Goal: Task Accomplishment & Management: Manage account settings

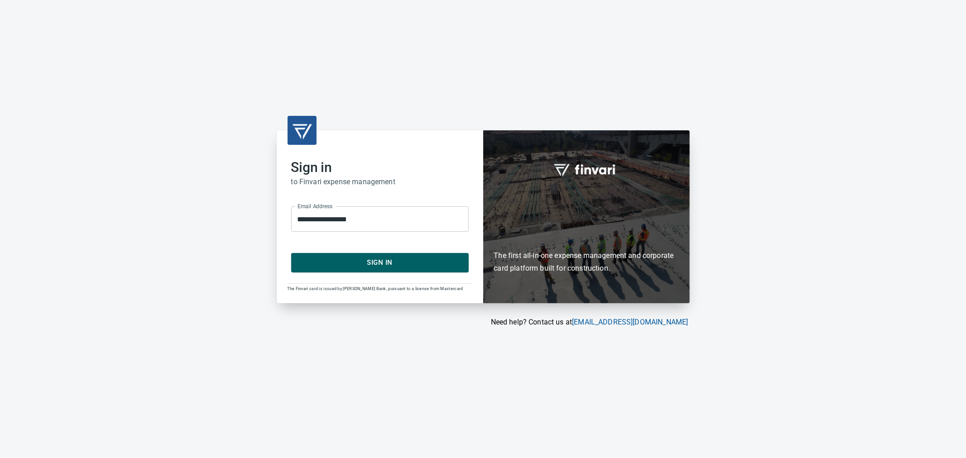
click at [384, 260] on span "Sign In" at bounding box center [380, 263] width 158 height 12
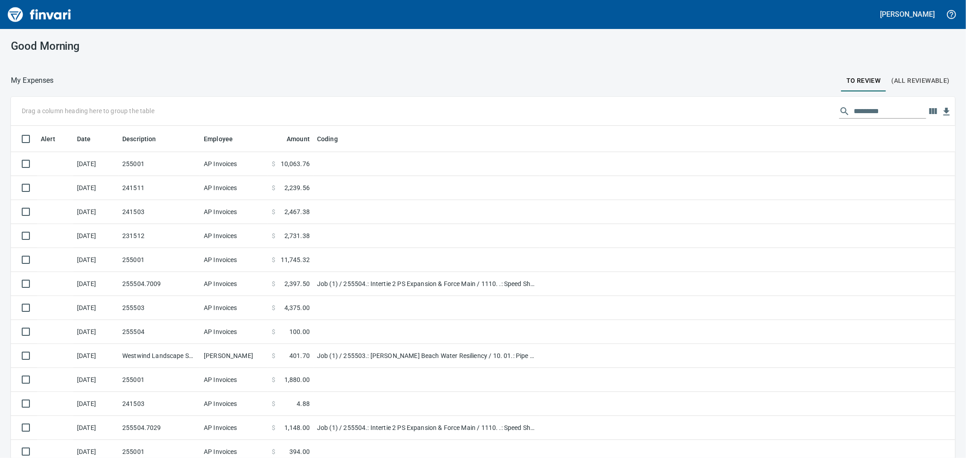
scroll to position [351, 922]
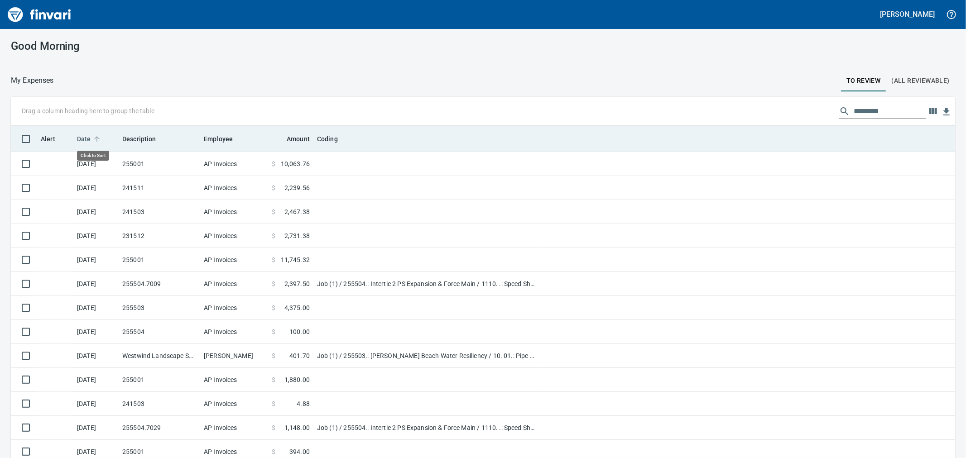
click at [89, 141] on span "Date" at bounding box center [84, 139] width 14 height 11
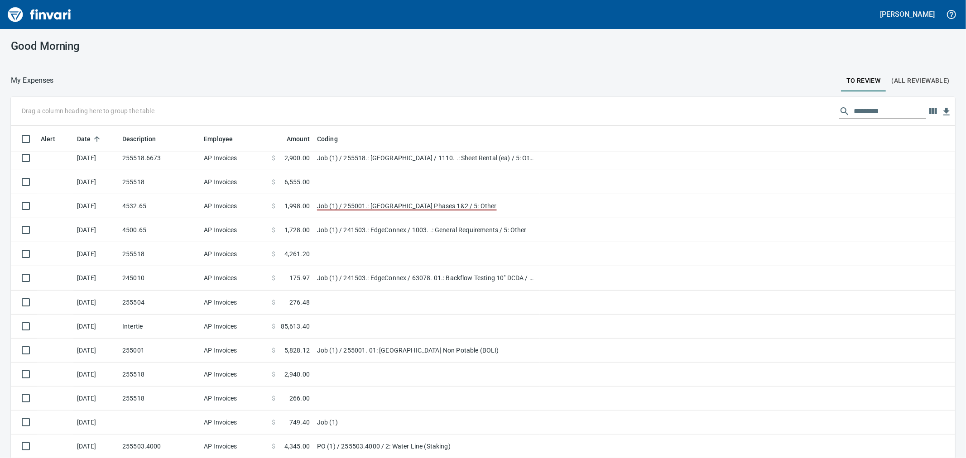
scroll to position [101, 0]
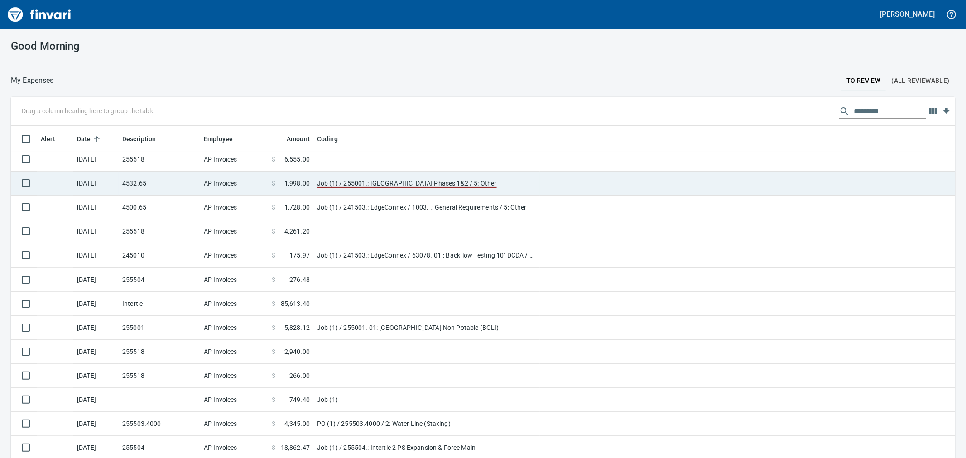
click at [180, 185] on td "4532.65" at bounding box center [160, 184] width 82 height 24
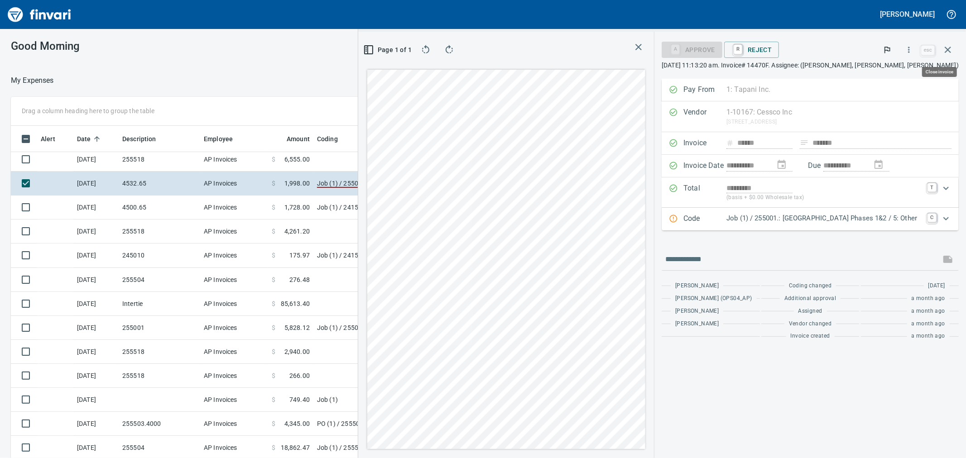
scroll to position [351, 695]
click at [947, 222] on icon "Expand" at bounding box center [946, 218] width 11 height 11
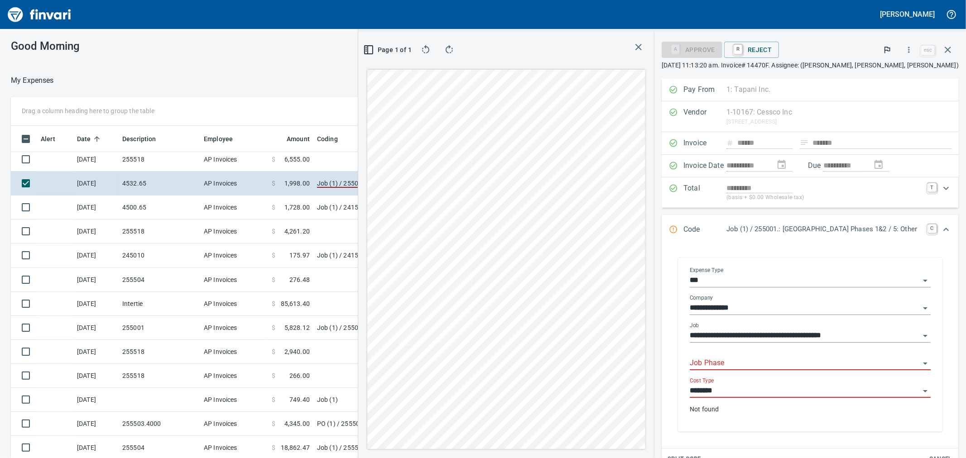
click at [783, 361] on input "Job Phase" at bounding box center [805, 363] width 230 height 13
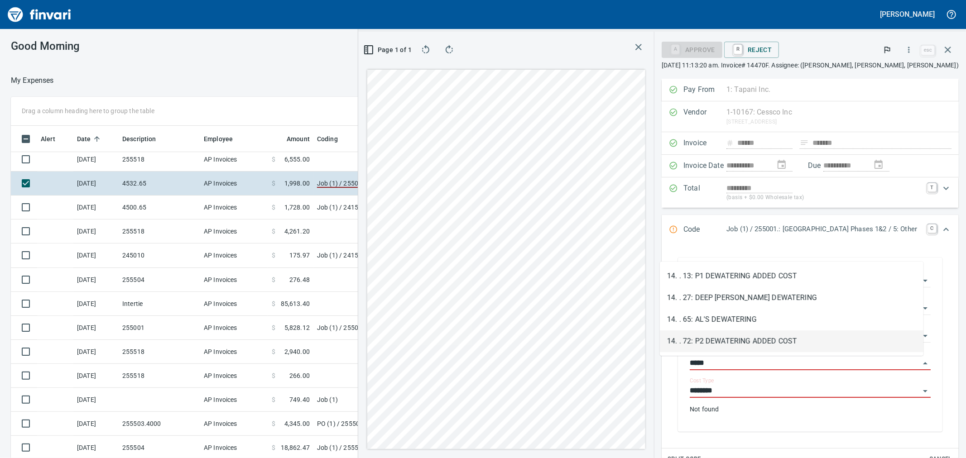
click at [784, 341] on li "14. . 72: P2 DEWATERING ADDED COST" at bounding box center [792, 342] width 264 height 22
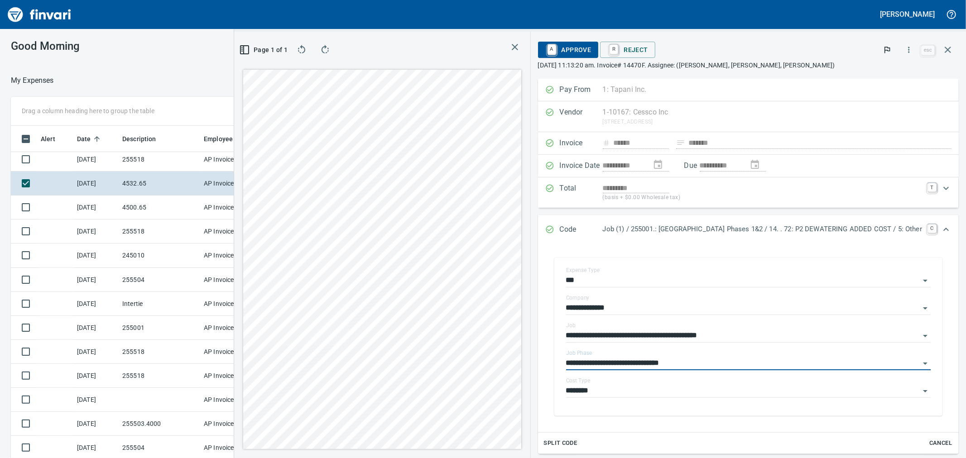
type input "**********"
click at [545, 47] on span "A Approve" at bounding box center [568, 49] width 46 height 15
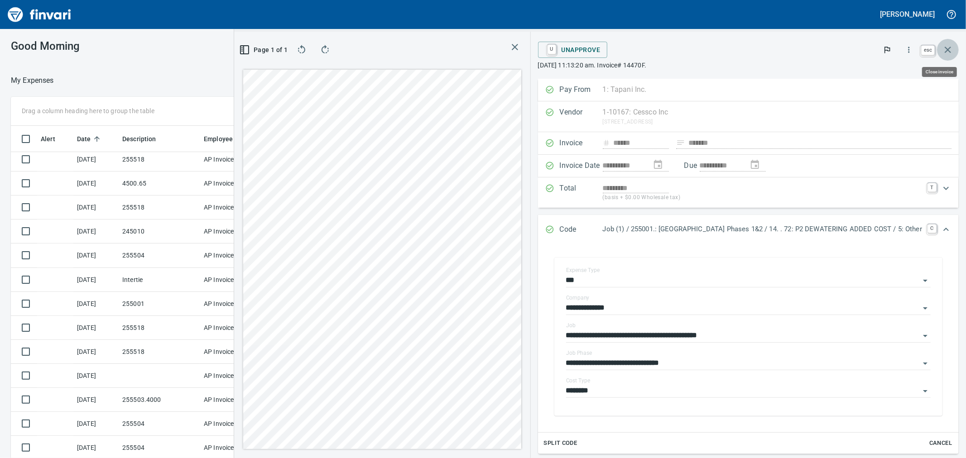
click at [949, 54] on icon "button" at bounding box center [948, 49] width 11 height 11
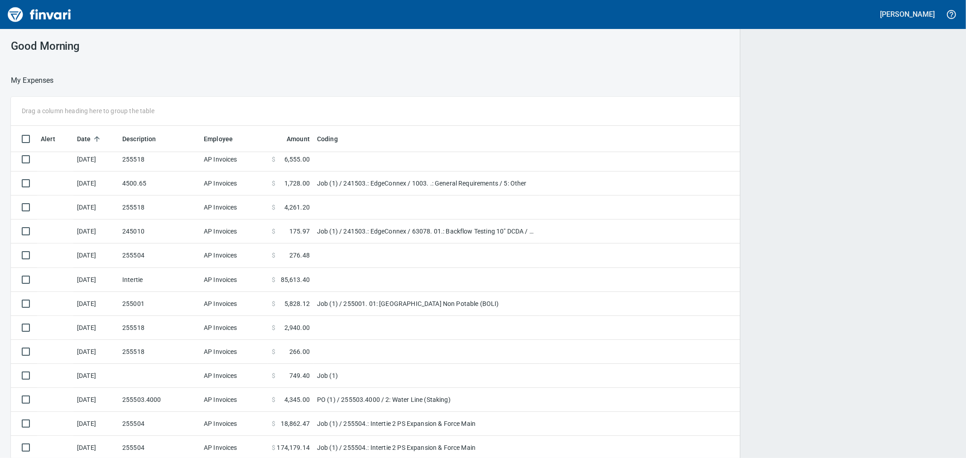
scroll to position [351, 920]
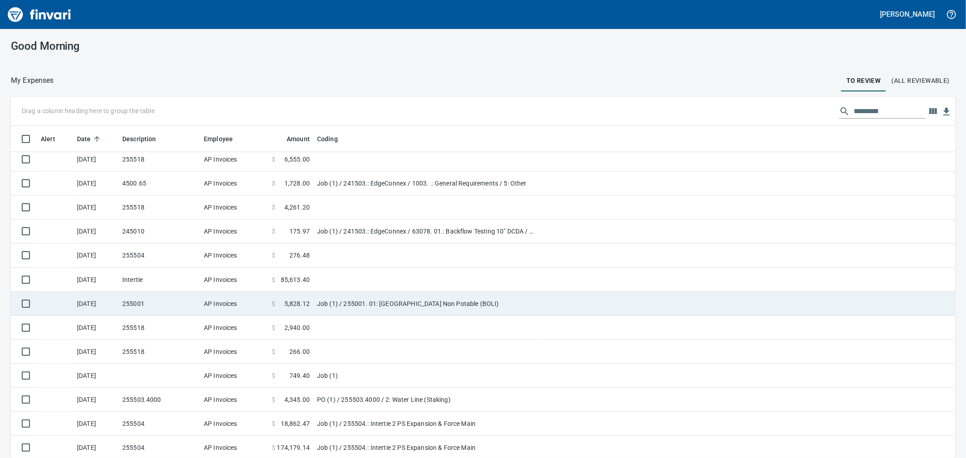
click at [183, 304] on td "255001" at bounding box center [160, 304] width 82 height 24
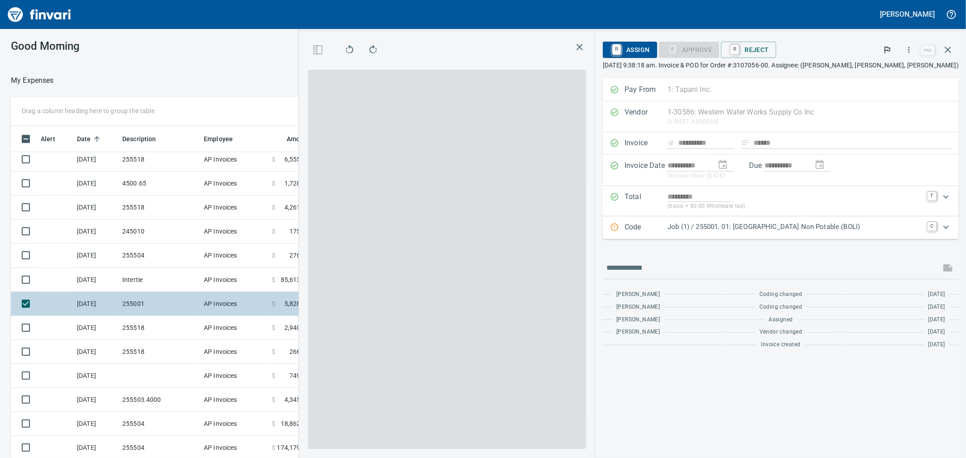
scroll to position [351, 695]
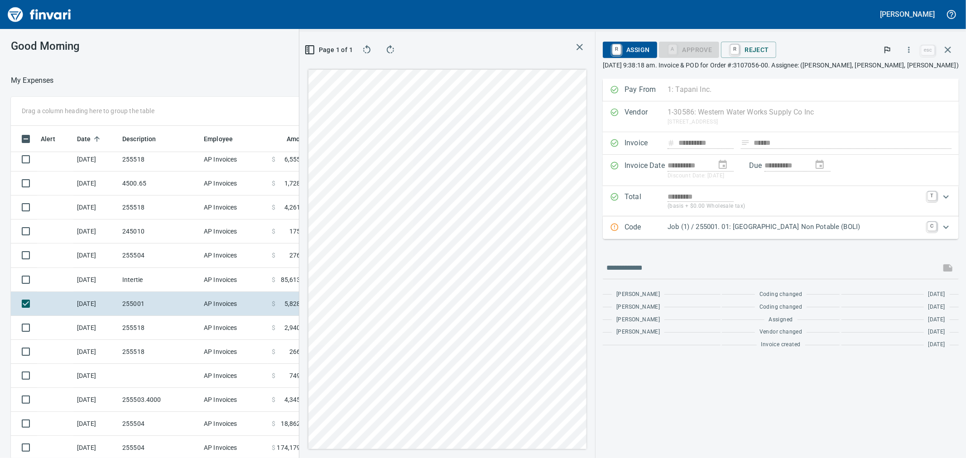
click at [668, 228] on p "Code" at bounding box center [646, 228] width 43 height 12
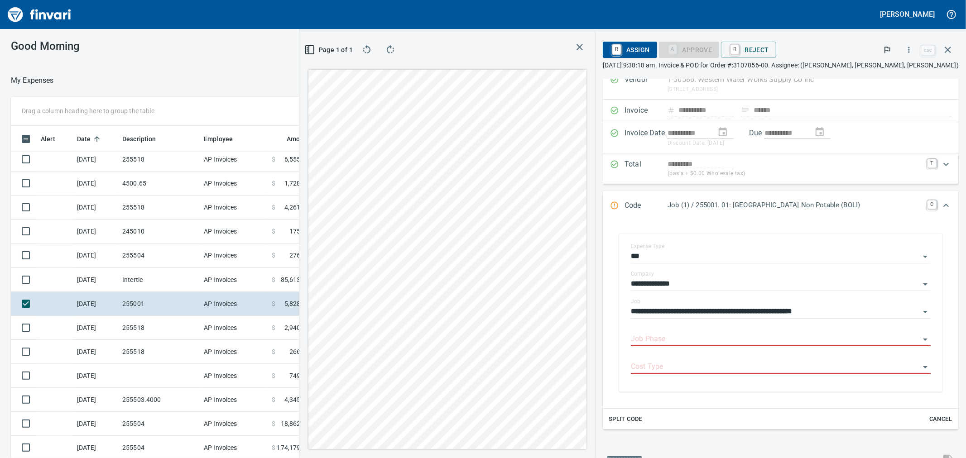
scroll to position [50, 0]
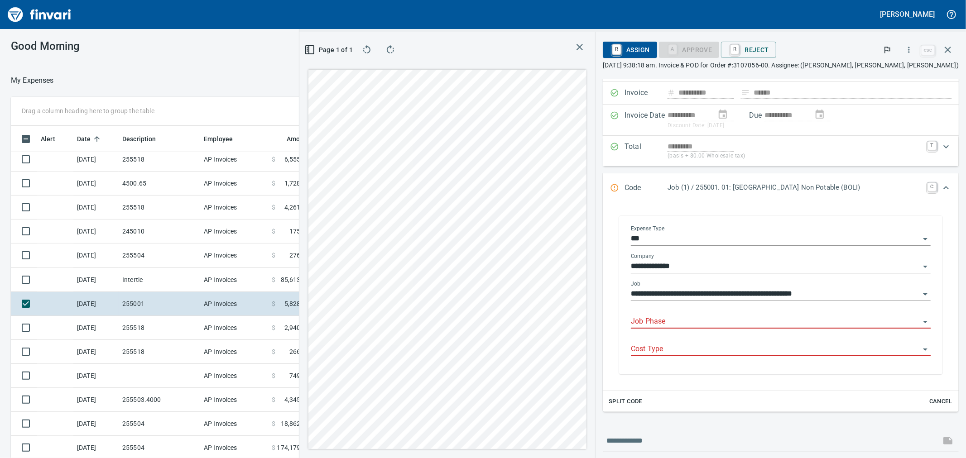
click at [681, 313] on div "Job Phase" at bounding box center [781, 319] width 300 height 20
click at [690, 322] on input "Job Phase" at bounding box center [775, 322] width 289 height 13
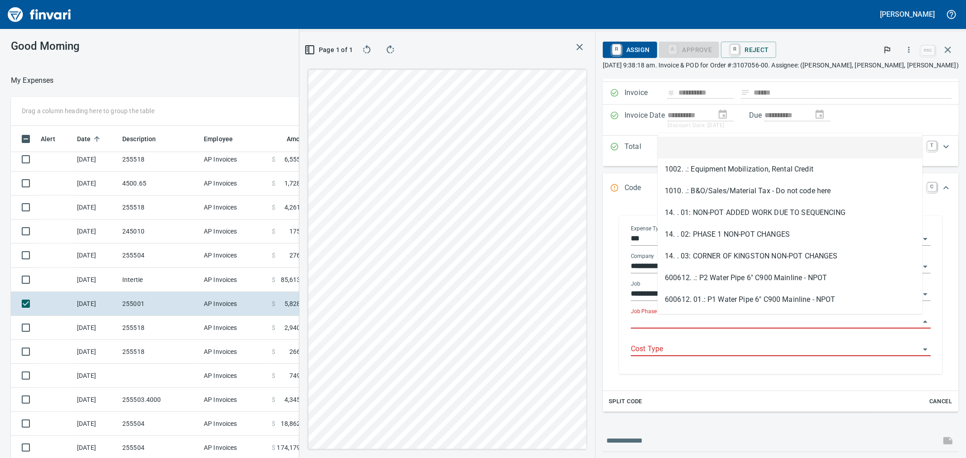
click at [759, 349] on input "Cost Type" at bounding box center [775, 349] width 289 height 13
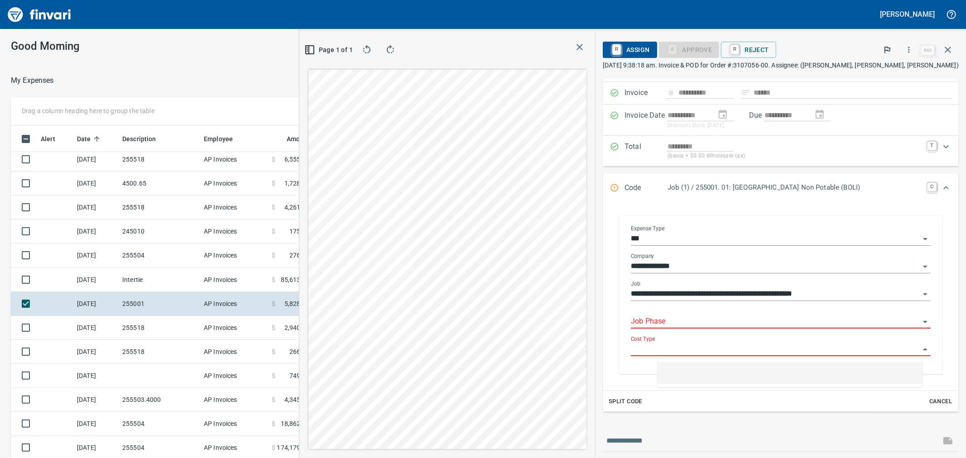
click at [907, 293] on input "**********" at bounding box center [775, 294] width 289 height 13
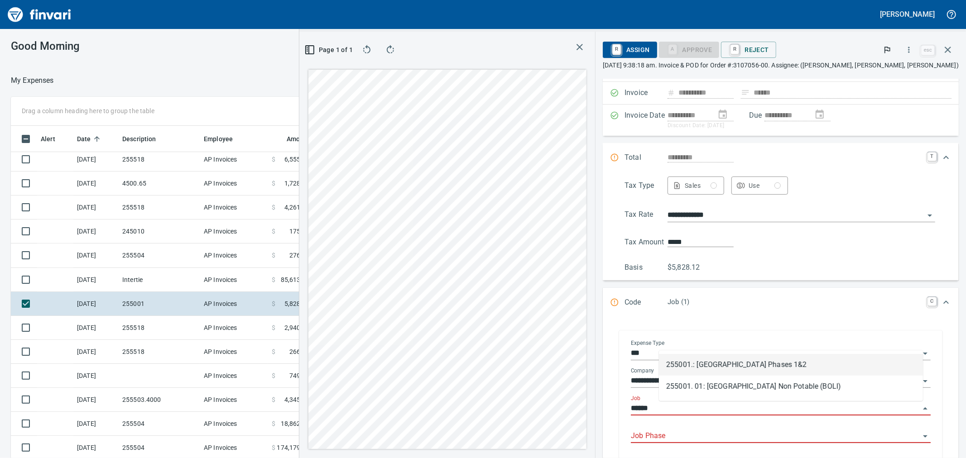
click at [731, 364] on li "255001.: Kingston Terrace Town Center Phases 1&2" at bounding box center [791, 365] width 264 height 22
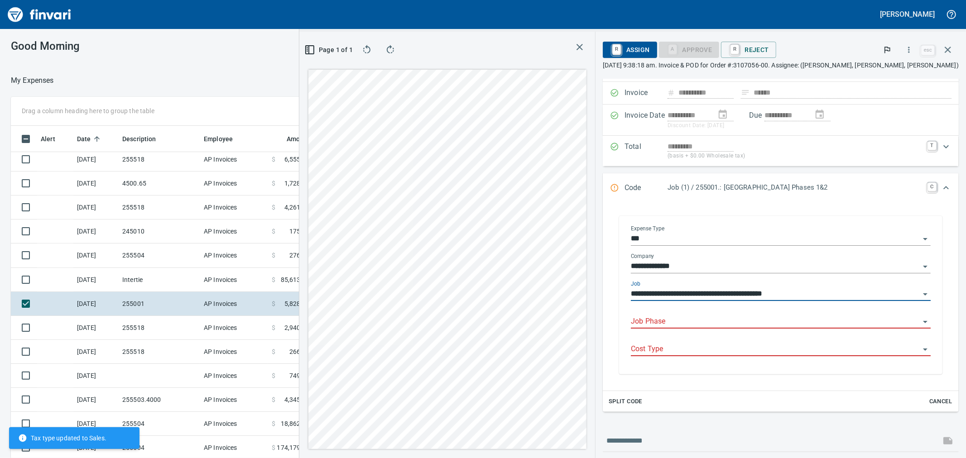
click at [725, 431] on div "**********" at bounding box center [781, 272] width 356 height 486
type input "**********"
click at [712, 319] on input "Job Phase" at bounding box center [775, 322] width 289 height 13
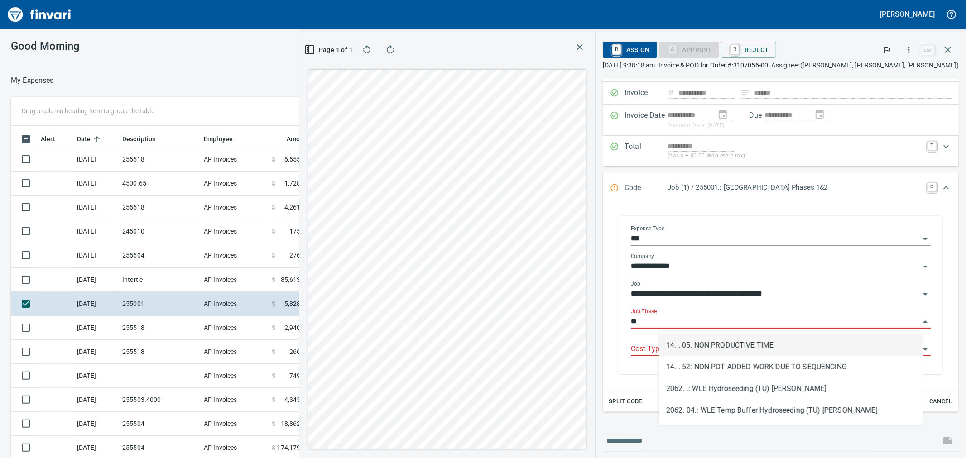
type input "*"
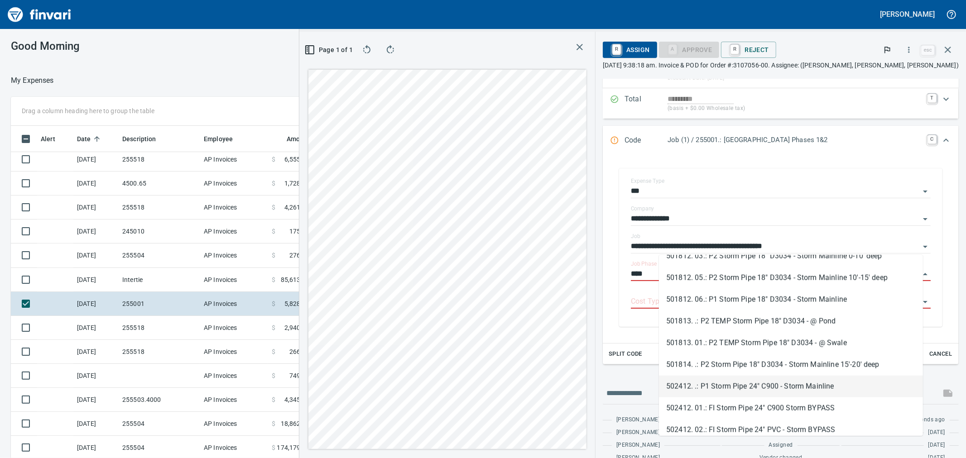
scroll to position [126, 0]
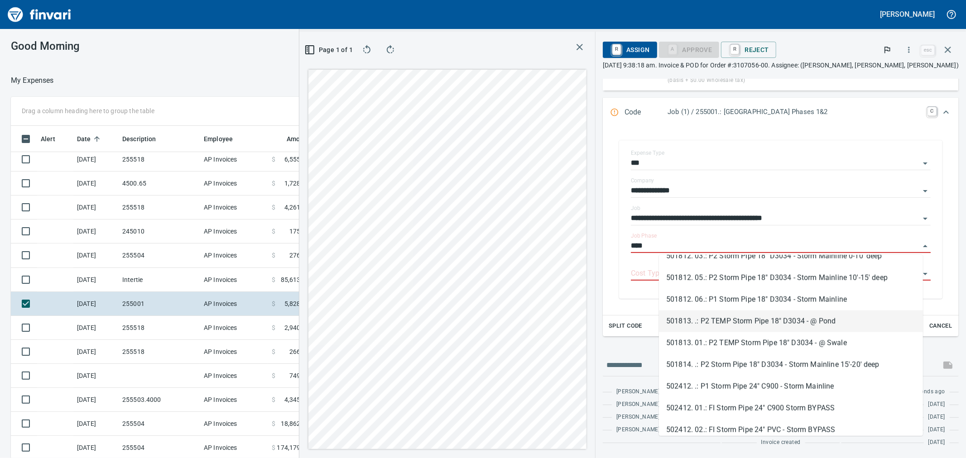
type input "****"
click at [642, 278] on div "**********" at bounding box center [781, 219] width 342 height 177
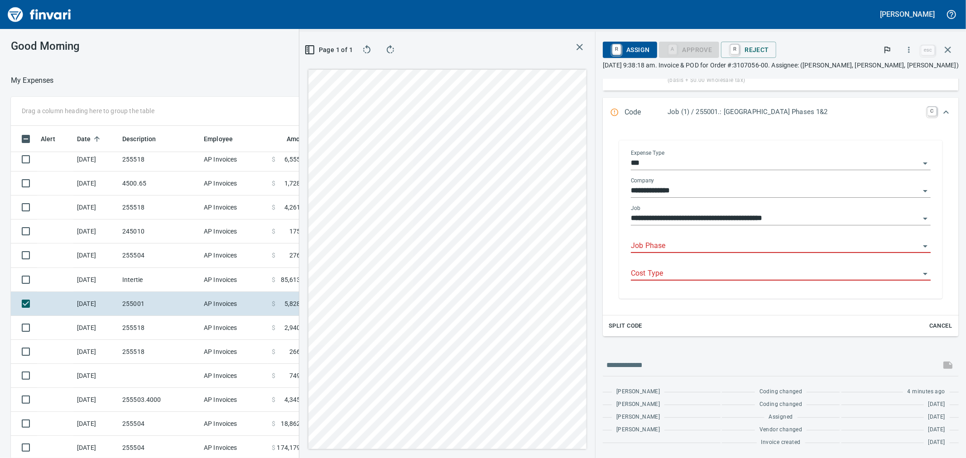
click at [723, 246] on input "Job Phase" at bounding box center [775, 246] width 289 height 13
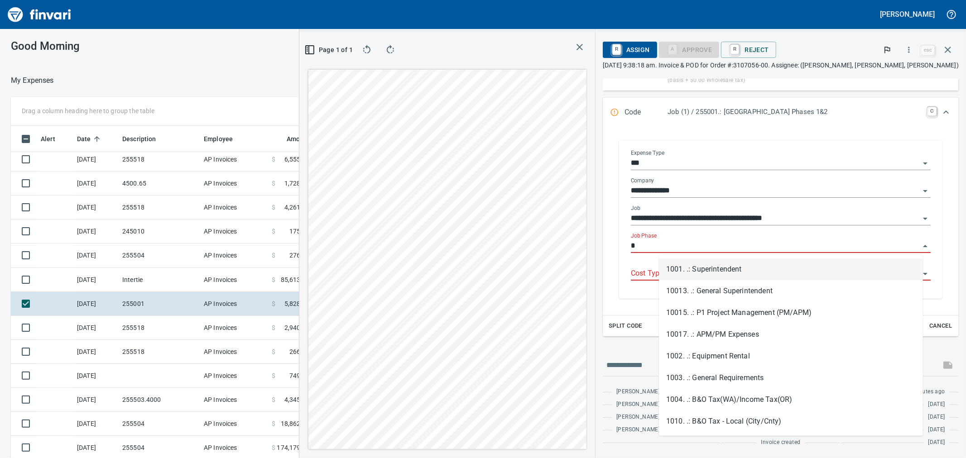
scroll to position [351, 695]
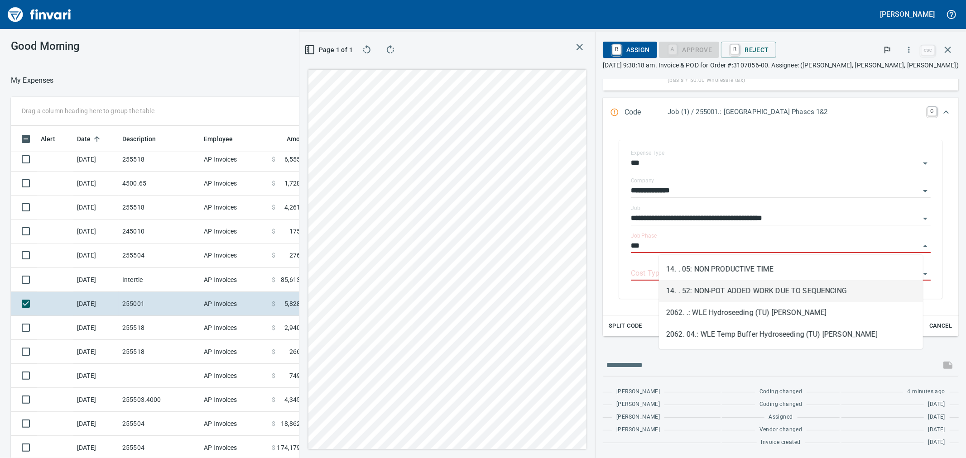
click at [755, 290] on li "14. . 52: NON-POT ADDED WORK DUE TO SEQUENCING" at bounding box center [791, 291] width 264 height 22
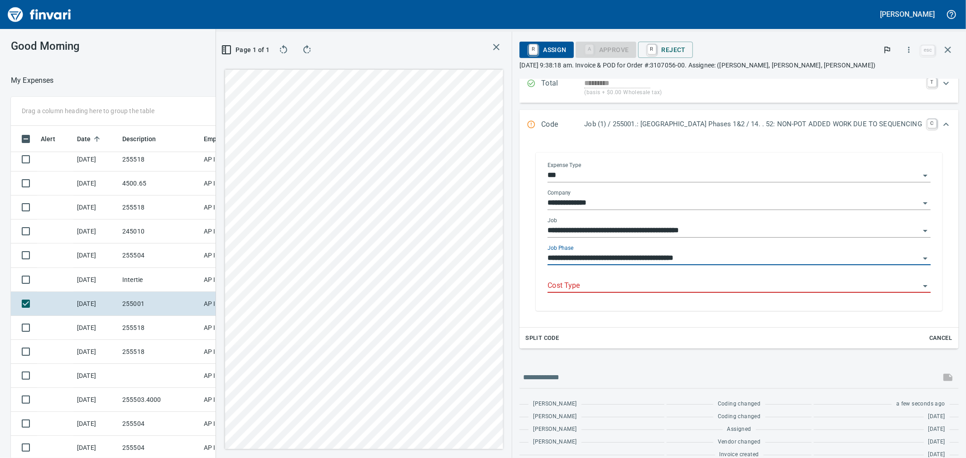
scroll to position [126, 0]
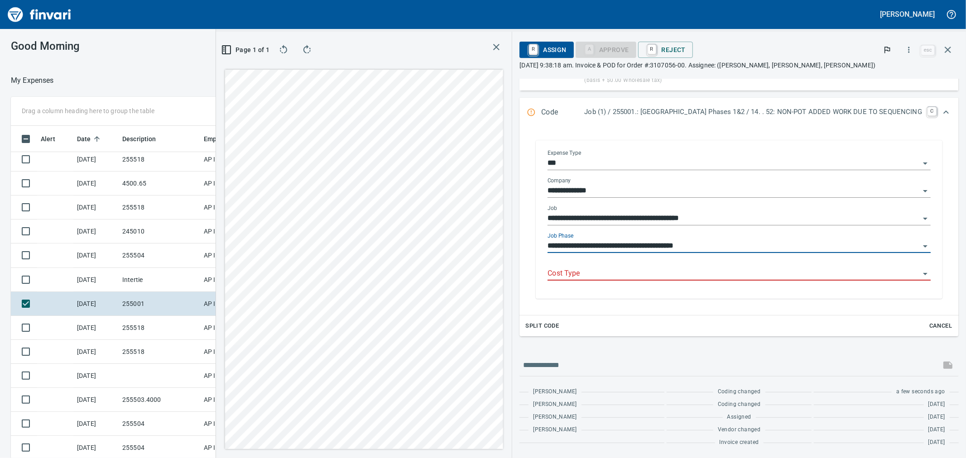
type input "**********"
click at [954, 50] on button "button" at bounding box center [948, 50] width 22 height 22
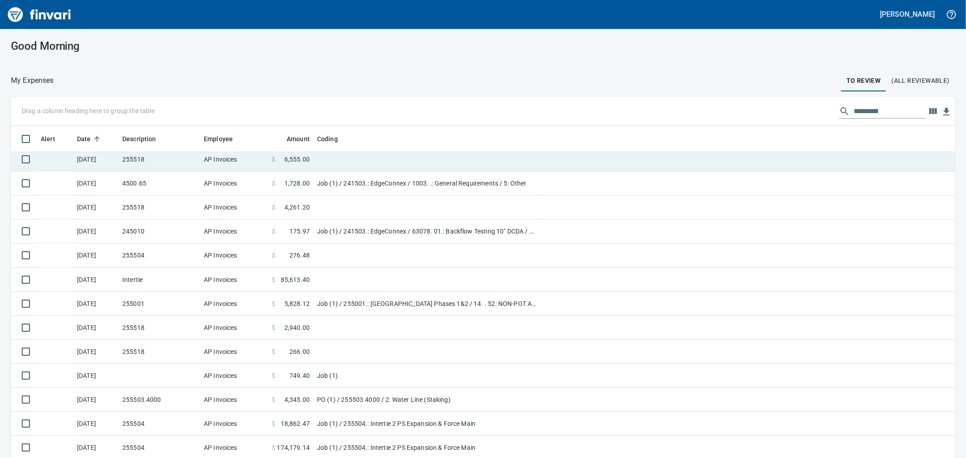
scroll to position [351, 922]
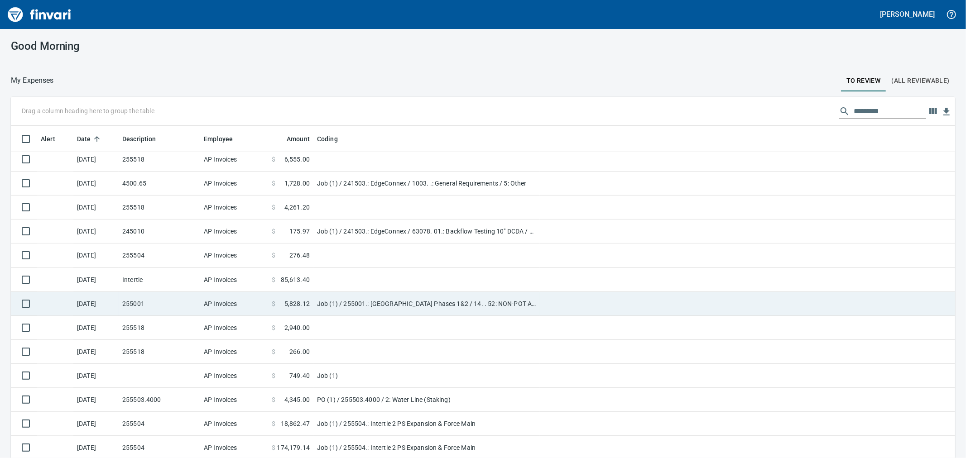
click at [258, 304] on td "AP Invoices" at bounding box center [234, 304] width 68 height 24
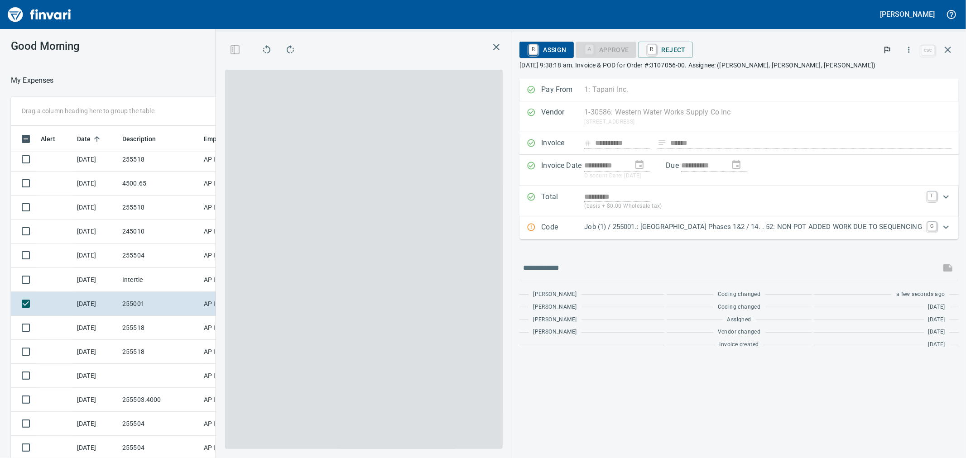
scroll to position [351, 695]
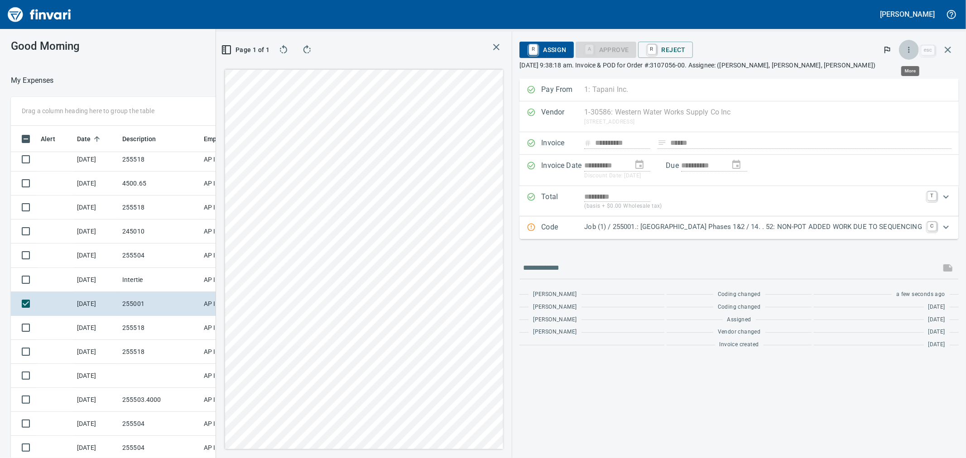
click at [910, 49] on icon "button" at bounding box center [909, 50] width 1 height 6
click at [893, 77] on span "Download" at bounding box center [907, 76] width 87 height 11
click at [948, 48] on icon "button" at bounding box center [948, 49] width 11 height 11
click at [166, 315] on td "255001" at bounding box center [160, 304] width 82 height 24
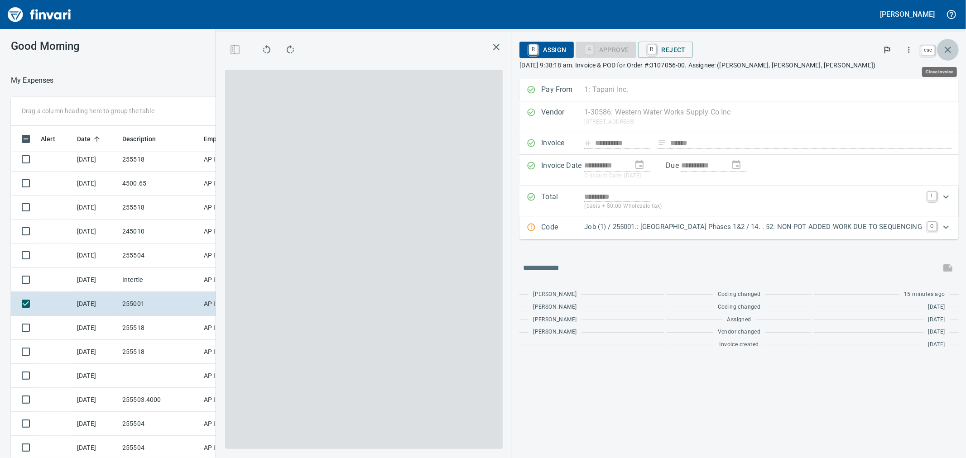
click at [947, 53] on icon "button" at bounding box center [948, 49] width 11 height 11
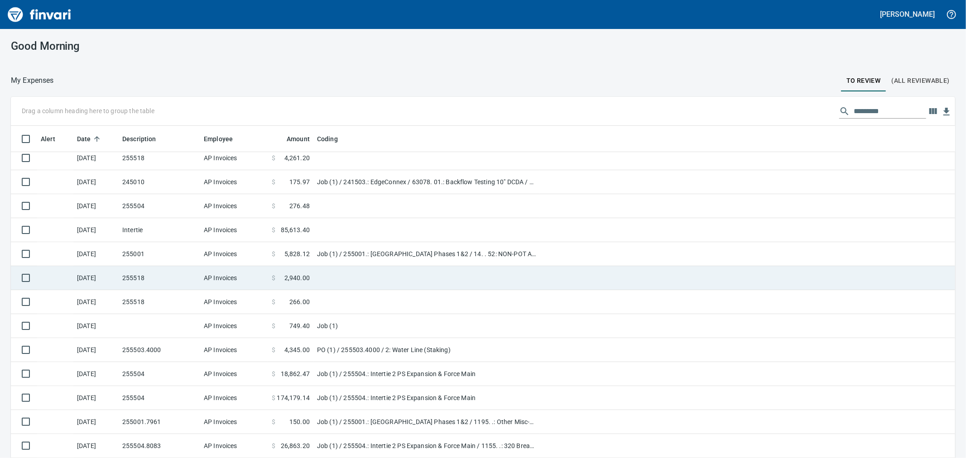
scroll to position [151, 0]
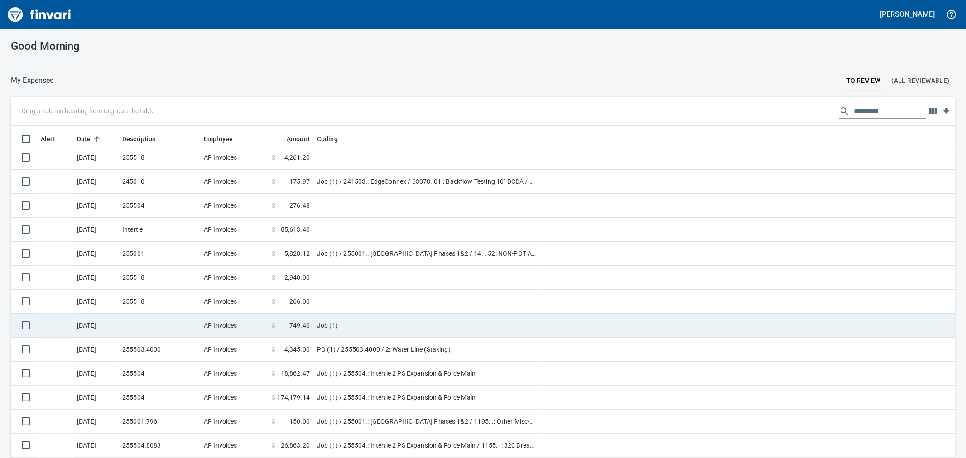
click at [139, 328] on td at bounding box center [160, 326] width 82 height 24
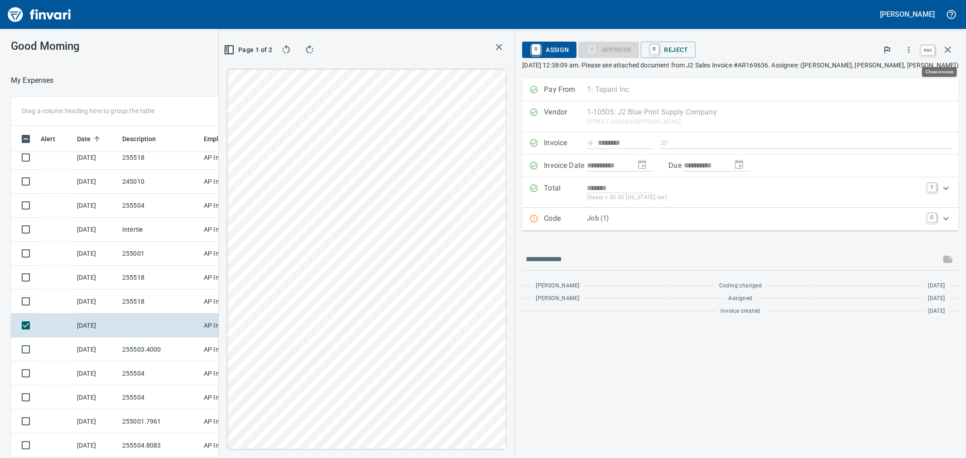
scroll to position [351, 695]
click at [955, 52] on button "button" at bounding box center [948, 50] width 22 height 22
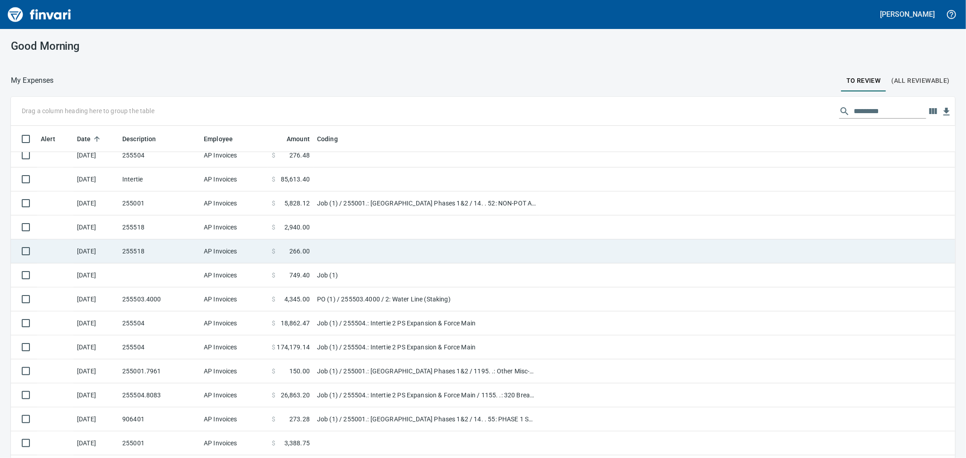
scroll to position [251, 0]
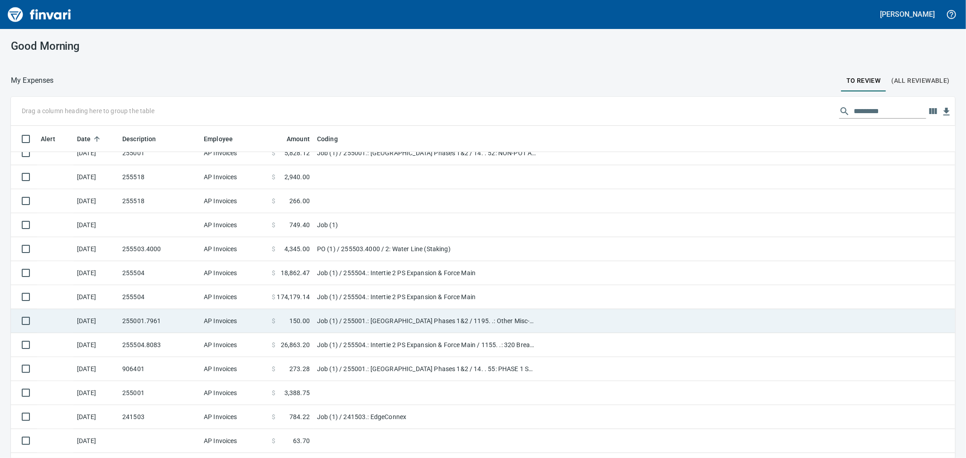
click at [174, 311] on td "255001.7961" at bounding box center [160, 321] width 82 height 24
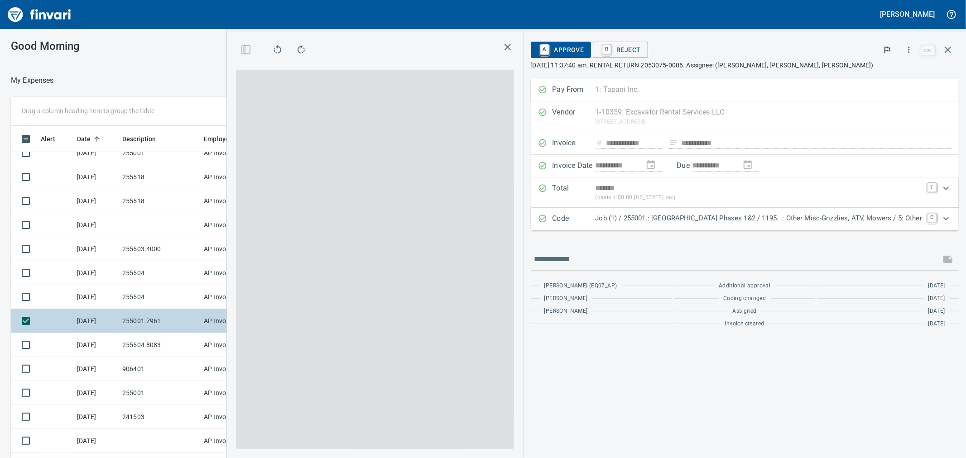
scroll to position [351, 695]
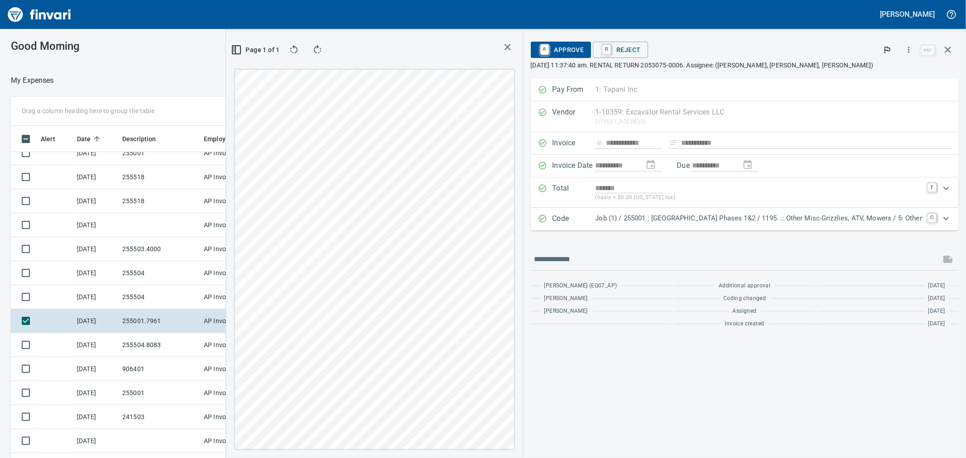
click at [949, 220] on icon "Expand" at bounding box center [946, 218] width 11 height 11
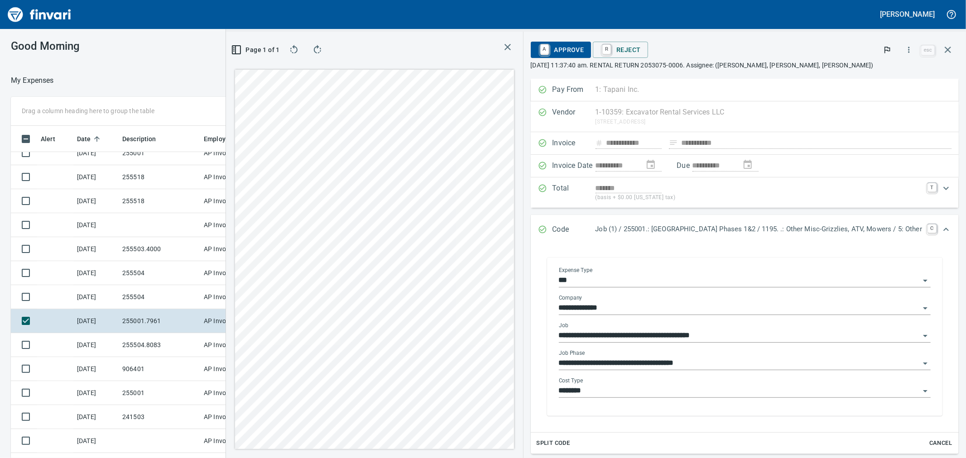
scroll to position [41, 0]
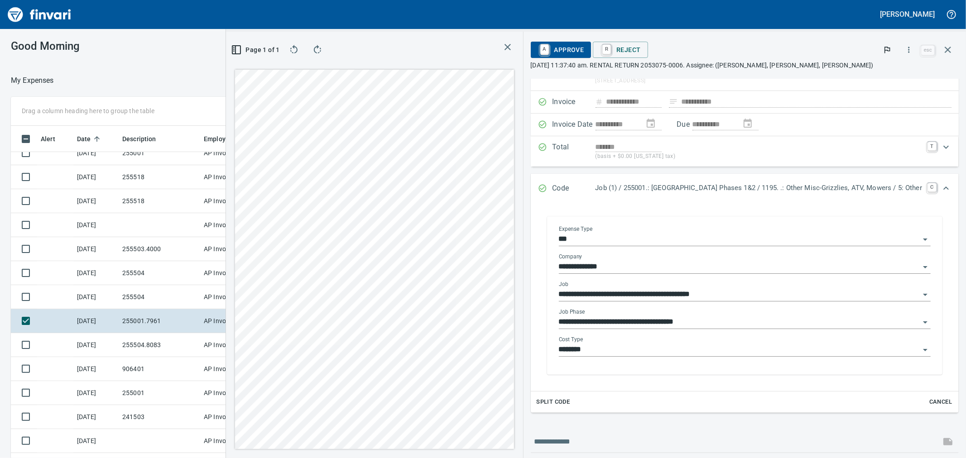
click at [687, 316] on input "**********" at bounding box center [740, 322] width 362 height 13
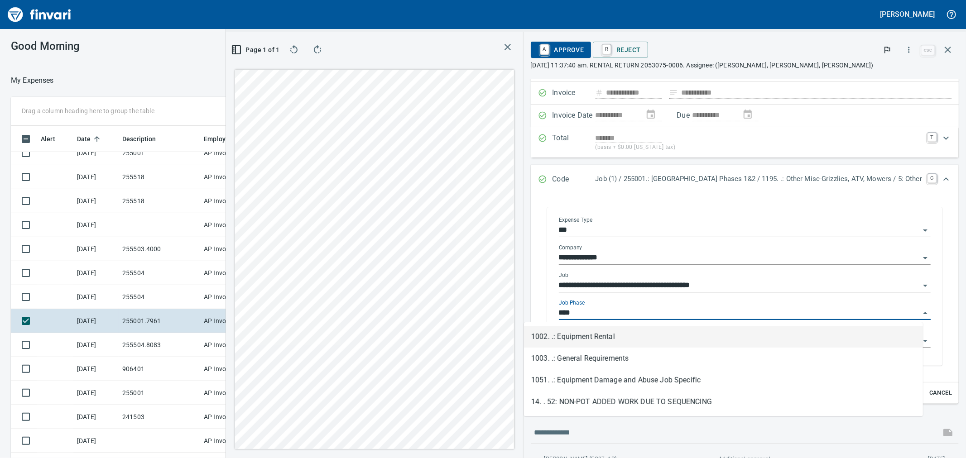
scroll to position [351, 695]
click at [659, 339] on li "1002. .: Equipment Rental" at bounding box center [723, 337] width 399 height 22
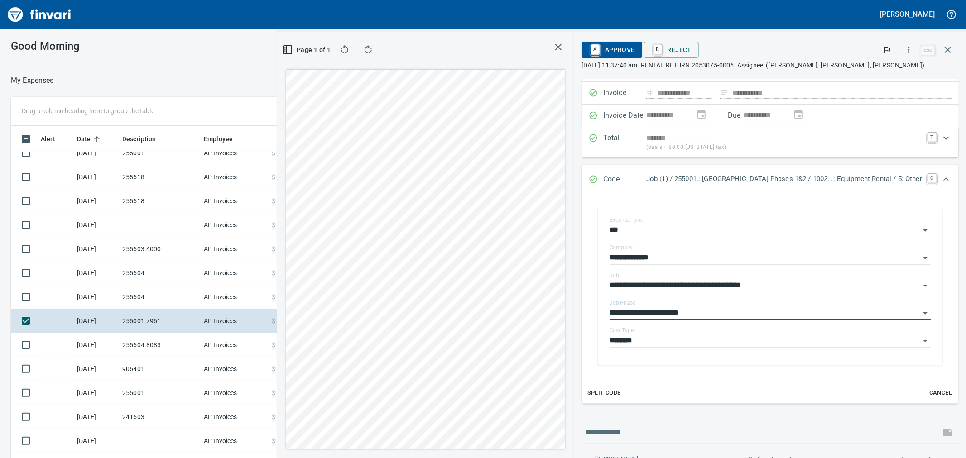
type input "**********"
click at [589, 50] on span "A Approve" at bounding box center [612, 49] width 46 height 15
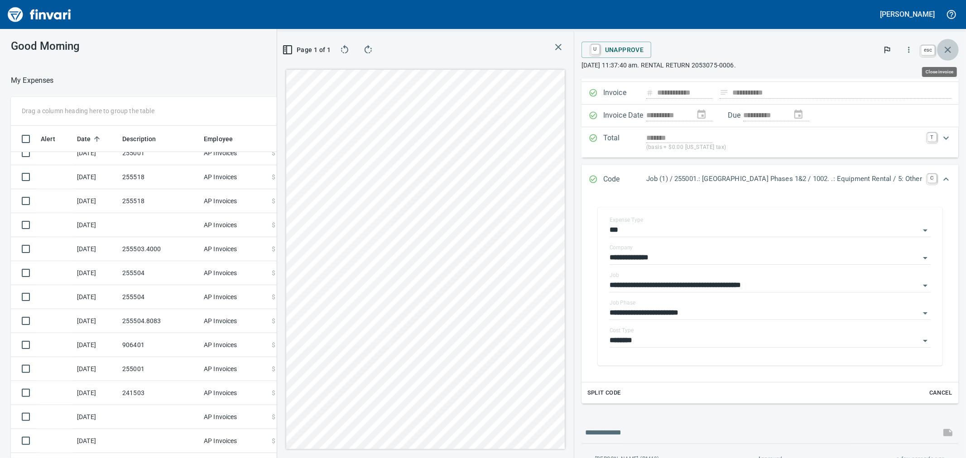
click at [948, 49] on icon "button" at bounding box center [948, 50] width 6 height 6
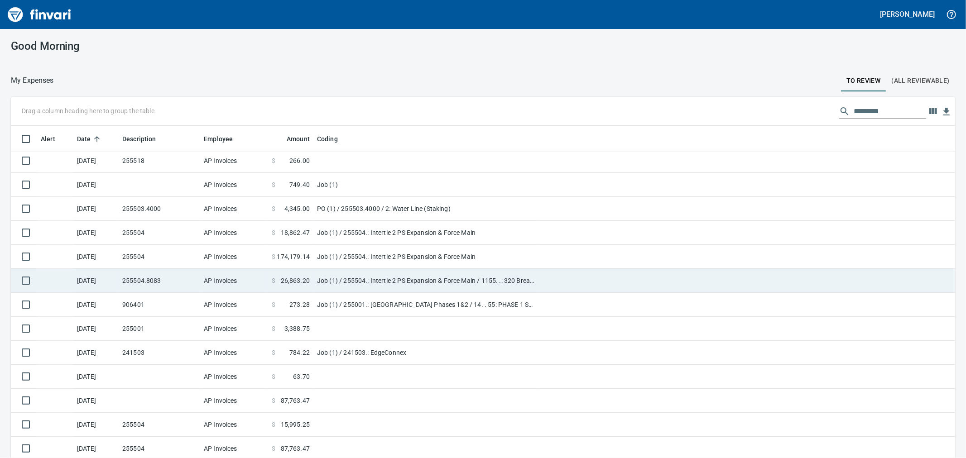
scroll to position [302, 0]
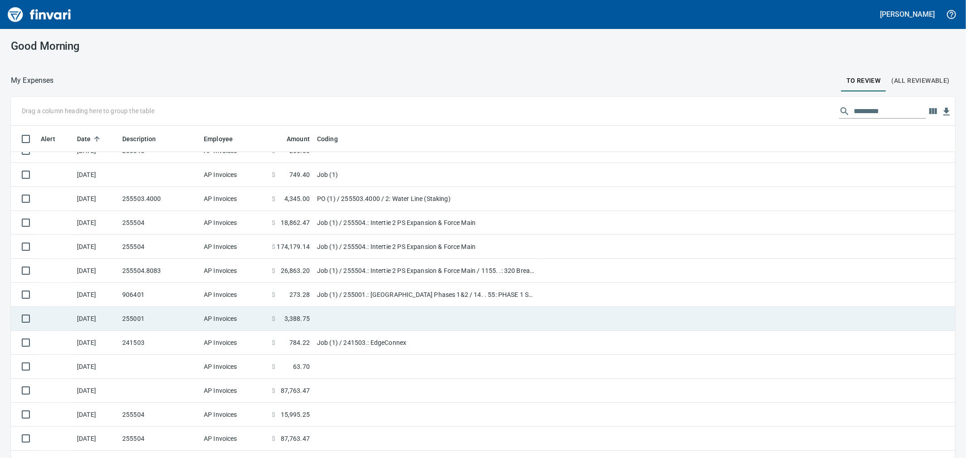
click at [155, 327] on td "255001" at bounding box center [160, 319] width 82 height 24
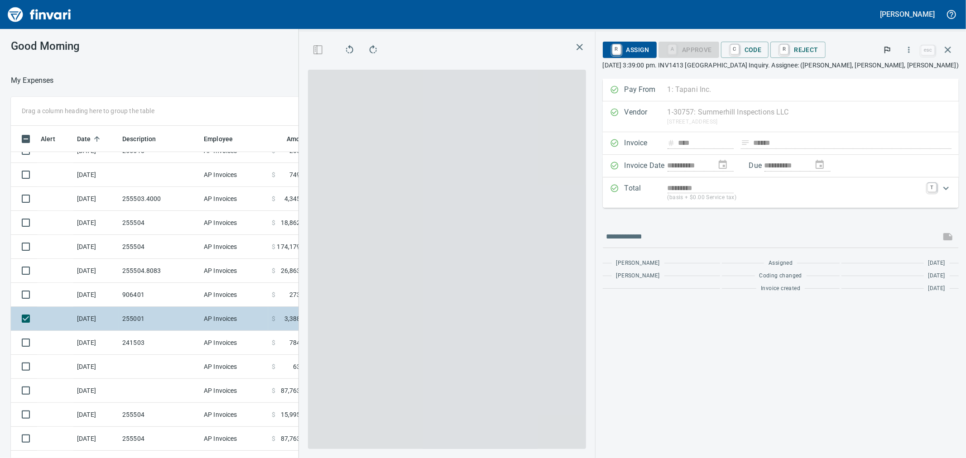
scroll to position [351, 695]
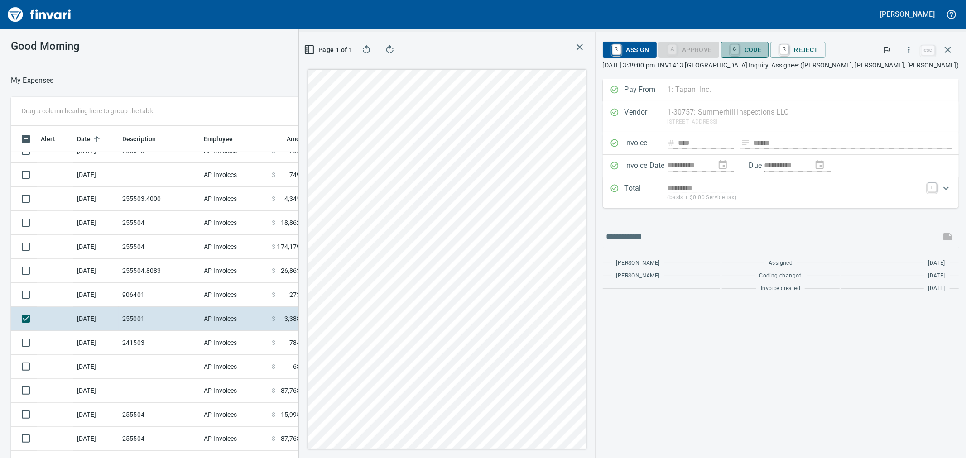
click at [762, 48] on span "C Code" at bounding box center [745, 49] width 34 height 15
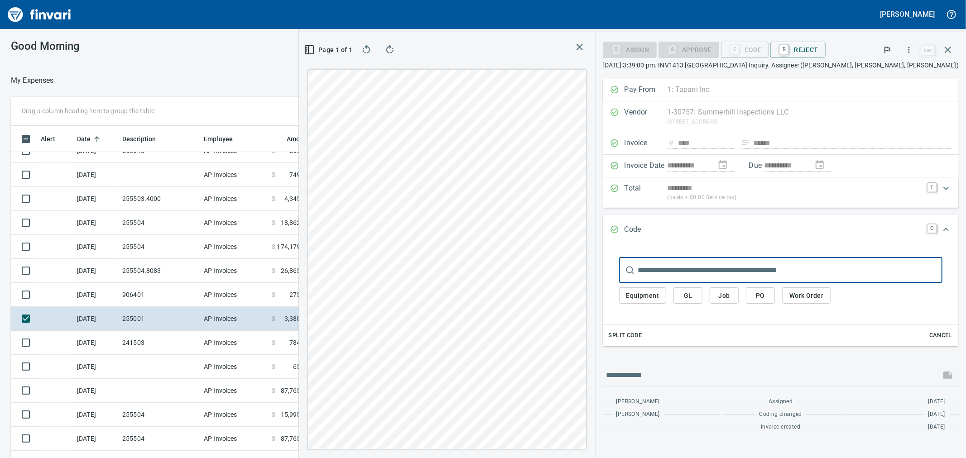
click at [732, 295] on span "Job" at bounding box center [724, 295] width 14 height 11
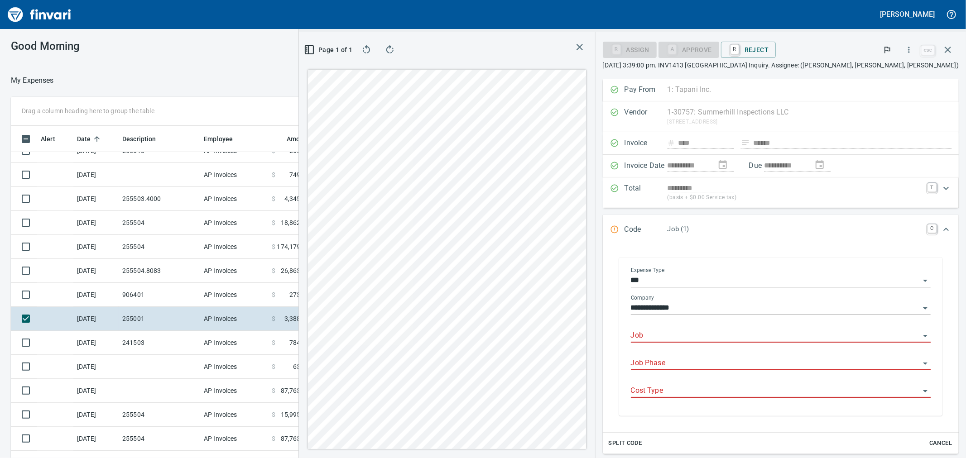
click at [714, 338] on input "Job" at bounding box center [775, 336] width 289 height 13
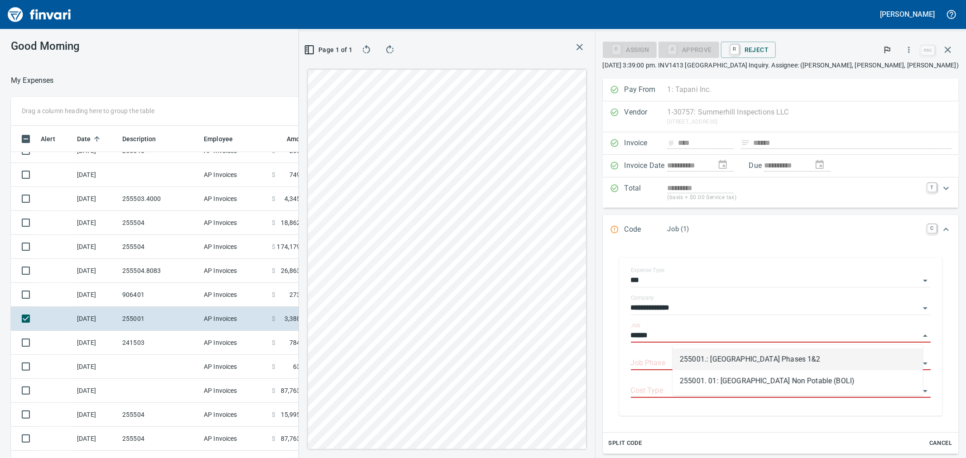
click at [712, 361] on li "255001.: Kingston Terrace Town Center Phases 1&2" at bounding box center [798, 360] width 251 height 22
type input "**********"
click at [712, 362] on input "Job Phase" at bounding box center [775, 363] width 289 height 13
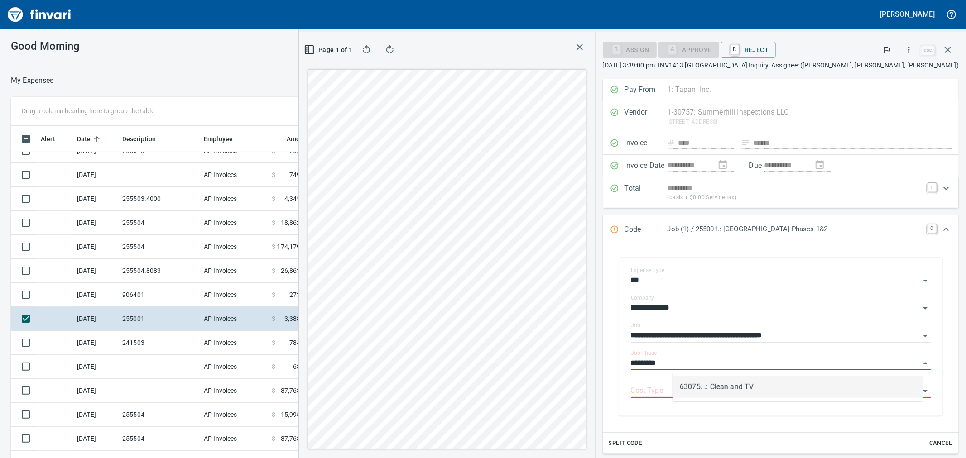
click at [718, 387] on li "63075. .: Clean and TV" at bounding box center [798, 387] width 251 height 22
type input "**********"
click at [721, 387] on input "Cost Type" at bounding box center [775, 391] width 289 height 13
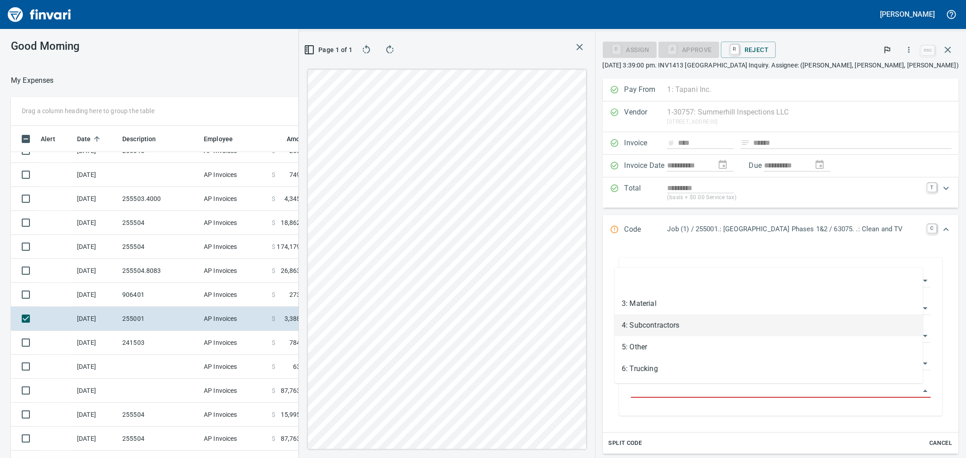
click at [658, 325] on li "4: Subcontractors" at bounding box center [769, 326] width 309 height 22
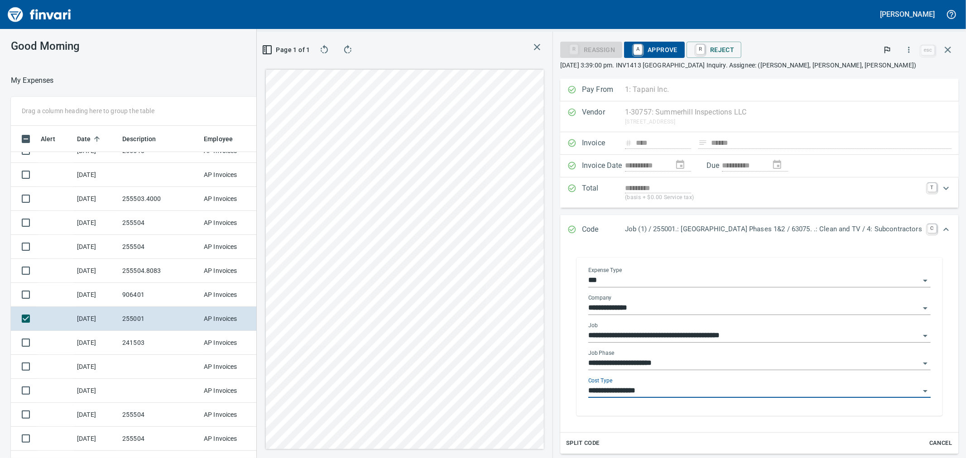
click at [632, 393] on input "**********" at bounding box center [754, 391] width 332 height 13
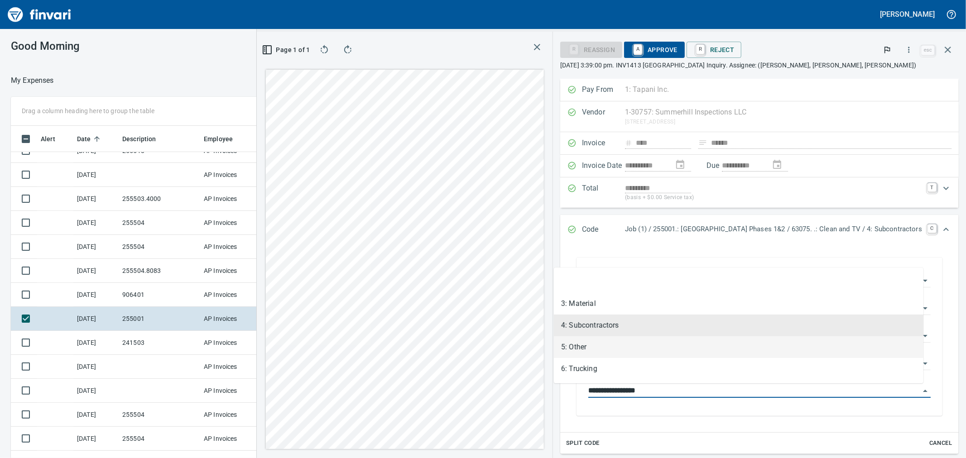
click at [612, 353] on li "5: Other" at bounding box center [739, 348] width 370 height 22
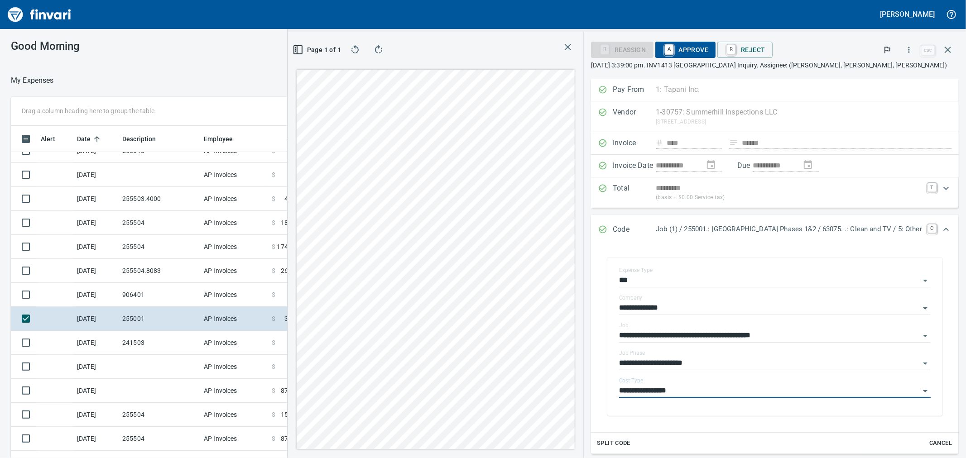
type input "********"
click at [663, 53] on span "A Approve" at bounding box center [686, 49] width 46 height 15
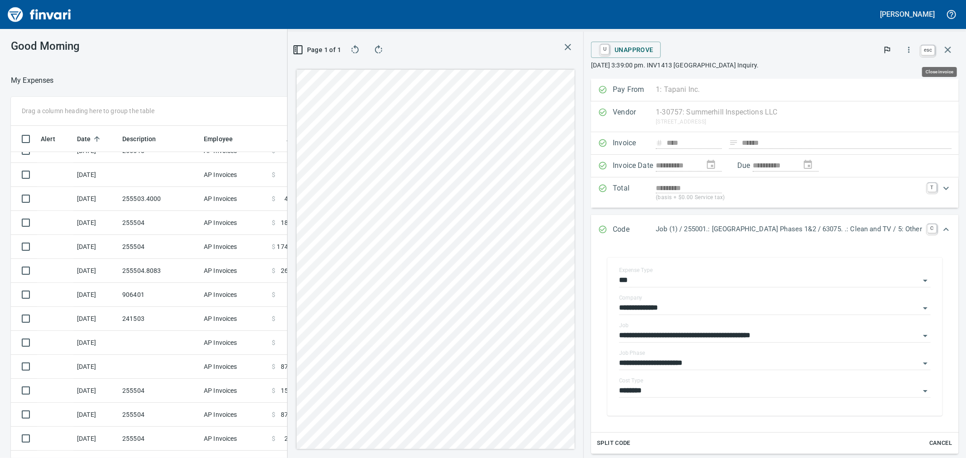
click at [950, 52] on icon "button" at bounding box center [948, 50] width 6 height 6
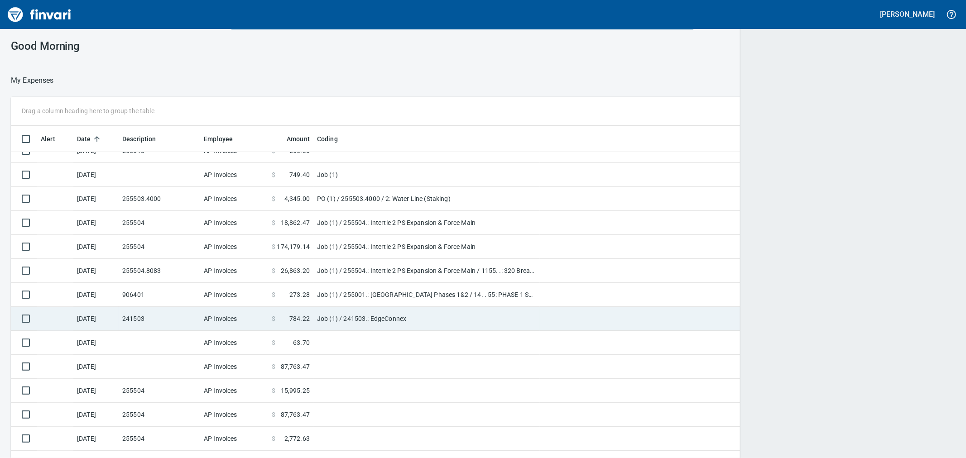
scroll to position [351, 921]
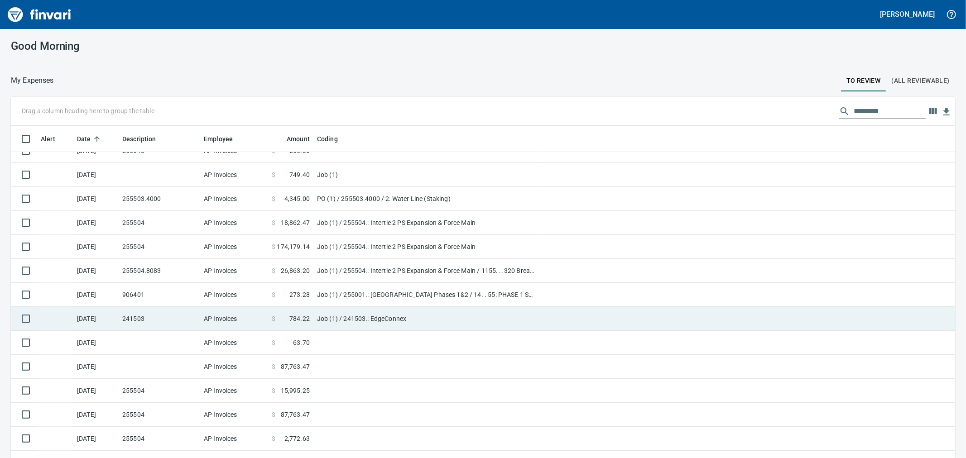
click at [139, 316] on td "241503" at bounding box center [160, 319] width 82 height 24
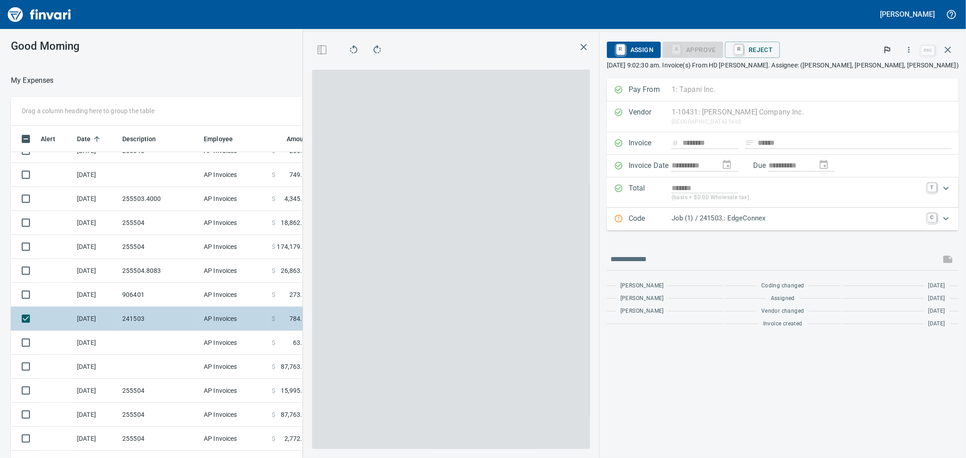
scroll to position [351, 695]
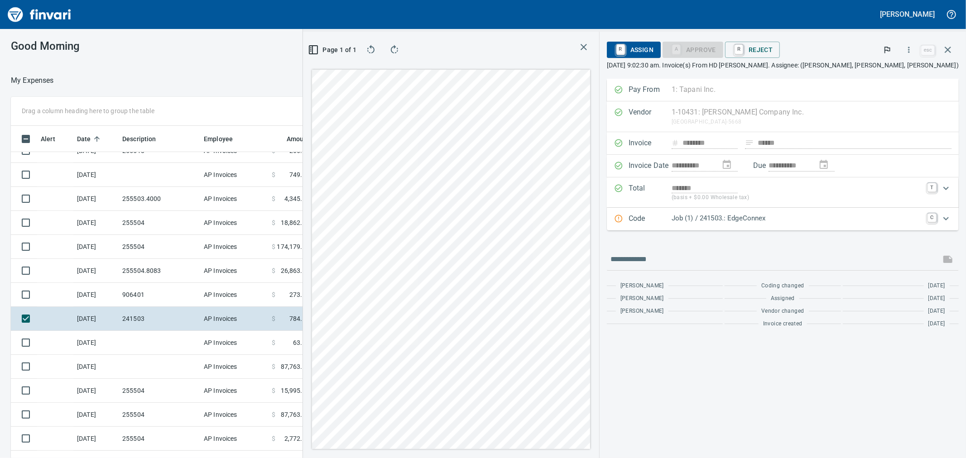
click at [886, 222] on p "Job (1) / 241503.: EdgeConnex" at bounding box center [797, 218] width 251 height 10
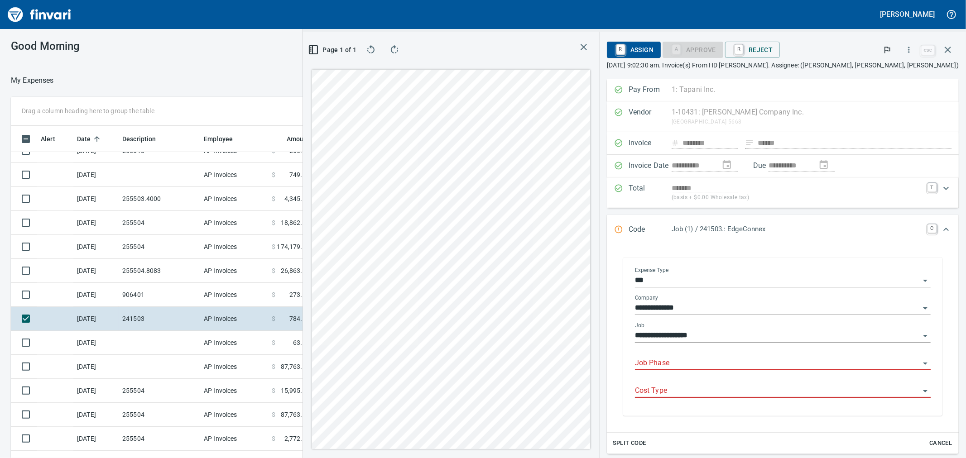
click at [722, 366] on input "Job Phase" at bounding box center [777, 363] width 285 height 13
type input "*"
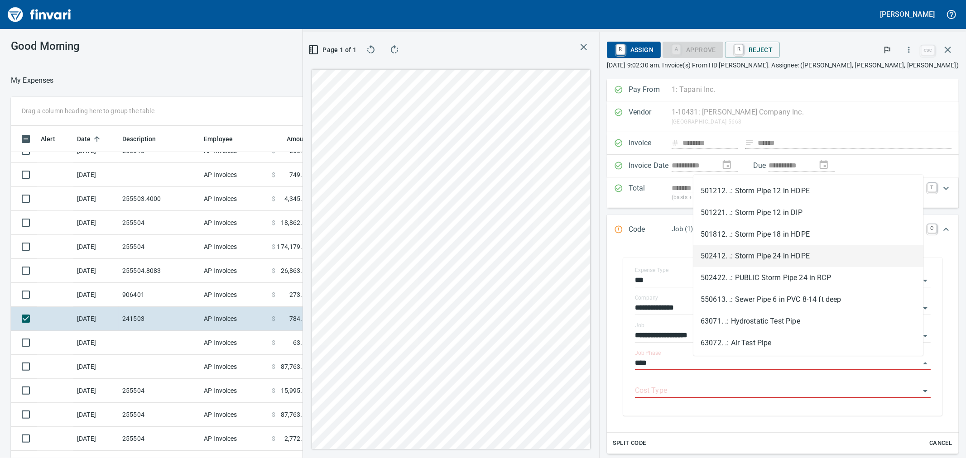
scroll to position [109, 0]
type input "****"
click at [818, 395] on input "Cost Type" at bounding box center [777, 391] width 285 height 13
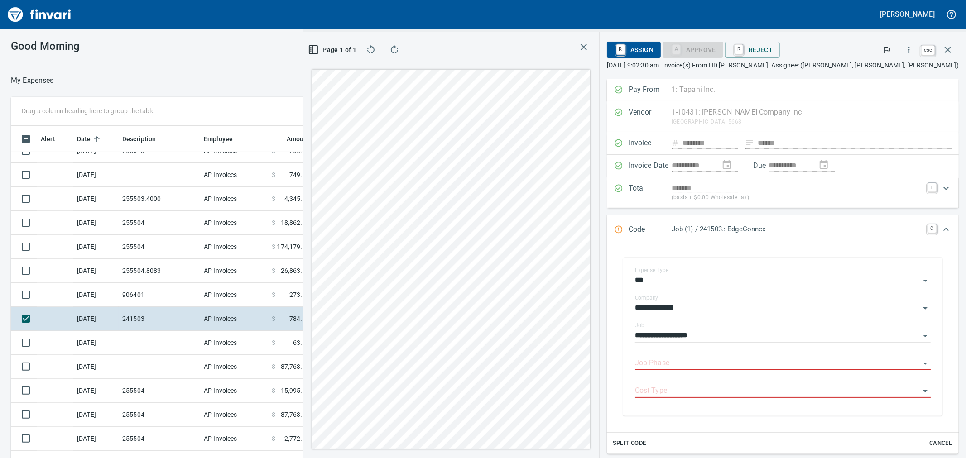
scroll to position [351, 695]
drag, startPoint x: 950, startPoint y: 48, endPoint x: 849, endPoint y: 146, distance: 141.0
click at [950, 48] on icon "button" at bounding box center [948, 50] width 6 height 6
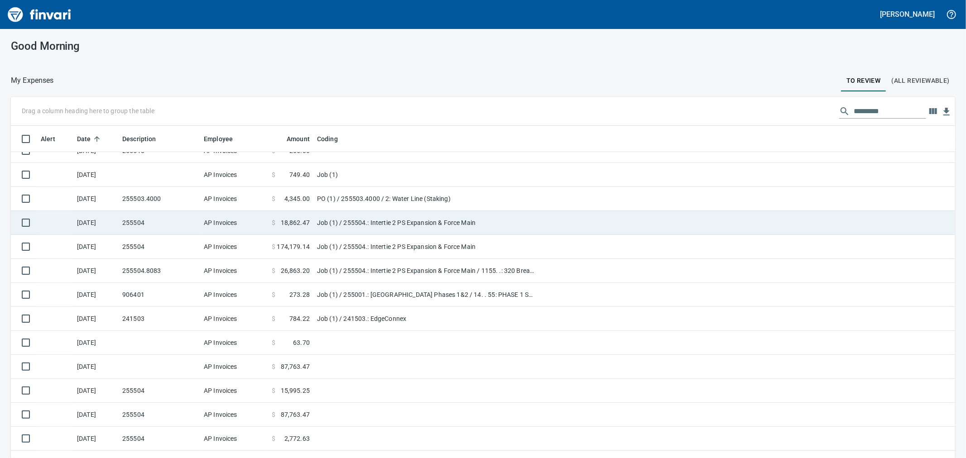
scroll to position [351, 921]
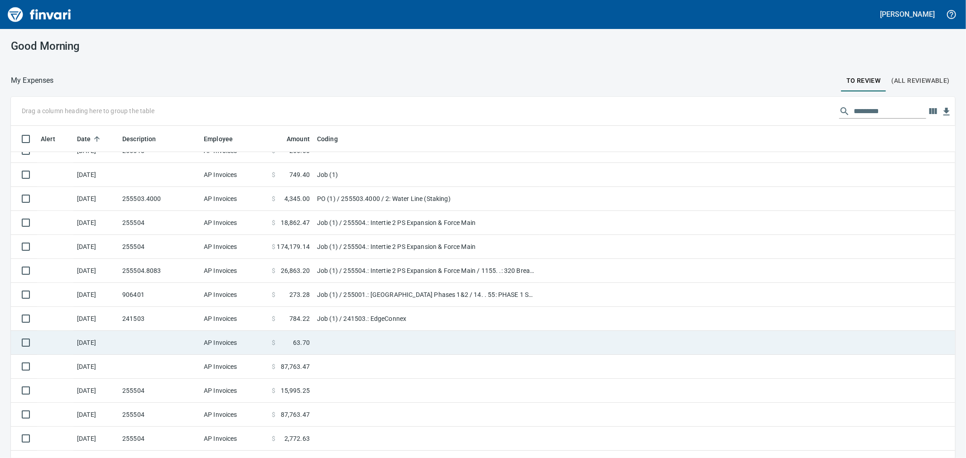
click at [248, 349] on td "AP Invoices" at bounding box center [234, 343] width 68 height 24
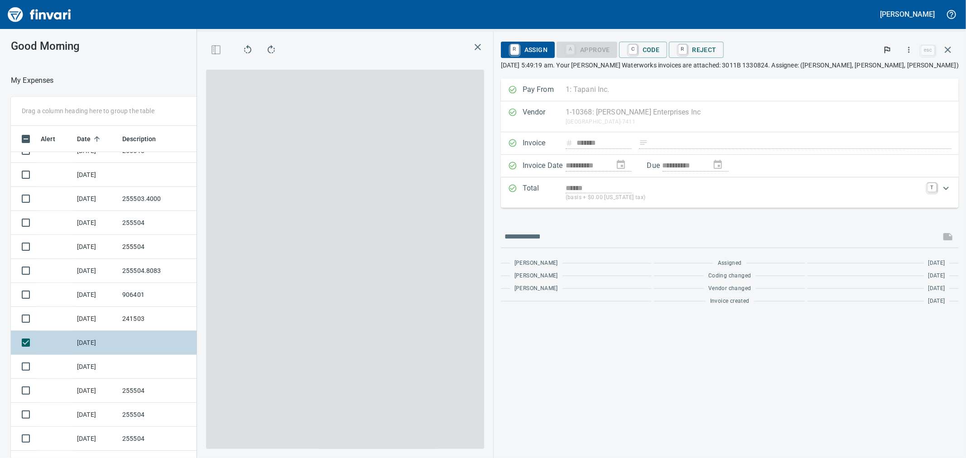
scroll to position [351, 695]
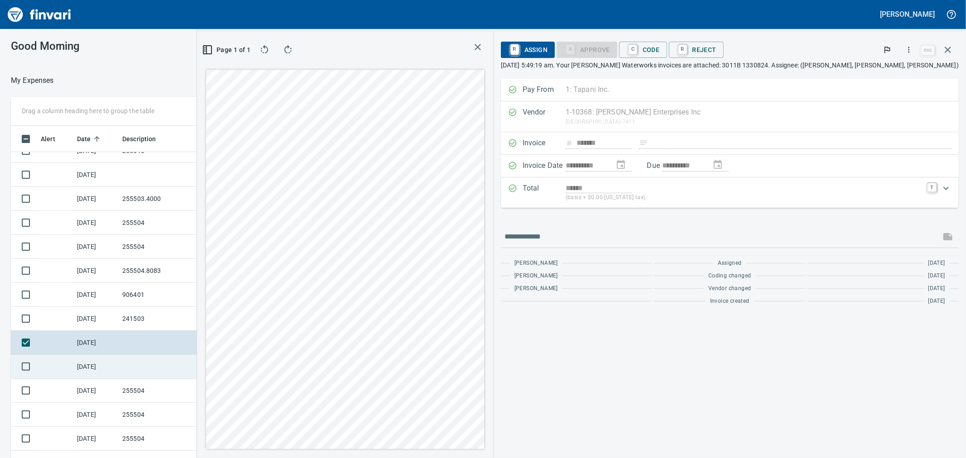
click at [216, 359] on td "AP Invoices" at bounding box center [234, 367] width 68 height 24
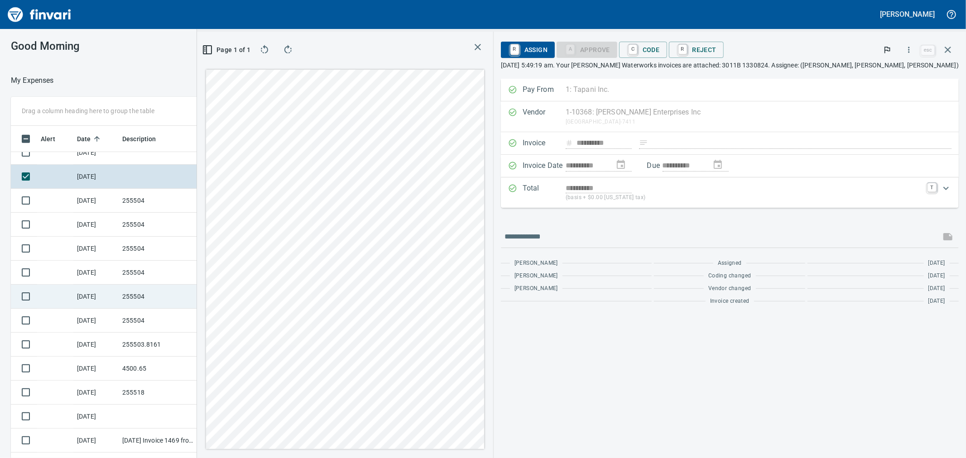
scroll to position [554, 0]
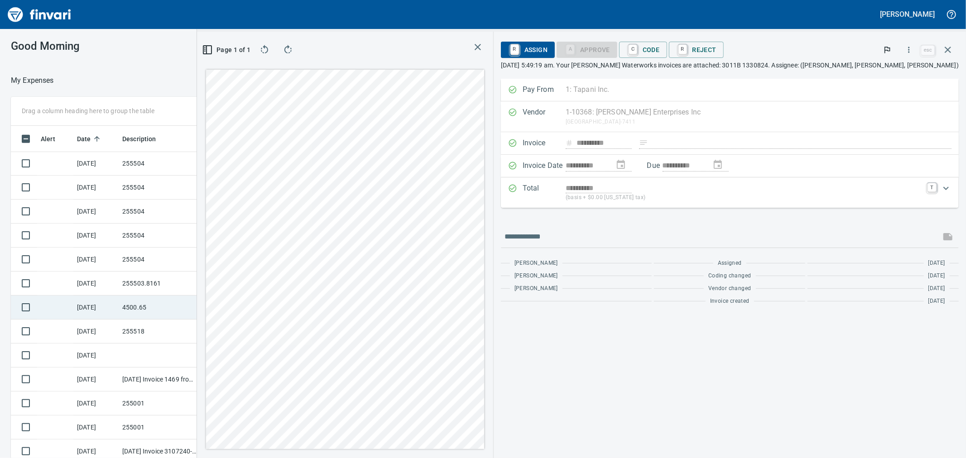
click at [186, 310] on td "4500.65" at bounding box center [160, 308] width 82 height 24
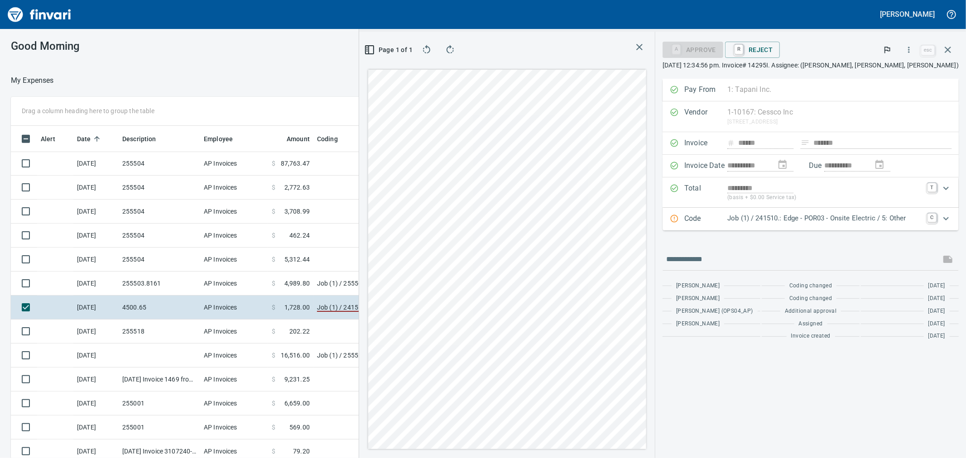
click at [948, 220] on icon "Expand" at bounding box center [946, 218] width 11 height 11
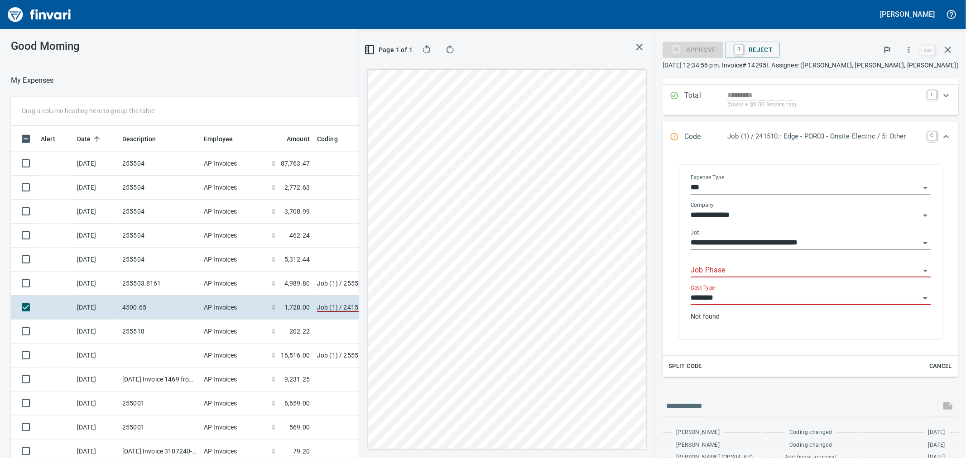
scroll to position [101, 0]
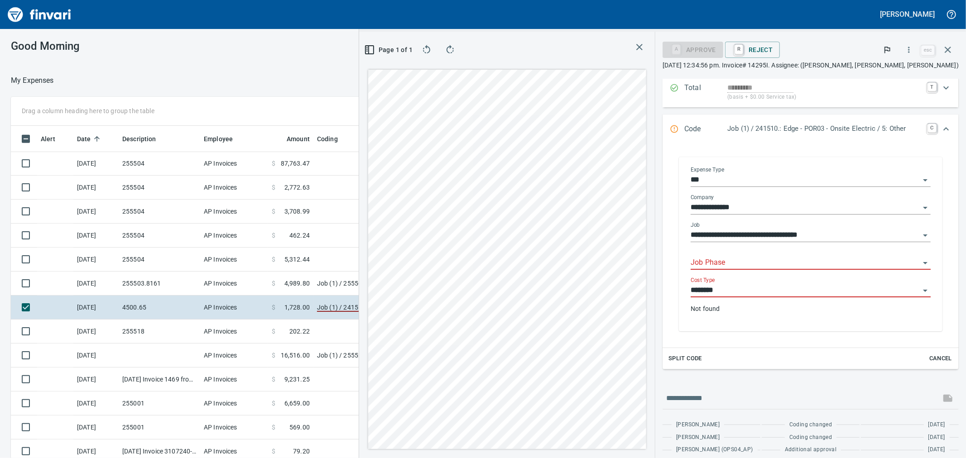
click at [743, 266] on input "Job Phase" at bounding box center [805, 263] width 229 height 13
type input "*"
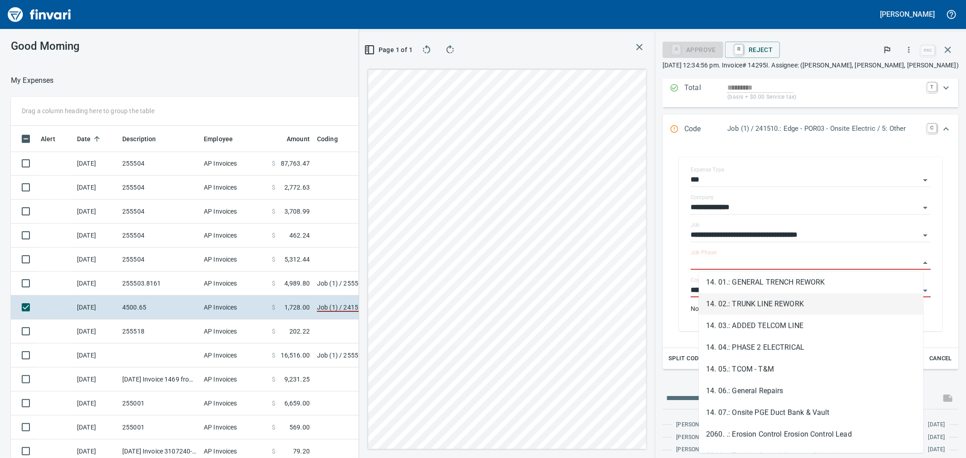
scroll to position [554, 0]
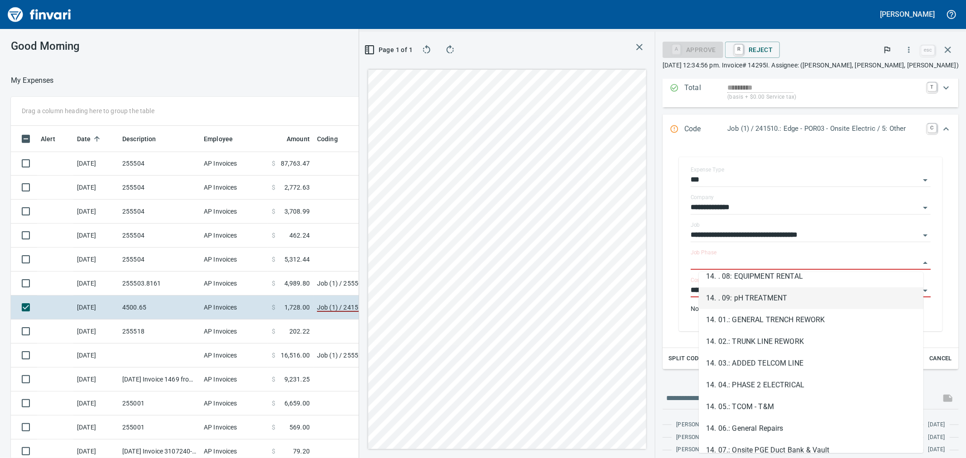
click at [768, 291] on li "14. . 09: pH TREATMENT" at bounding box center [811, 299] width 225 height 22
type input "**********"
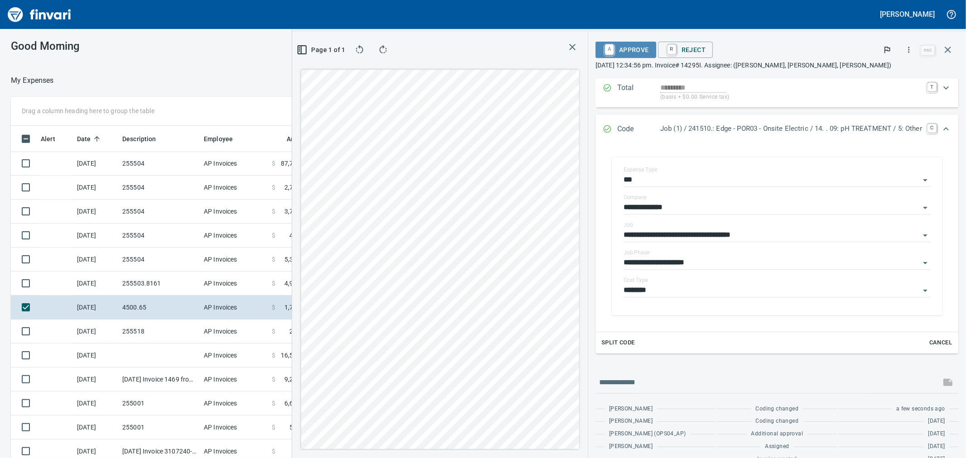
click at [632, 46] on span "A Approve" at bounding box center [626, 49] width 46 height 15
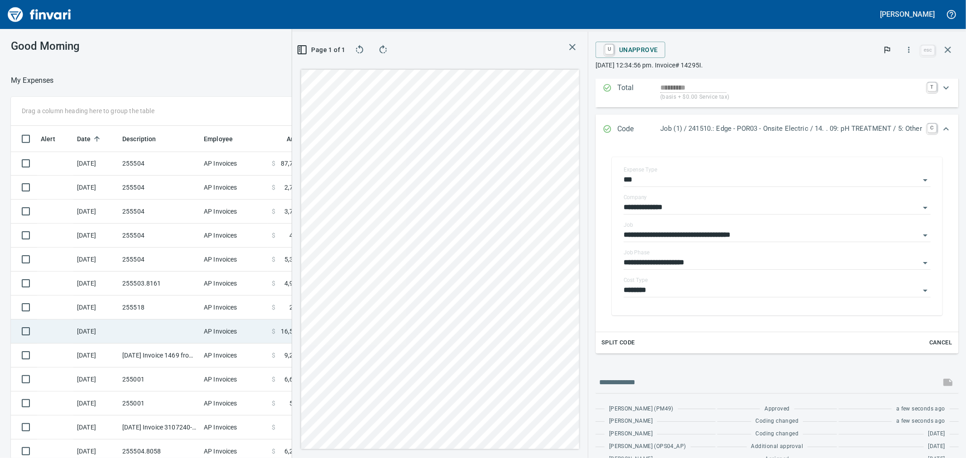
click at [146, 331] on td at bounding box center [160, 332] width 82 height 24
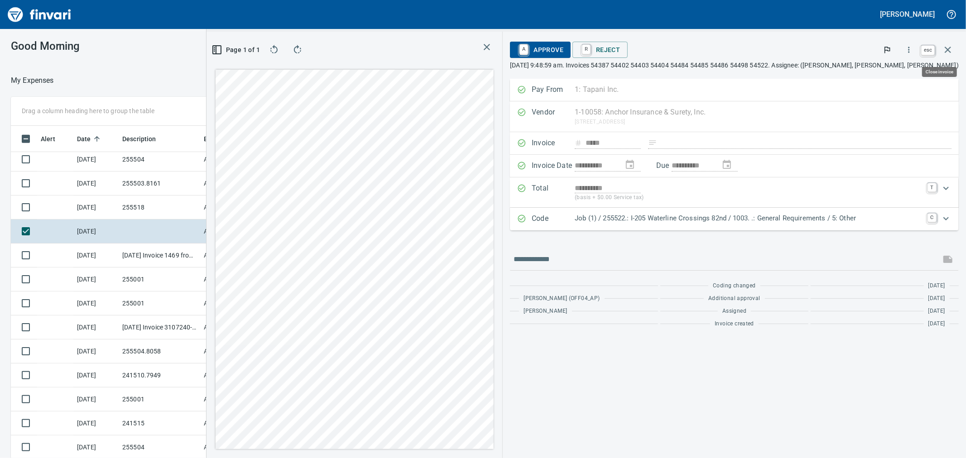
scroll to position [351, 695]
click at [945, 50] on icon "button" at bounding box center [948, 49] width 11 height 11
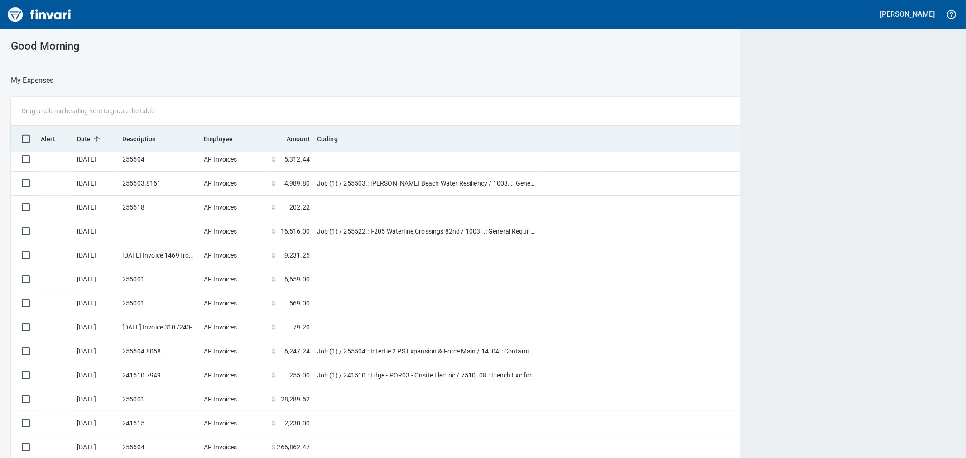
scroll to position [1, 1]
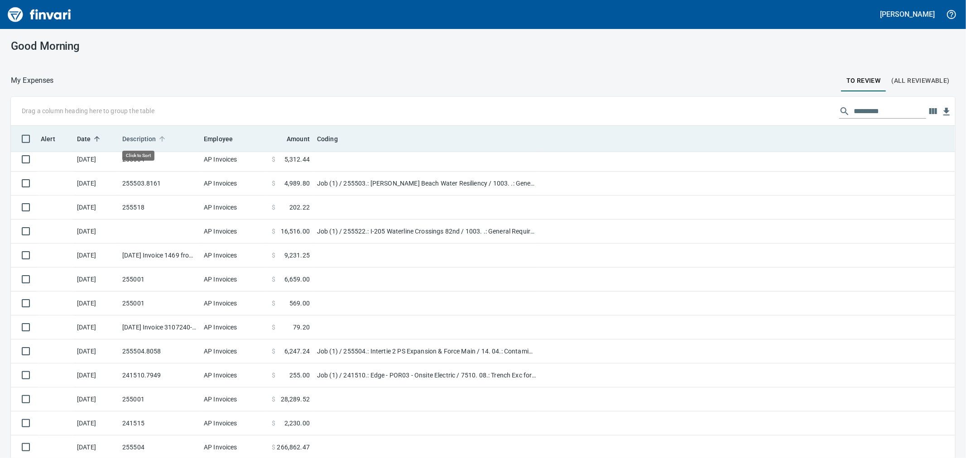
click at [151, 138] on span "Description" at bounding box center [139, 139] width 34 height 11
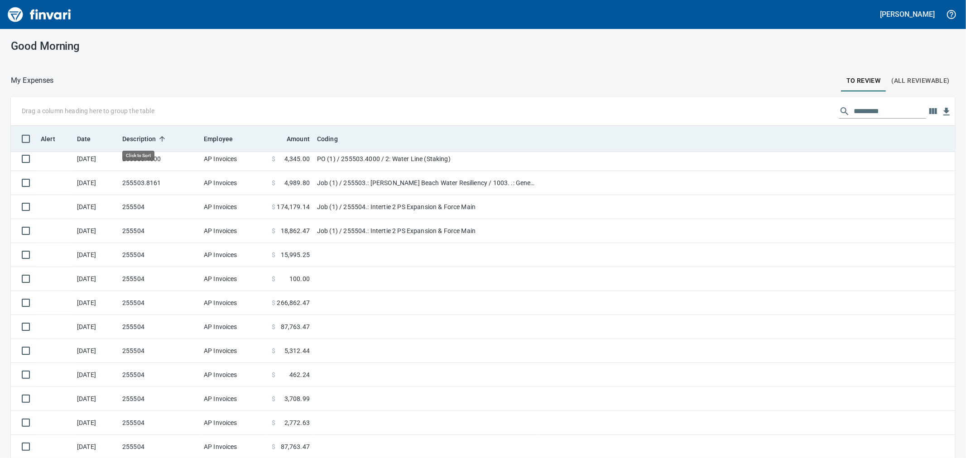
scroll to position [351, 922]
click at [155, 142] on span "Description" at bounding box center [139, 139] width 34 height 11
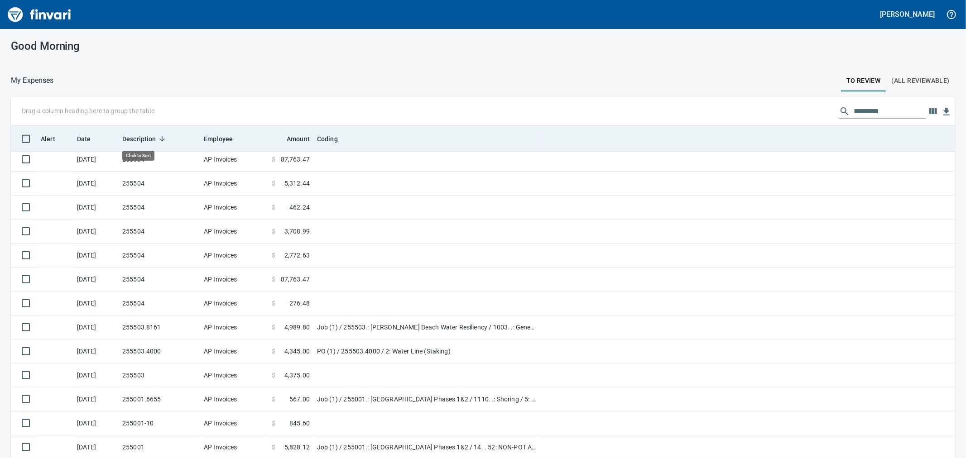
click at [152, 137] on span "Description" at bounding box center [139, 139] width 34 height 11
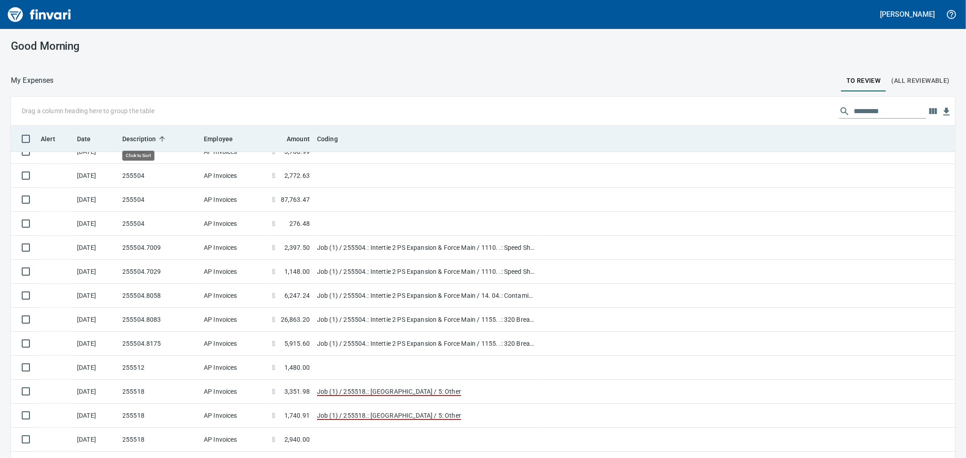
scroll to position [0, 0]
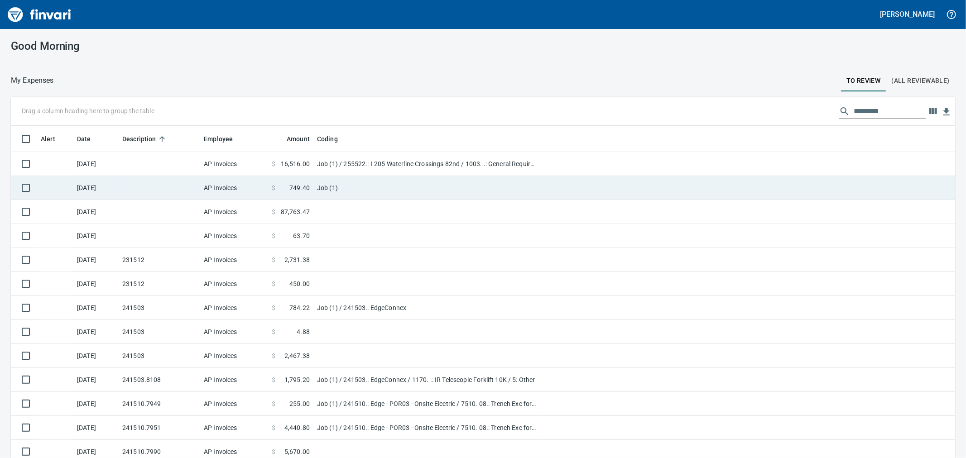
click at [164, 193] on td at bounding box center [160, 188] width 82 height 24
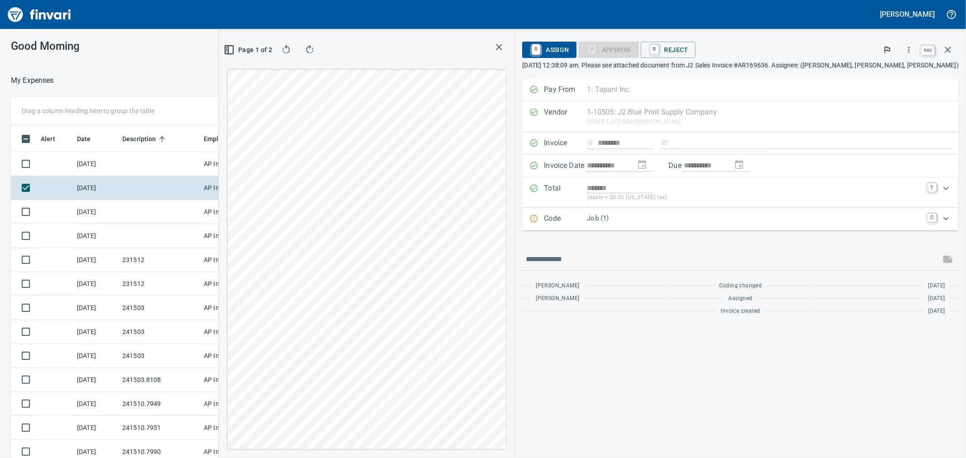
scroll to position [351, 695]
click at [953, 47] on icon "button" at bounding box center [948, 49] width 11 height 11
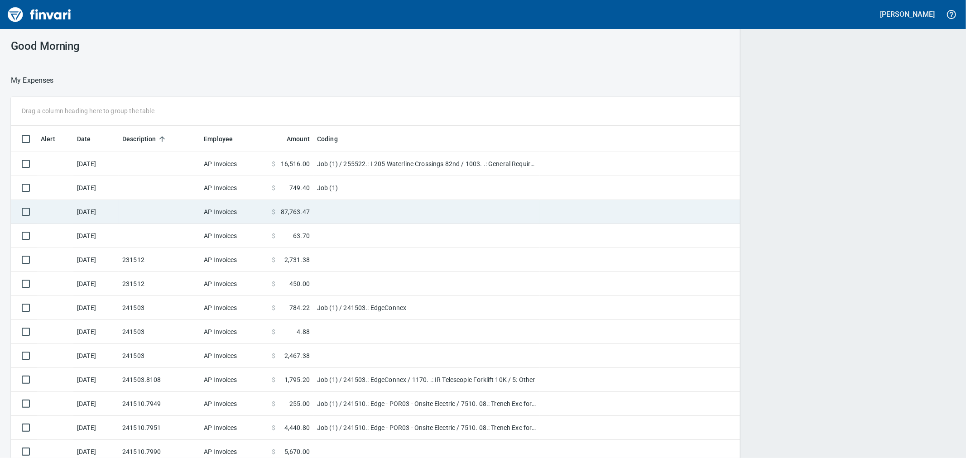
scroll to position [351, 922]
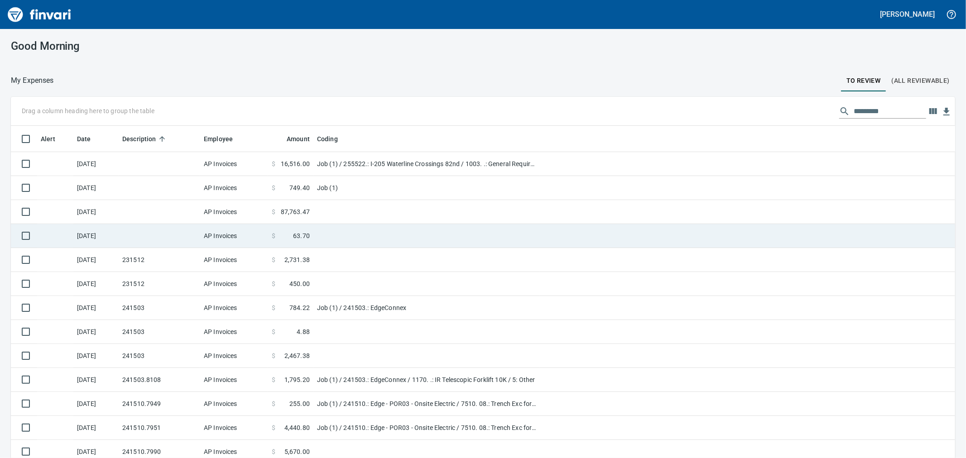
click at [153, 234] on td at bounding box center [160, 236] width 82 height 24
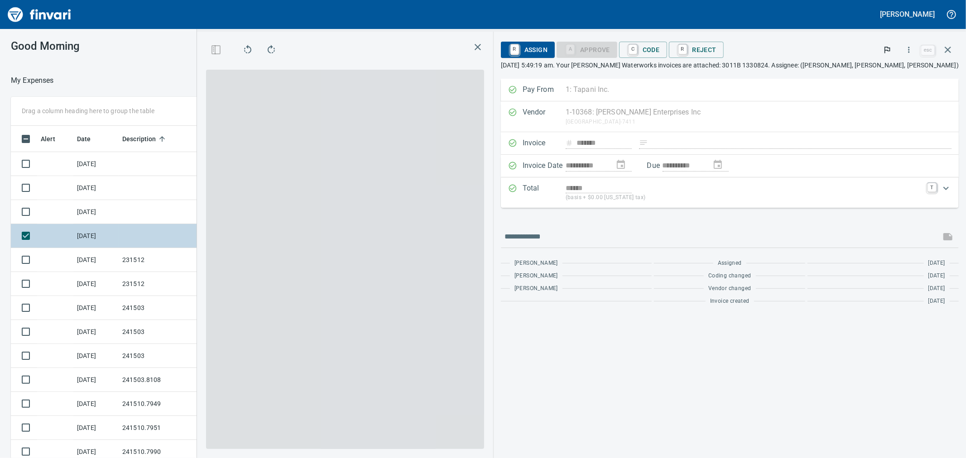
scroll to position [351, 695]
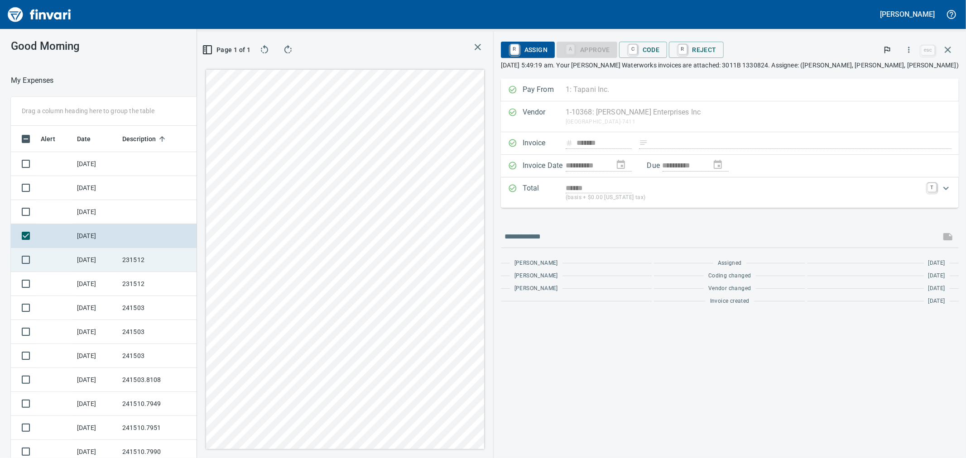
click at [162, 260] on td "231512" at bounding box center [160, 260] width 82 height 24
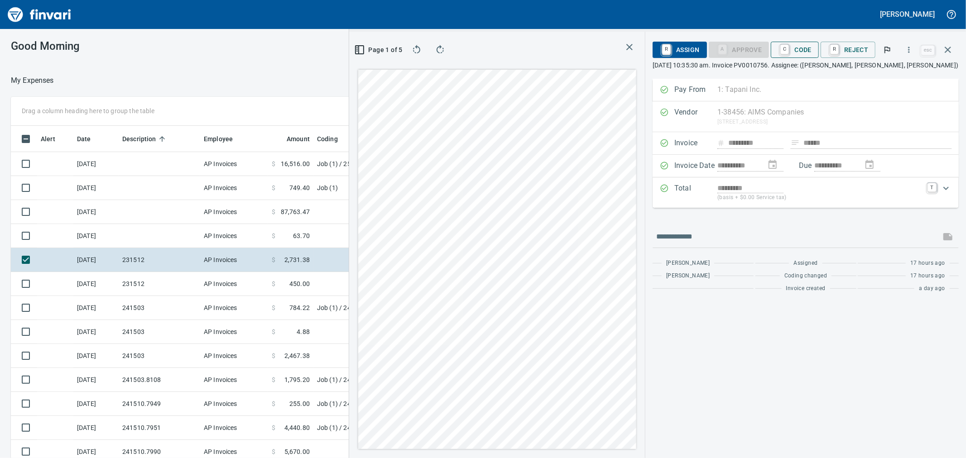
click at [810, 53] on span "C Code" at bounding box center [795, 49] width 34 height 15
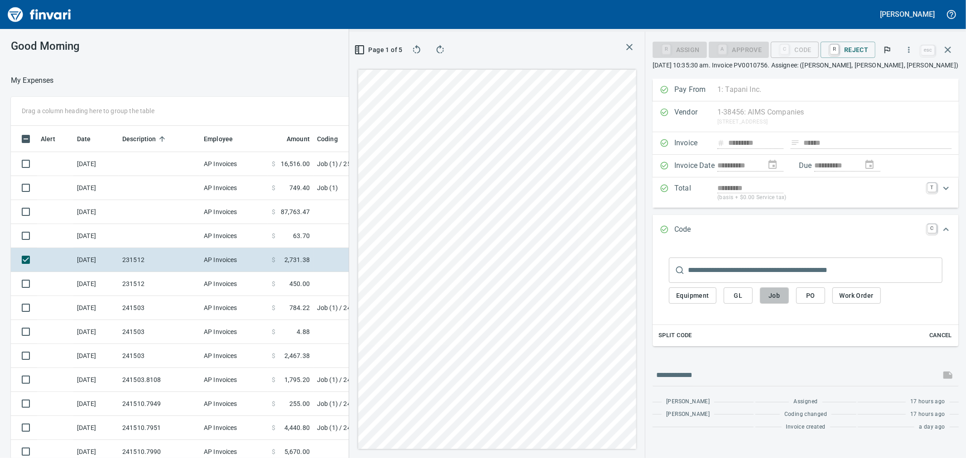
click at [781, 299] on span "Job" at bounding box center [774, 295] width 14 height 11
type input "**********"
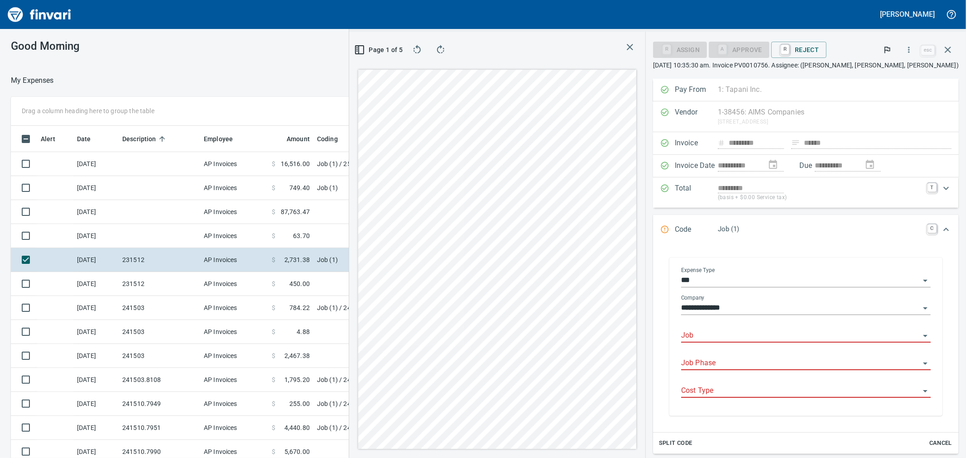
click at [756, 336] on input "Job" at bounding box center [800, 336] width 239 height 13
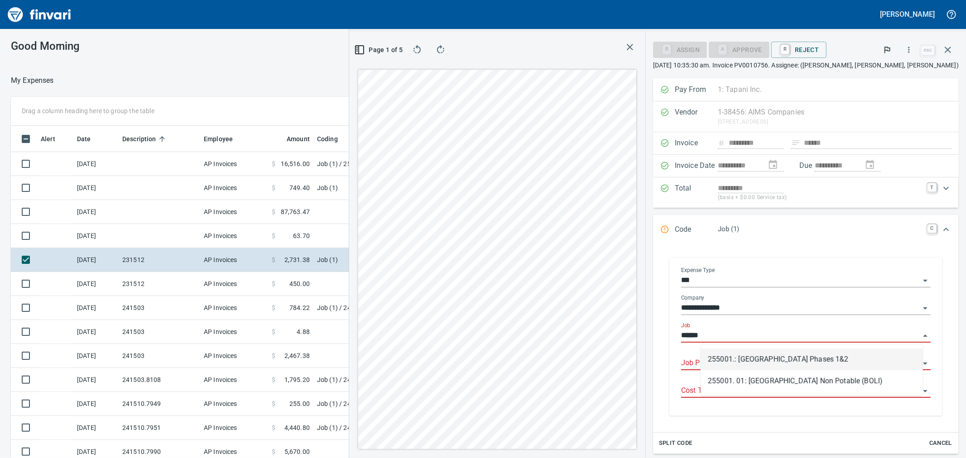
scroll to position [351, 695]
click at [761, 358] on li "255001.: Kingston Terrace Town Center Phases 1&2" at bounding box center [812, 360] width 222 height 22
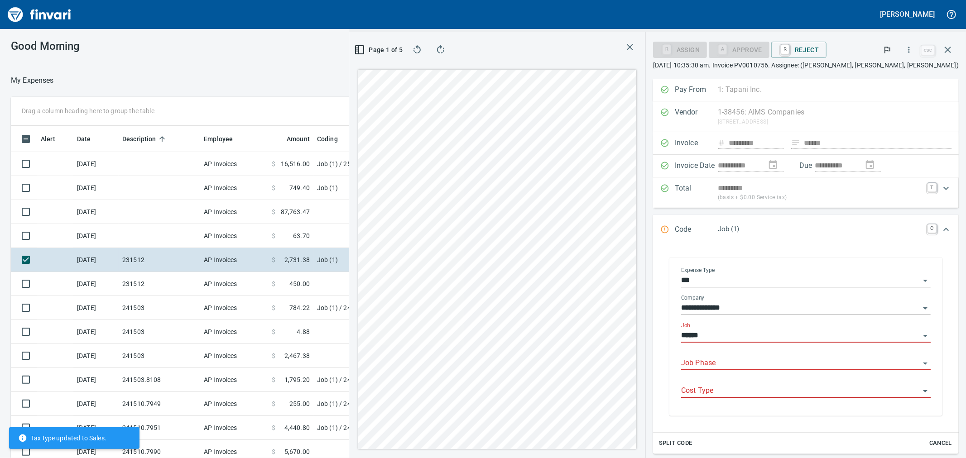
type input "**********"
click at [763, 361] on input "Job Phase" at bounding box center [800, 363] width 239 height 13
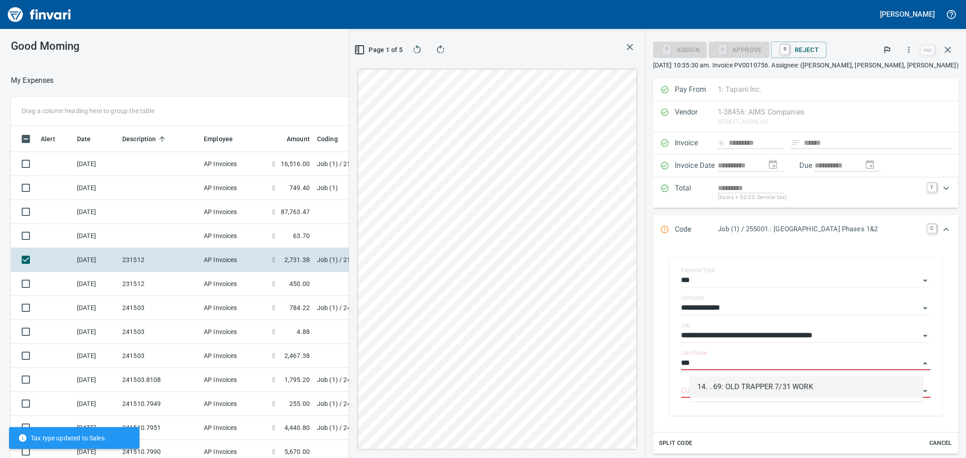
click at [763, 385] on li "14. . 69: OLD TRAPPER 7/31 WORK" at bounding box center [806, 387] width 233 height 22
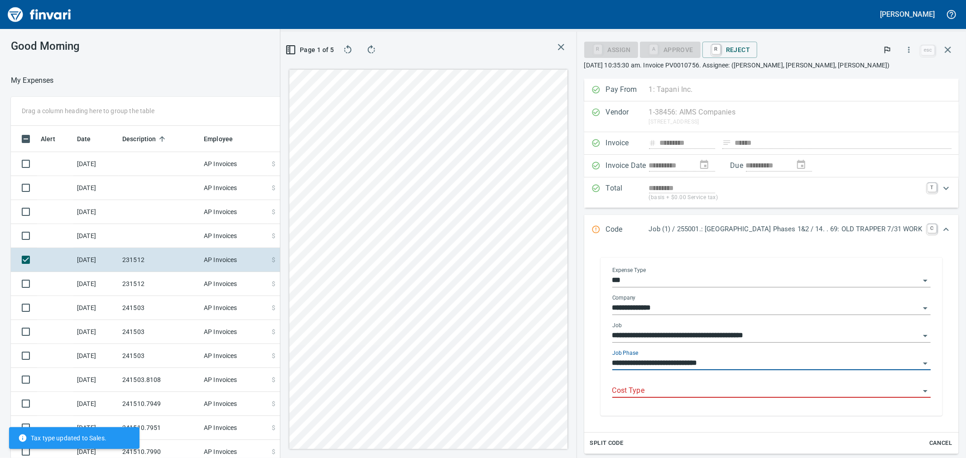
type input "**********"
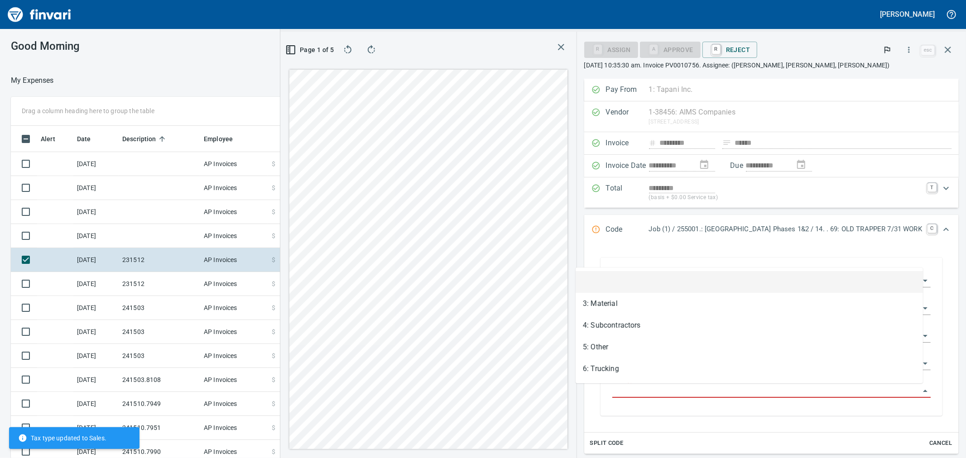
click at [613, 391] on input "Cost Type" at bounding box center [767, 391] width 308 height 13
click at [609, 347] on li "5: Other" at bounding box center [749, 348] width 347 height 22
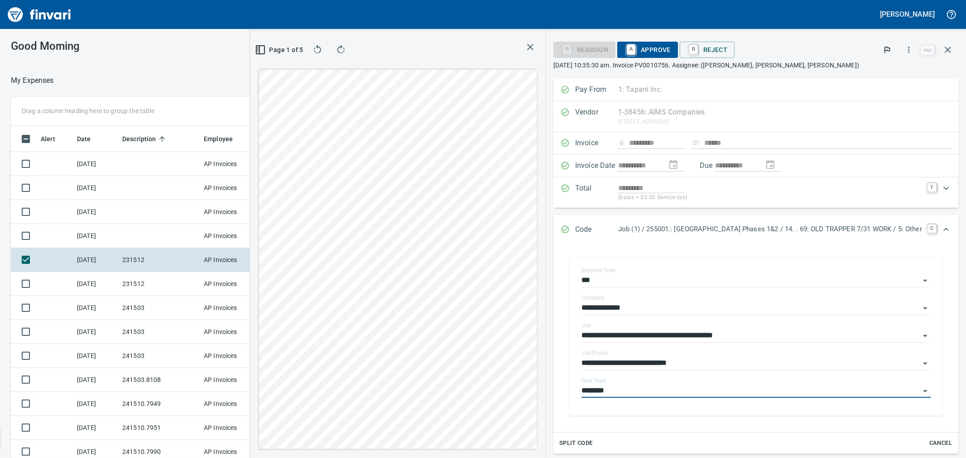
type input "********"
click at [625, 49] on span "A Approve" at bounding box center [648, 49] width 46 height 15
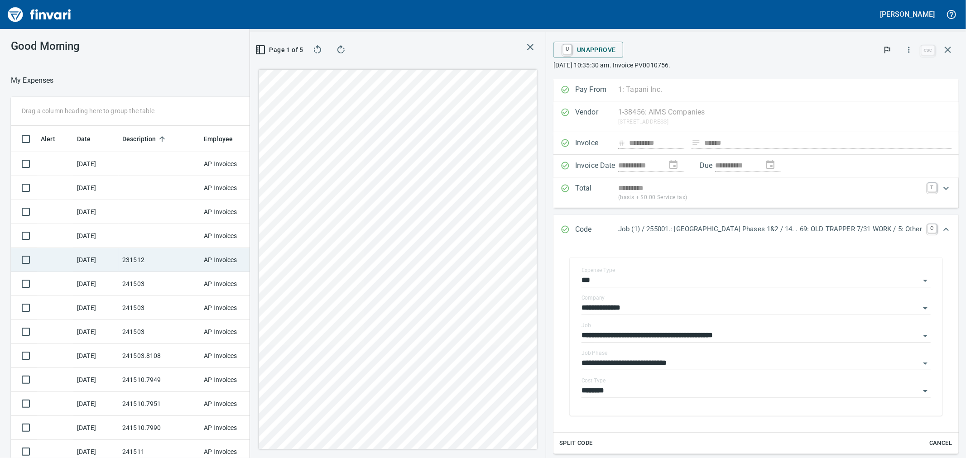
click at [149, 260] on td "231512" at bounding box center [160, 260] width 82 height 24
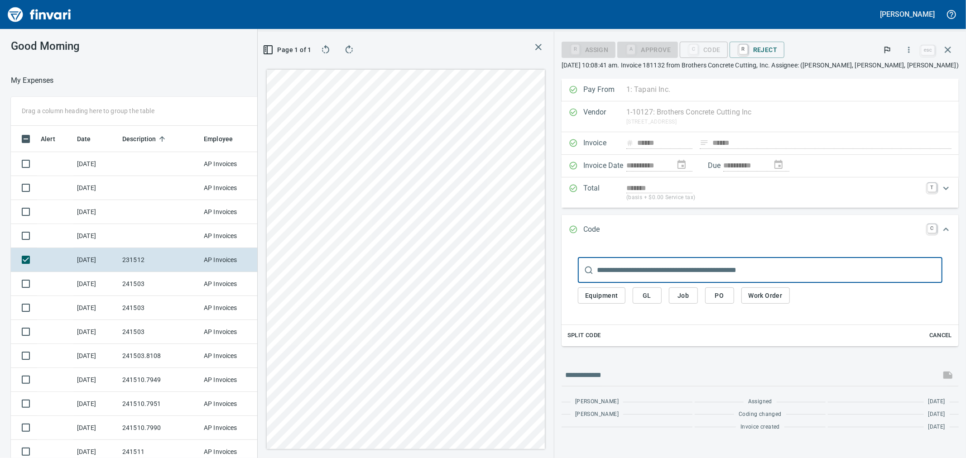
click at [691, 296] on span "Job" at bounding box center [683, 295] width 14 height 11
type input "**********"
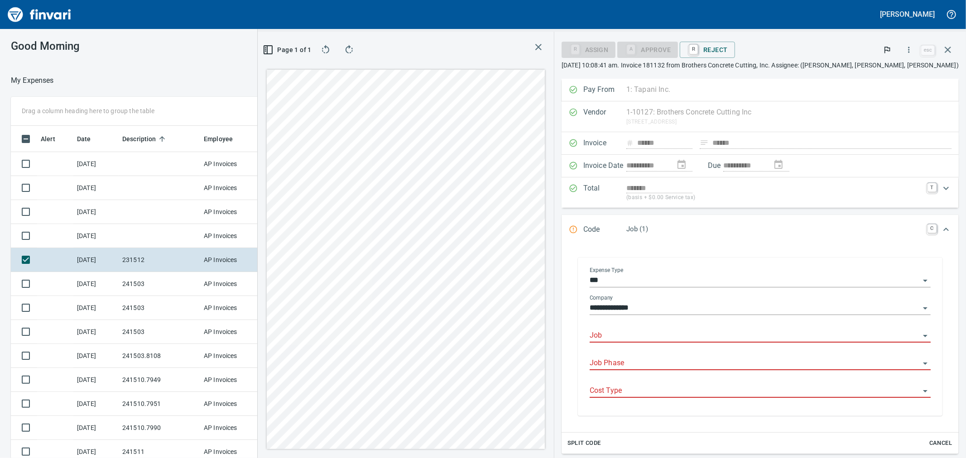
click at [627, 332] on input "Job" at bounding box center [755, 336] width 330 height 13
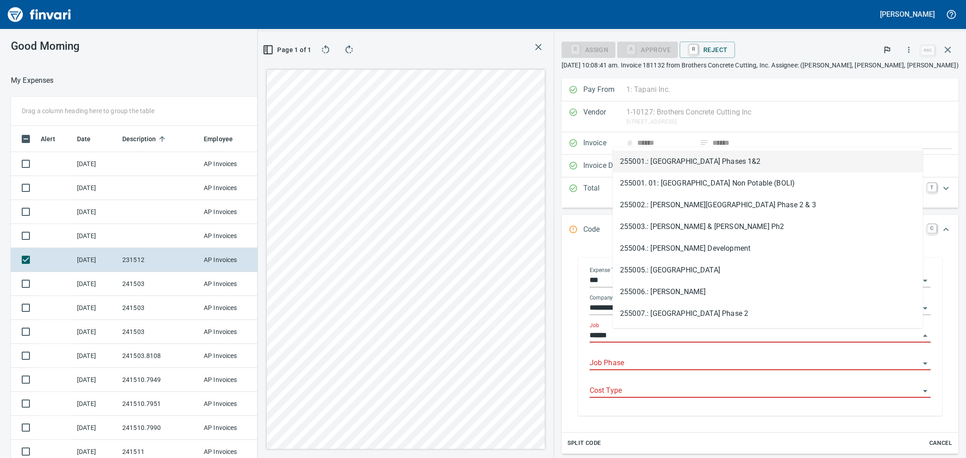
scroll to position [351, 695]
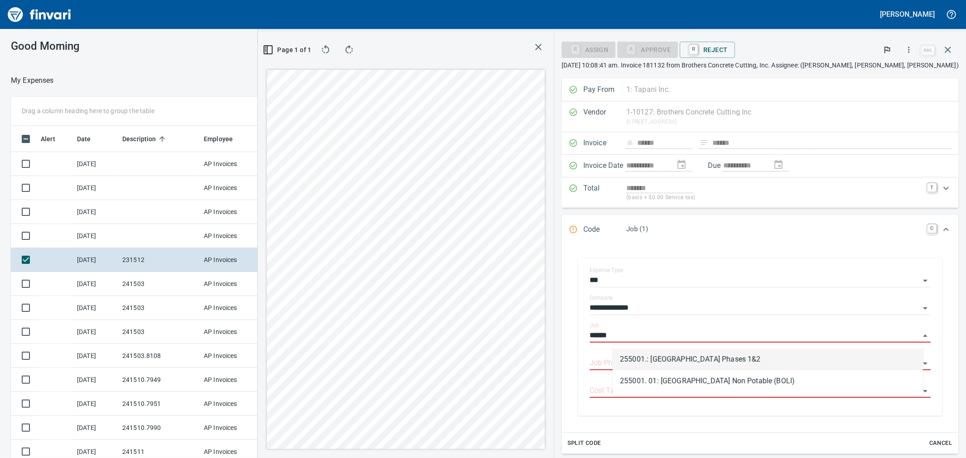
click at [636, 362] on li "255001.: Kingston Terrace Town Center Phases 1&2" at bounding box center [768, 360] width 310 height 22
type input "**********"
click at [654, 365] on input "Job Phase" at bounding box center [755, 363] width 330 height 13
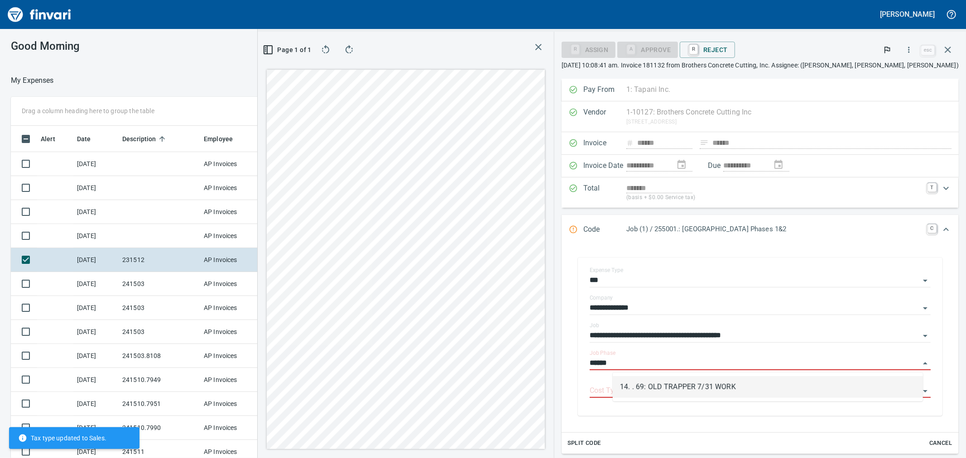
click at [663, 386] on li "14. . 69: OLD TRAPPER 7/31 WORK" at bounding box center [768, 387] width 310 height 22
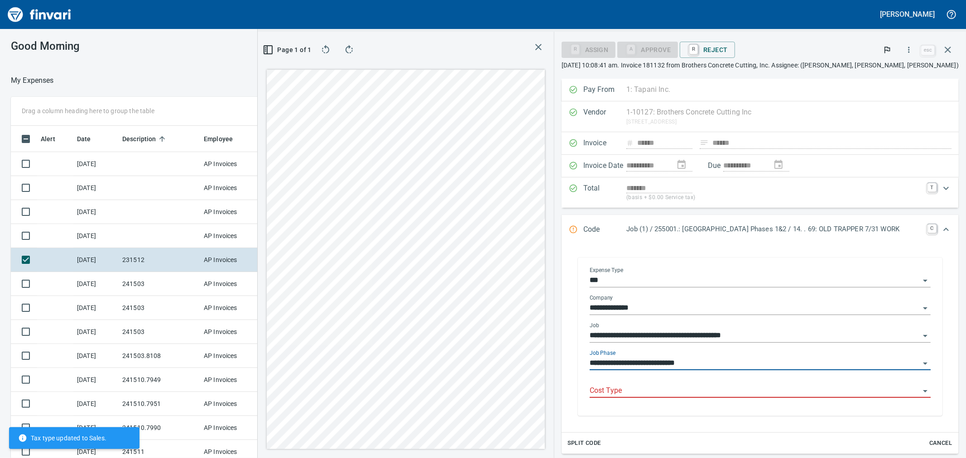
type input "**********"
click at [658, 397] on input "Cost Type" at bounding box center [755, 391] width 330 height 13
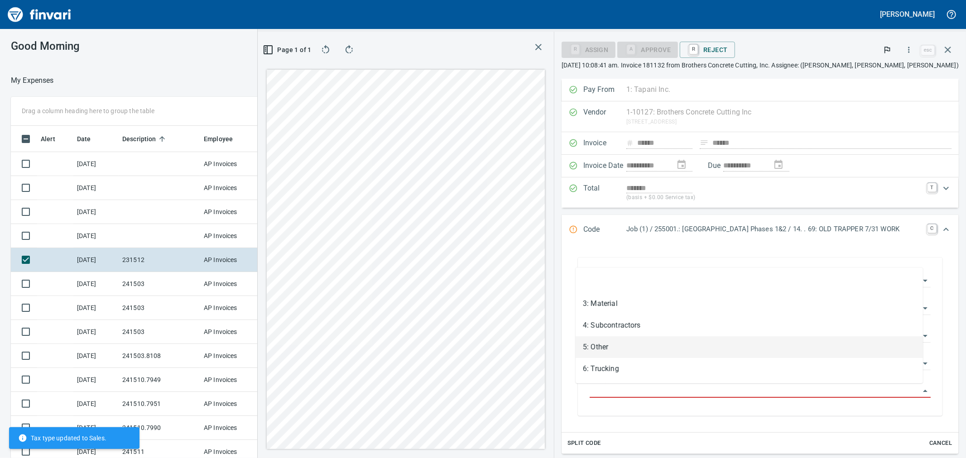
click at [614, 352] on li "5: Other" at bounding box center [749, 348] width 347 height 22
type input "********"
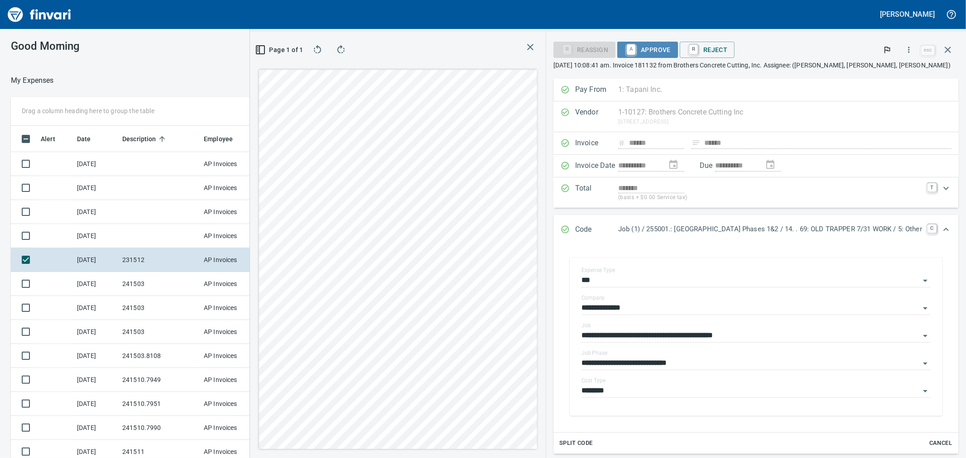
click at [625, 48] on span "A Approve" at bounding box center [648, 49] width 46 height 15
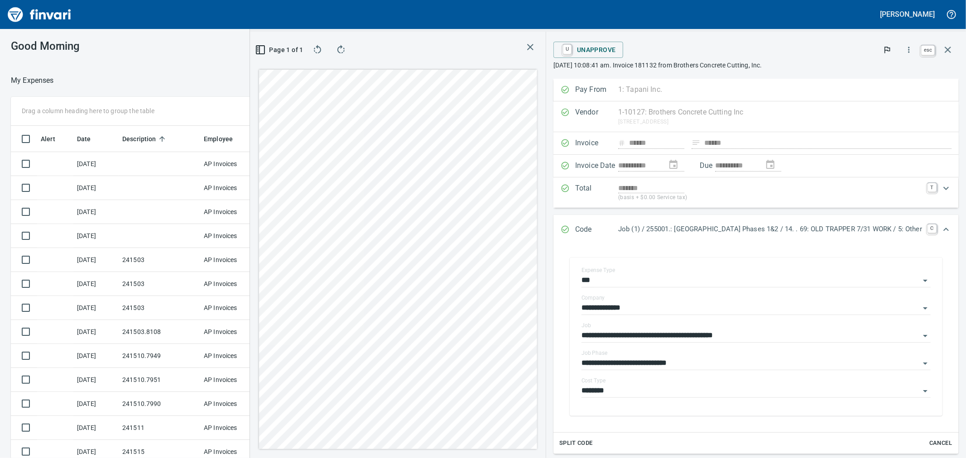
scroll to position [351, 695]
click at [956, 53] on button "button" at bounding box center [948, 50] width 22 height 22
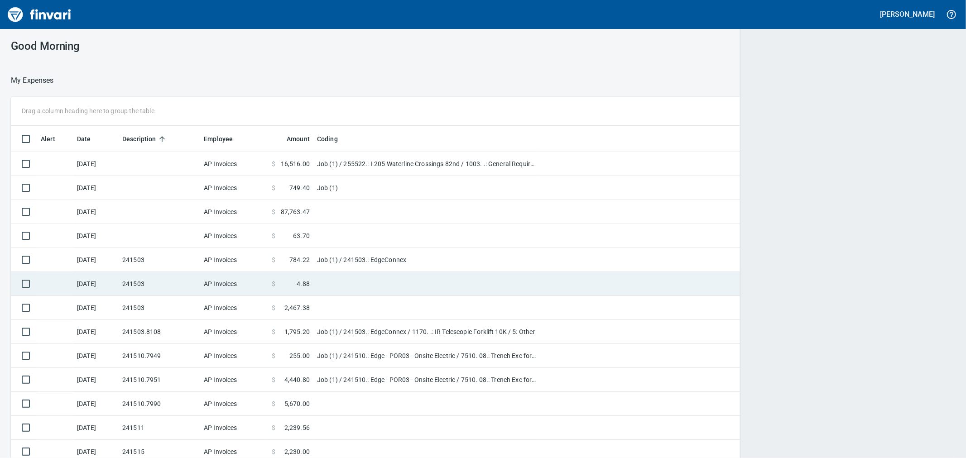
scroll to position [351, 920]
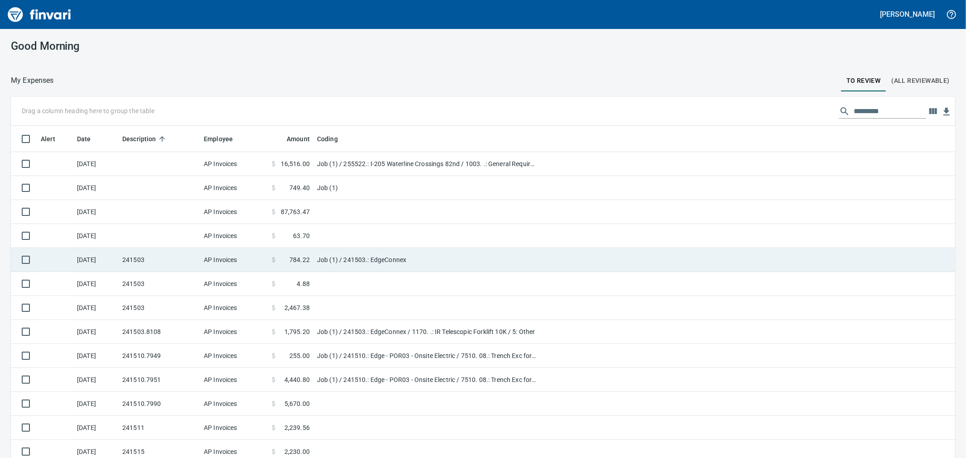
click at [124, 260] on td "241503" at bounding box center [160, 260] width 82 height 24
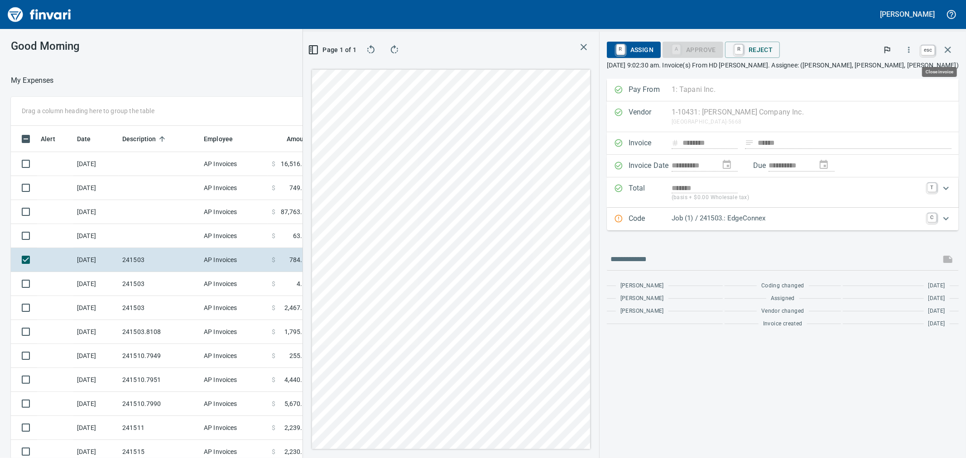
scroll to position [351, 695]
click at [949, 48] on icon "button" at bounding box center [948, 50] width 6 height 6
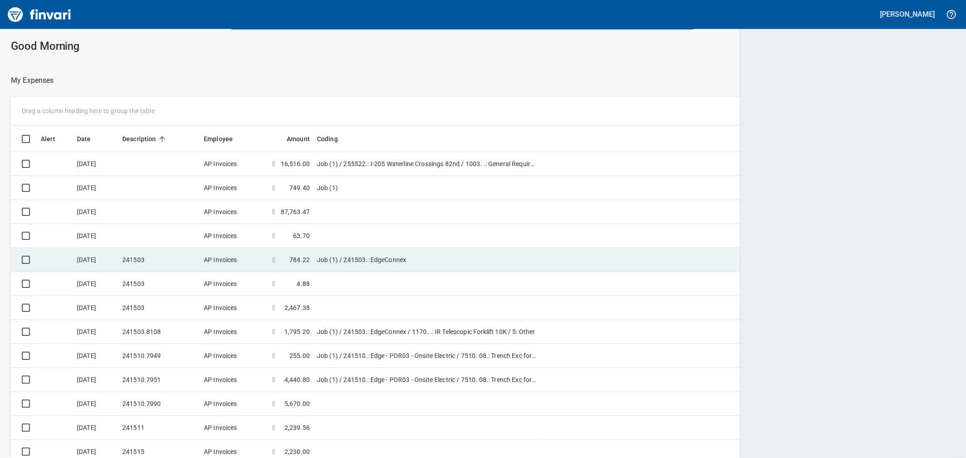
scroll to position [351, 920]
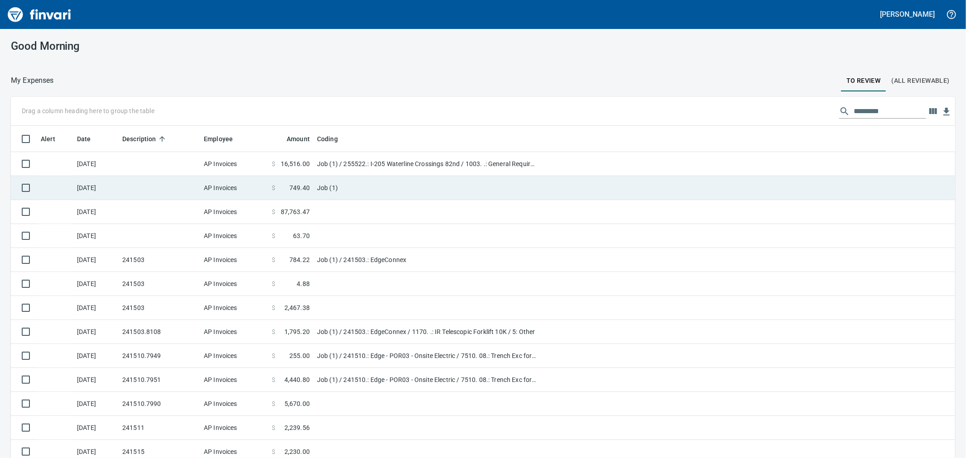
click at [146, 190] on td at bounding box center [160, 188] width 82 height 24
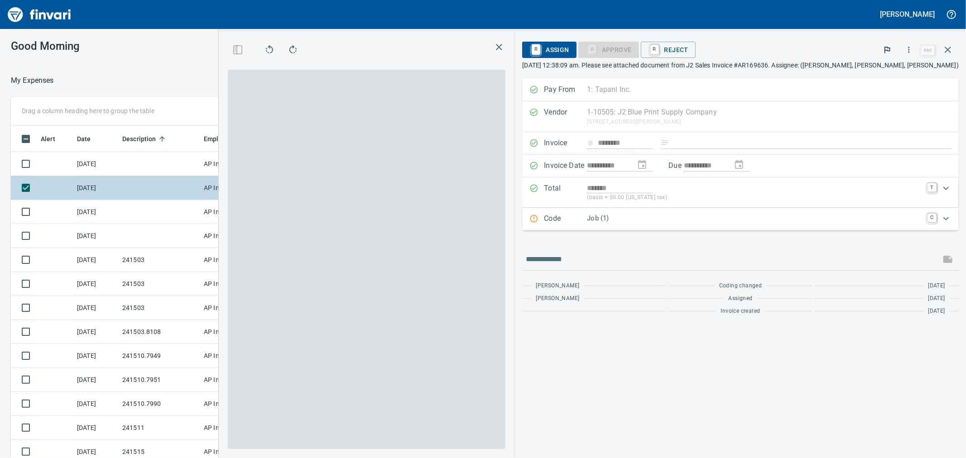
scroll to position [351, 695]
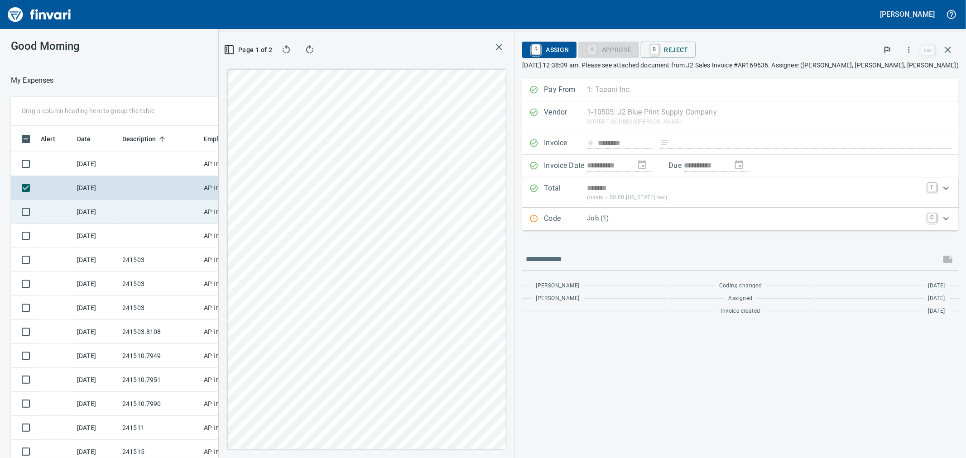
click at [144, 202] on td at bounding box center [160, 212] width 82 height 24
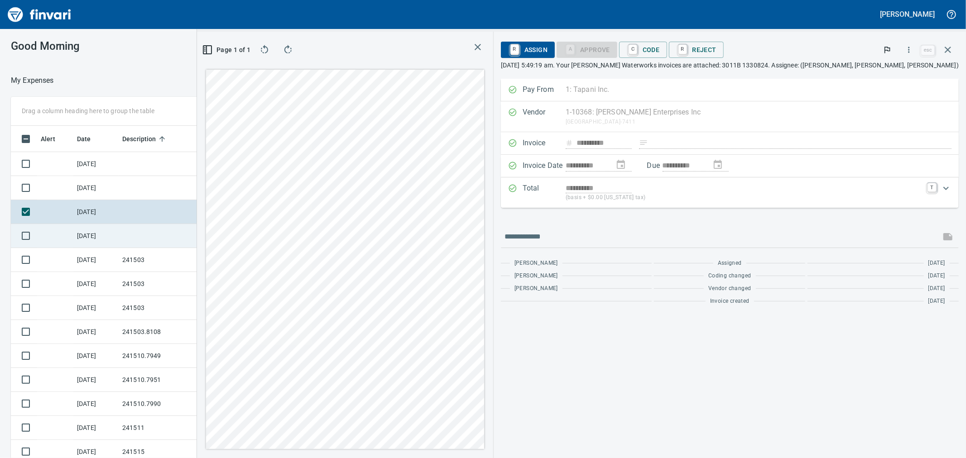
click at [149, 230] on td at bounding box center [160, 236] width 82 height 24
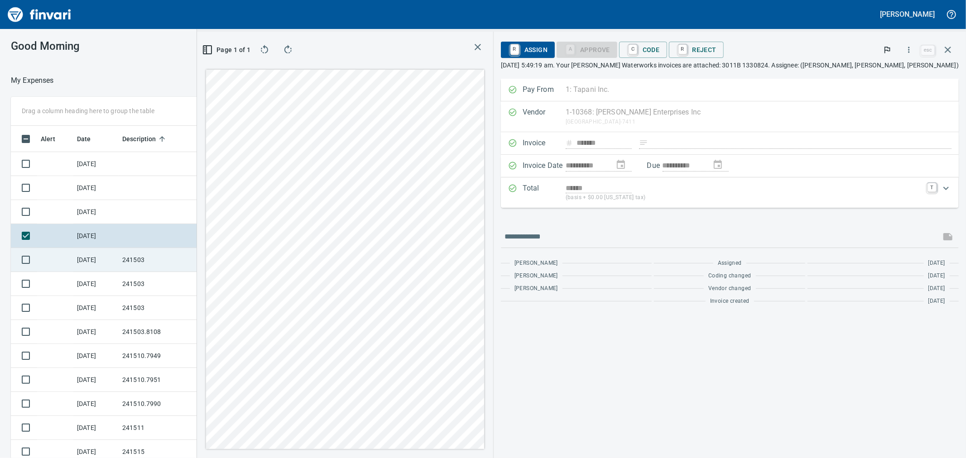
click at [145, 255] on td "241503" at bounding box center [160, 260] width 82 height 24
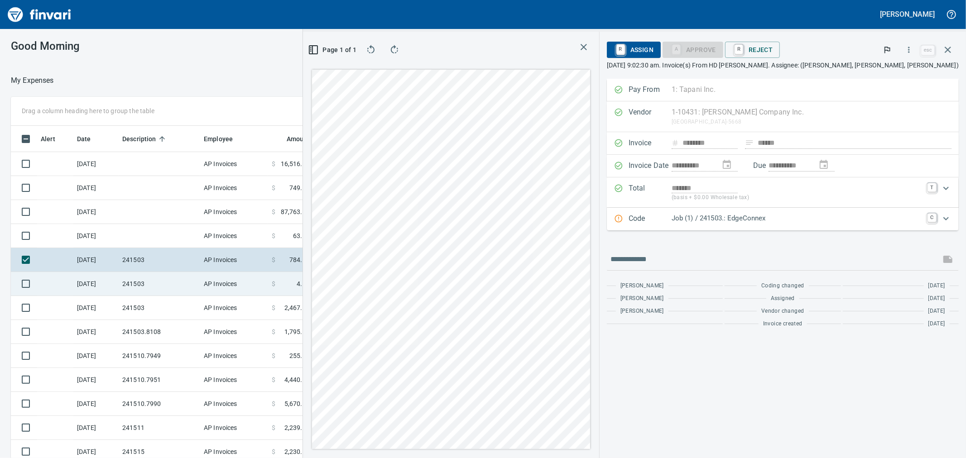
click at [173, 285] on td "241503" at bounding box center [160, 284] width 82 height 24
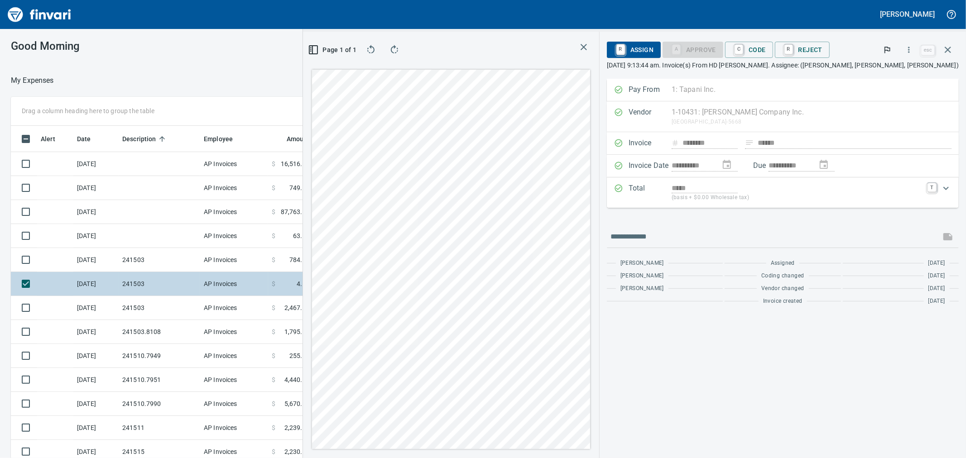
scroll to position [50, 0]
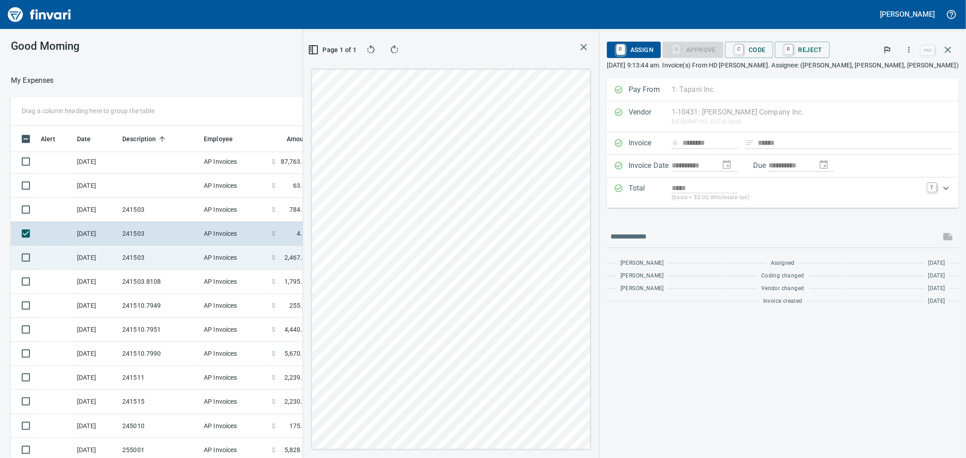
click at [182, 259] on td "241503" at bounding box center [160, 258] width 82 height 24
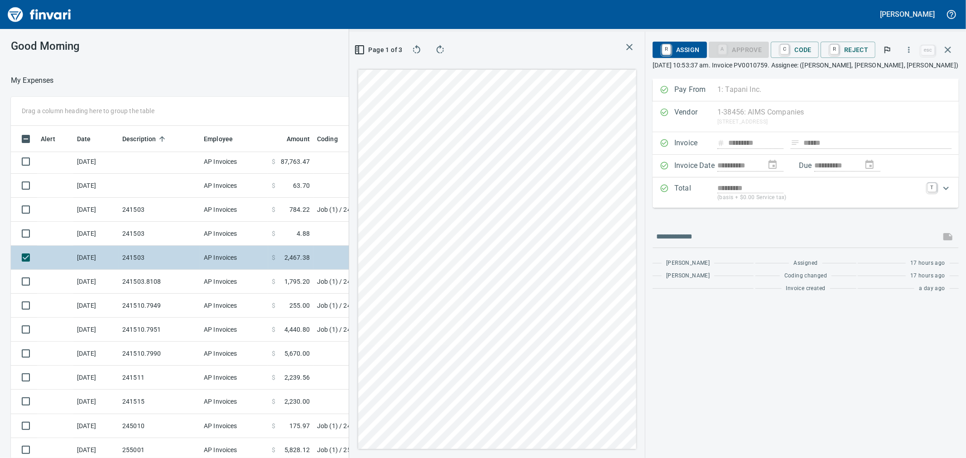
scroll to position [101, 0]
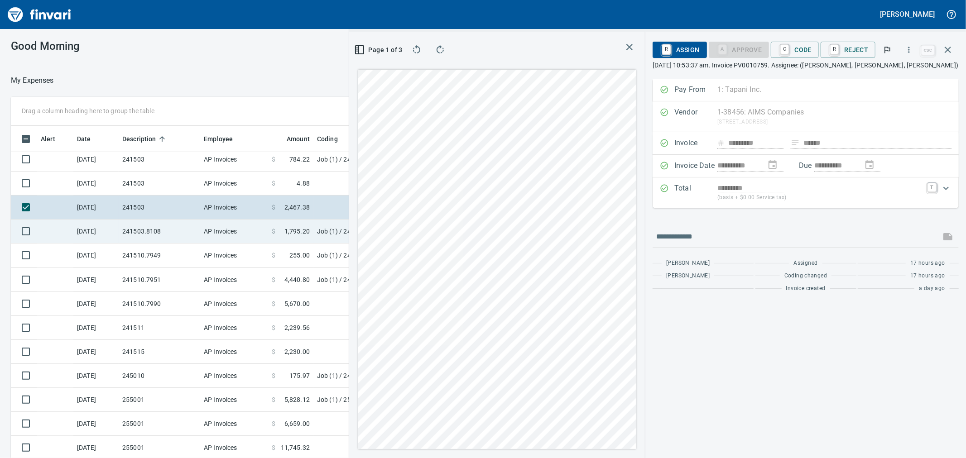
click at [188, 238] on td "241503.8108" at bounding box center [160, 232] width 82 height 24
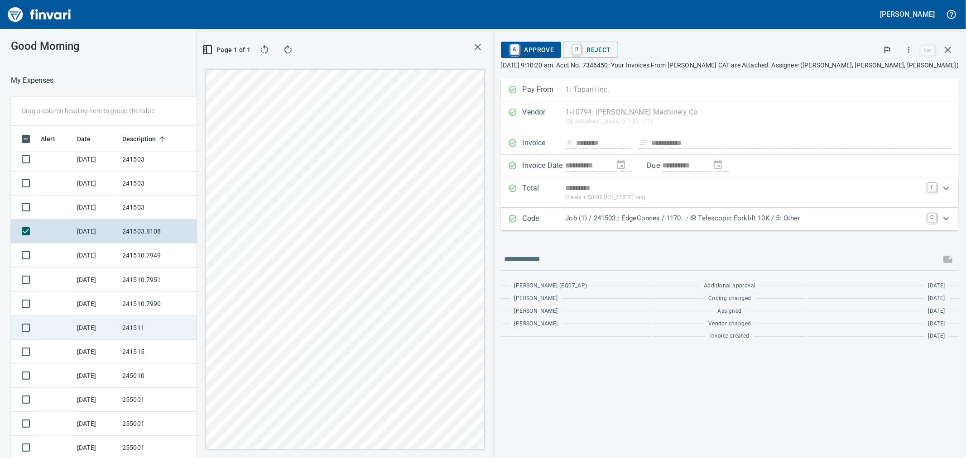
click at [155, 331] on td "241511" at bounding box center [160, 328] width 82 height 24
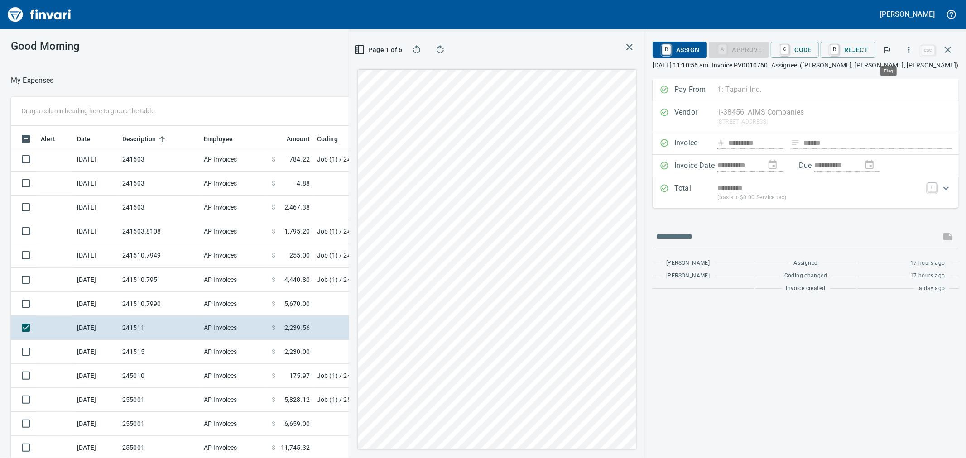
scroll to position [351, 695]
click at [910, 43] on button "button" at bounding box center [909, 50] width 20 height 20
click at [883, 72] on span "Download" at bounding box center [907, 76] width 87 height 11
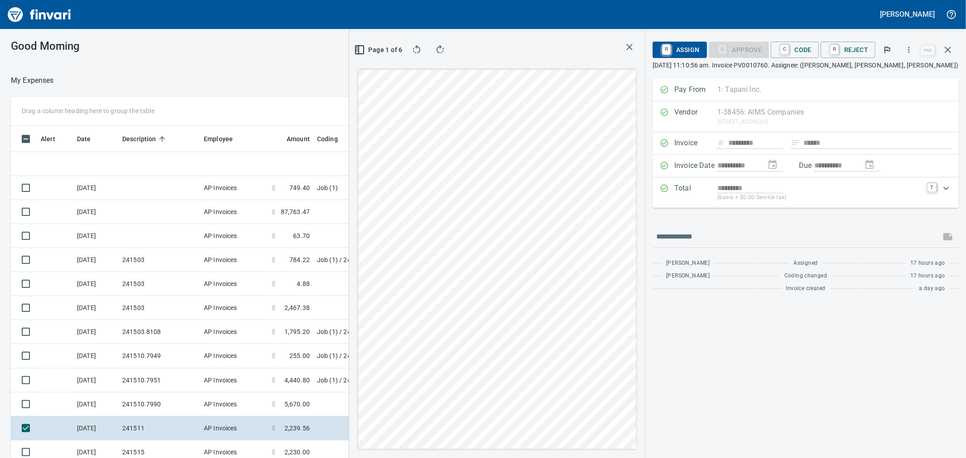
scroll to position [351, 695]
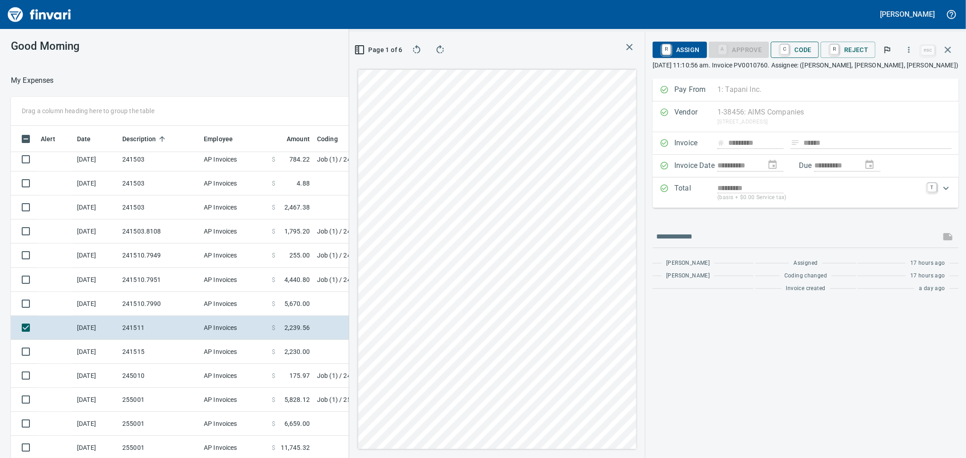
click at [809, 53] on span "C Code" at bounding box center [795, 49] width 34 height 15
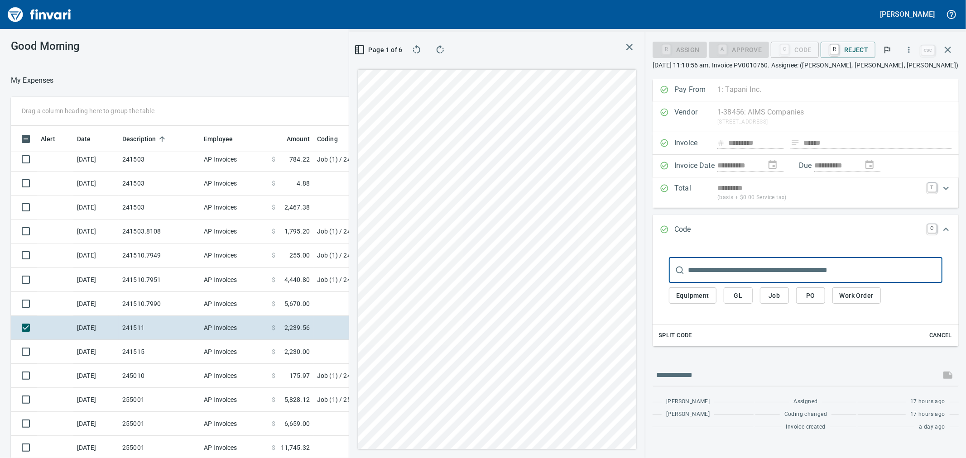
click at [768, 296] on span "Job" at bounding box center [774, 295] width 14 height 11
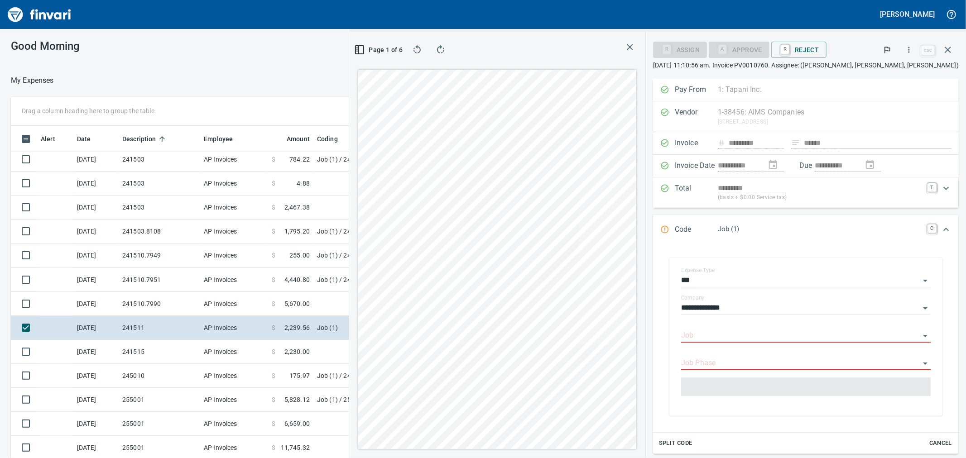
type input "**********"
click at [760, 328] on div "Job" at bounding box center [806, 333] width 250 height 20
click at [754, 334] on input "Job" at bounding box center [800, 336] width 239 height 13
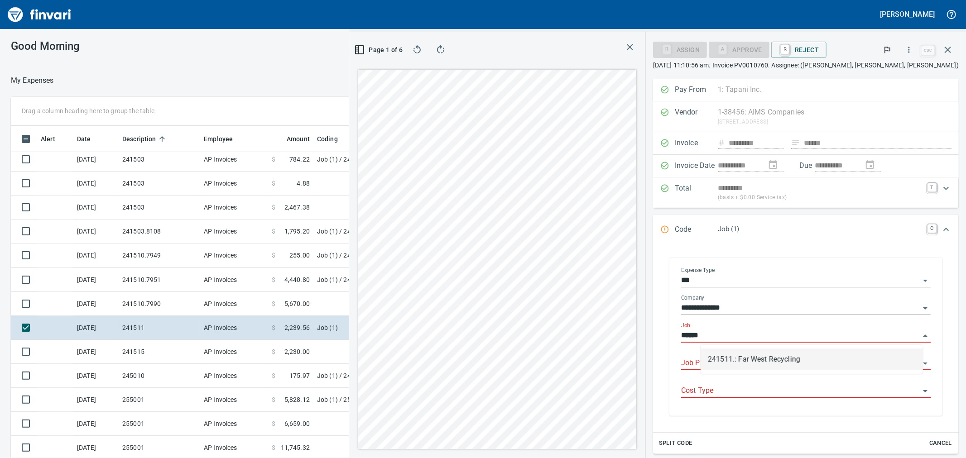
click at [751, 356] on li "241511.: Far West Recycling" at bounding box center [812, 360] width 222 height 22
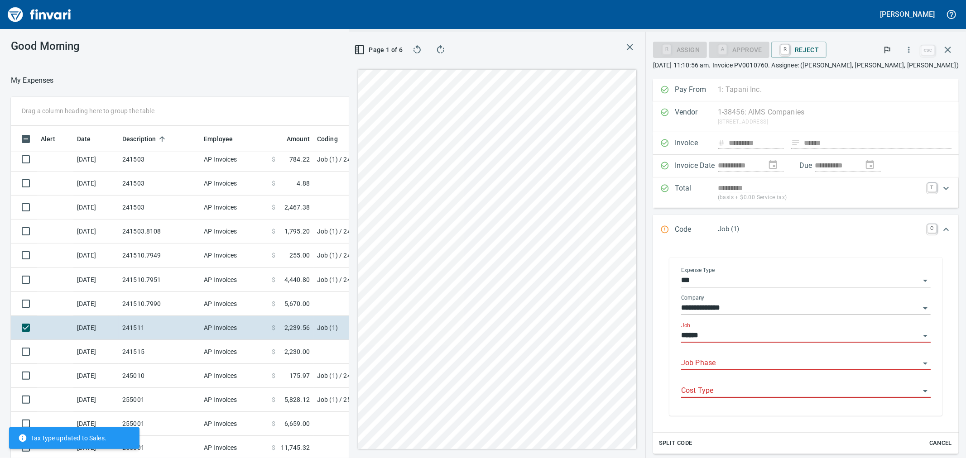
type input "******"
click at [758, 362] on input "Job Phase" at bounding box center [800, 363] width 239 height 13
type input "****"
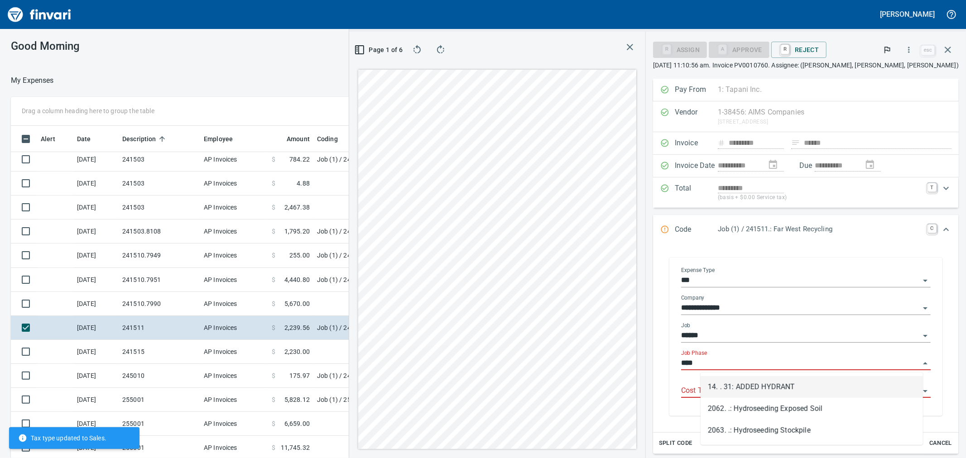
type input "**********"
click at [762, 386] on li "14. . 31: ADDED HYDRANT" at bounding box center [812, 387] width 222 height 22
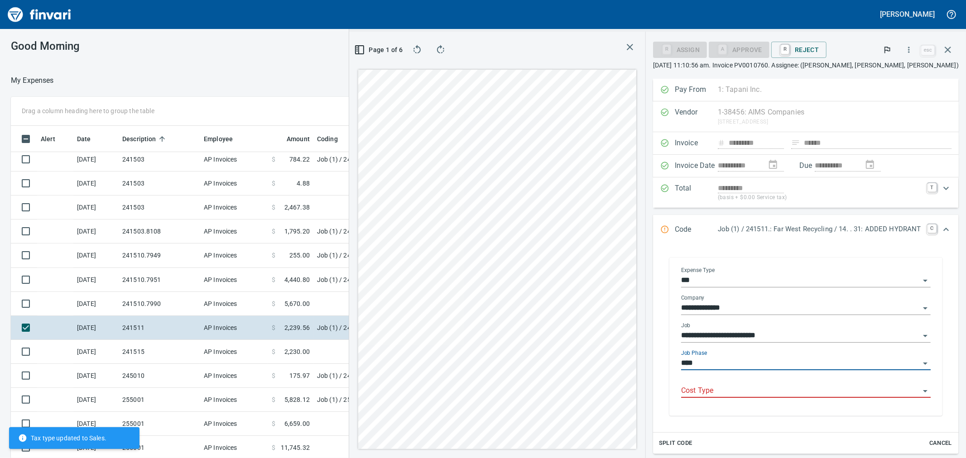
type input "**********"
click at [763, 393] on input "Cost Type" at bounding box center [800, 391] width 239 height 13
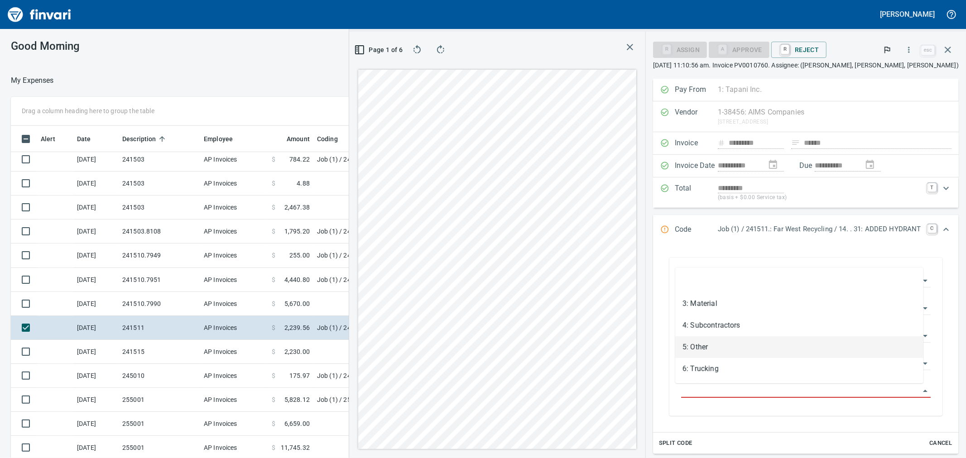
click at [712, 347] on li "5: Other" at bounding box center [799, 348] width 248 height 22
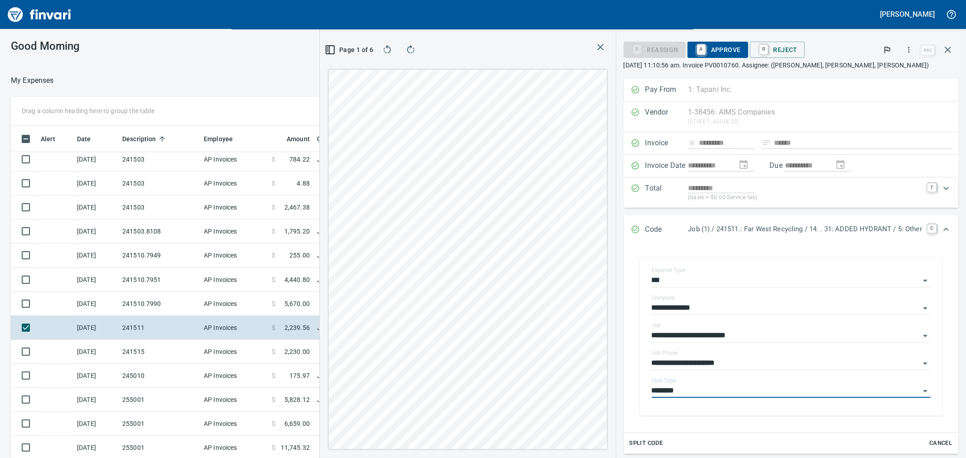
type input "********"
click at [723, 52] on span "A Approve" at bounding box center [718, 49] width 46 height 15
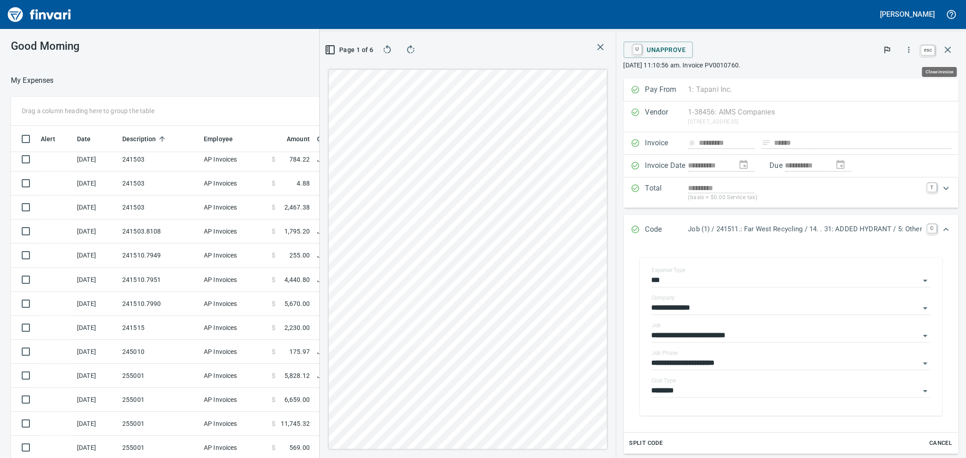
click at [950, 48] on icon "button" at bounding box center [948, 49] width 11 height 11
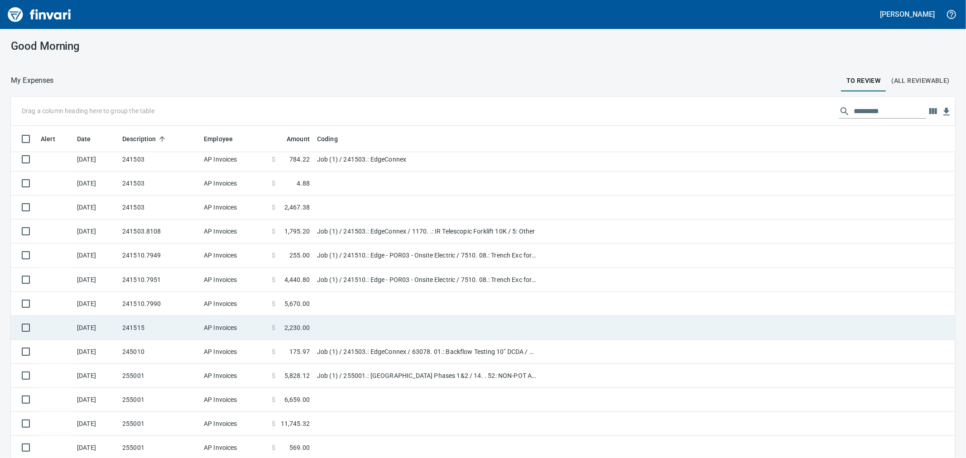
scroll to position [351, 922]
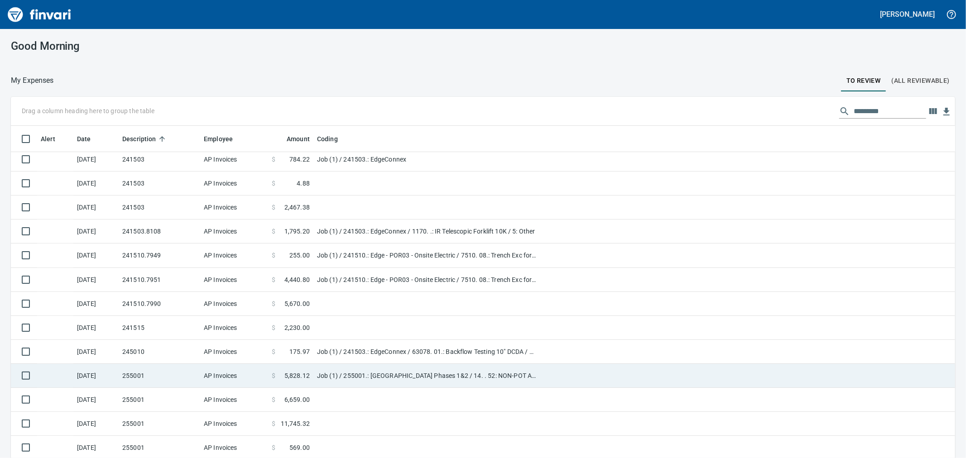
click at [148, 381] on td "255001" at bounding box center [160, 376] width 82 height 24
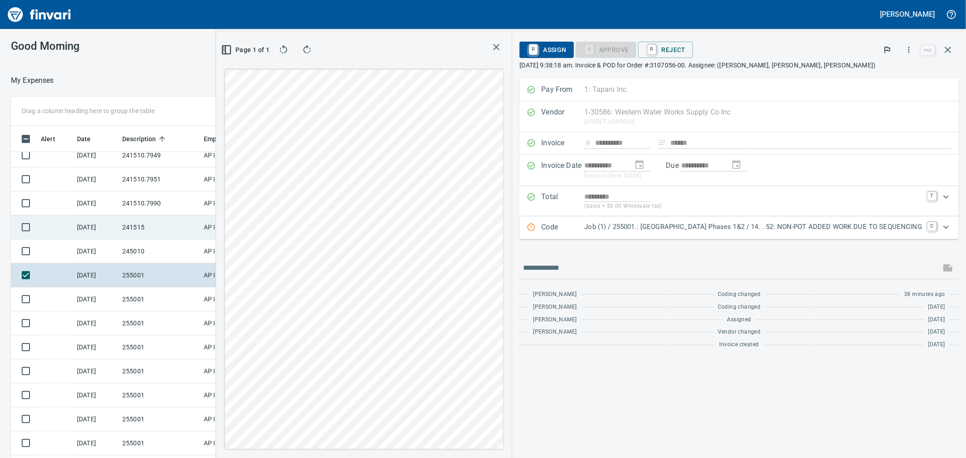
scroll to position [251, 0]
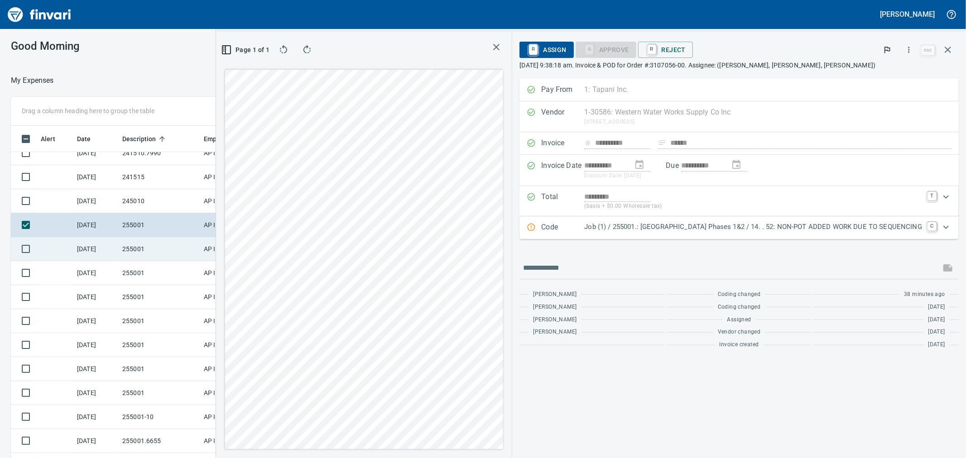
click at [130, 247] on td "255001" at bounding box center [160, 249] width 82 height 24
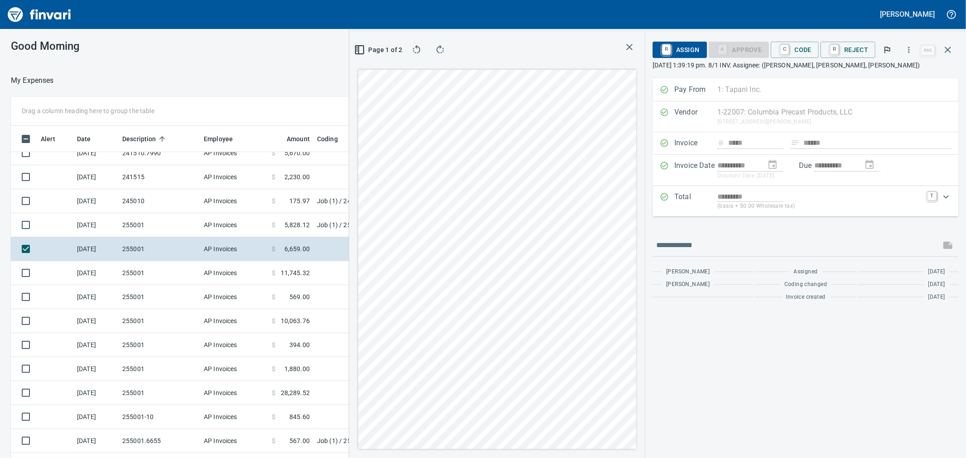
scroll to position [351, 695]
click at [913, 50] on icon "button" at bounding box center [909, 49] width 9 height 9
click at [883, 71] on span "Download" at bounding box center [907, 76] width 87 height 11
click at [807, 50] on span "C Code" at bounding box center [795, 49] width 34 height 15
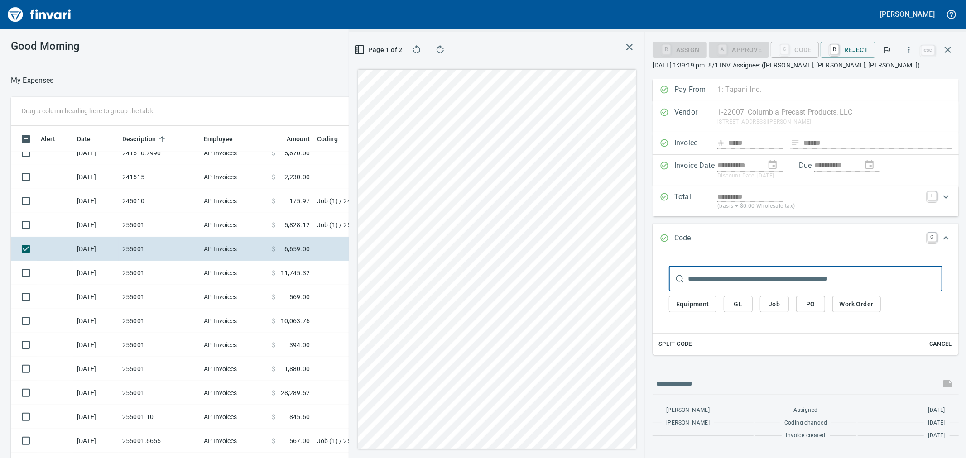
click at [777, 304] on span "Job" at bounding box center [774, 304] width 14 height 11
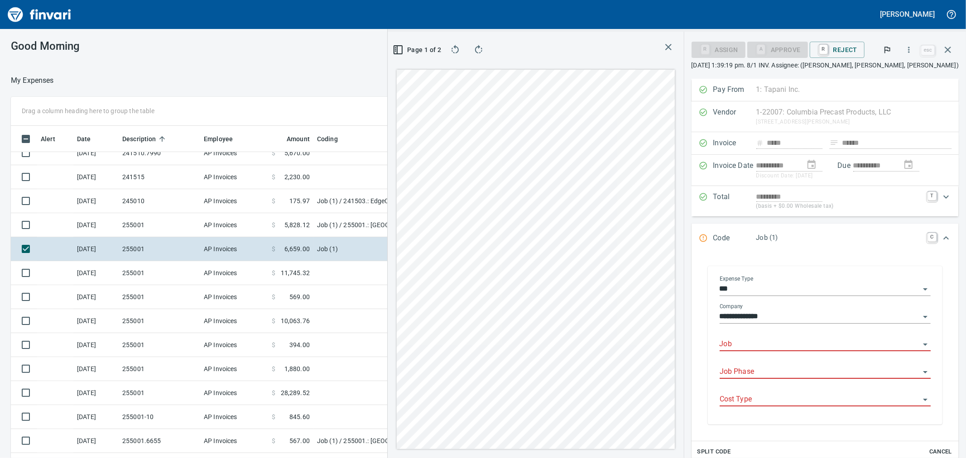
click at [772, 346] on input "Job" at bounding box center [820, 344] width 200 height 13
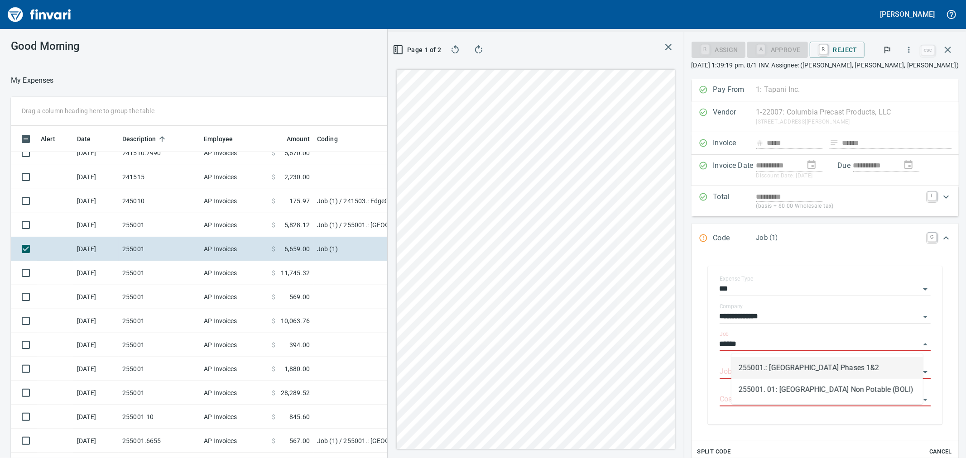
click at [759, 361] on li "255001.: Kingston Terrace Town Center Phases 1&2" at bounding box center [828, 368] width 192 height 22
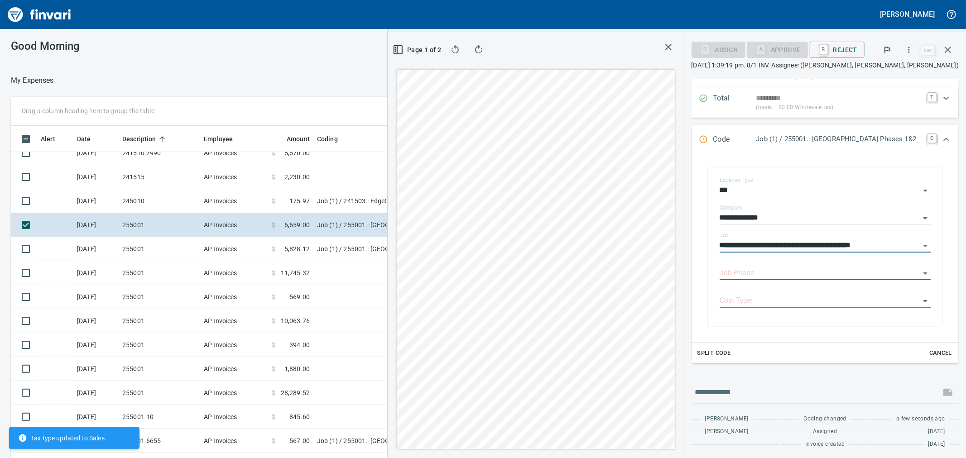
scroll to position [101, 0]
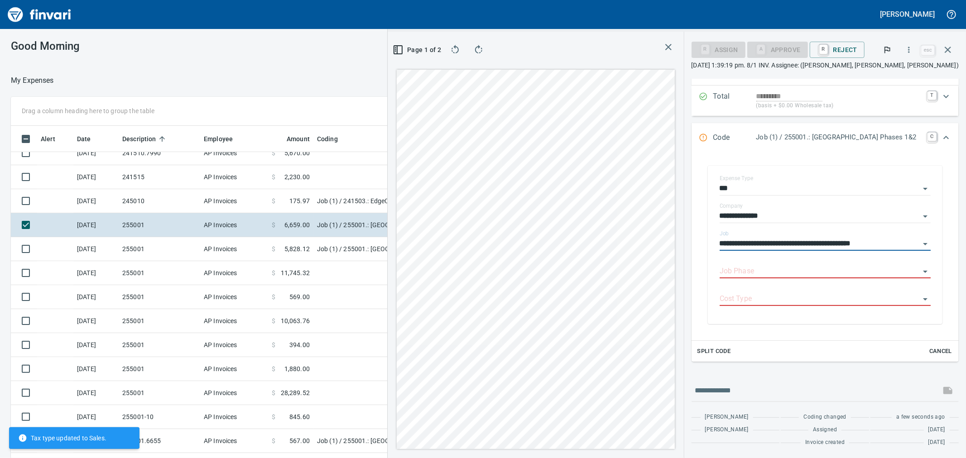
type input "**********"
click at [698, 351] on span "Split Code" at bounding box center [715, 352] width 34 height 10
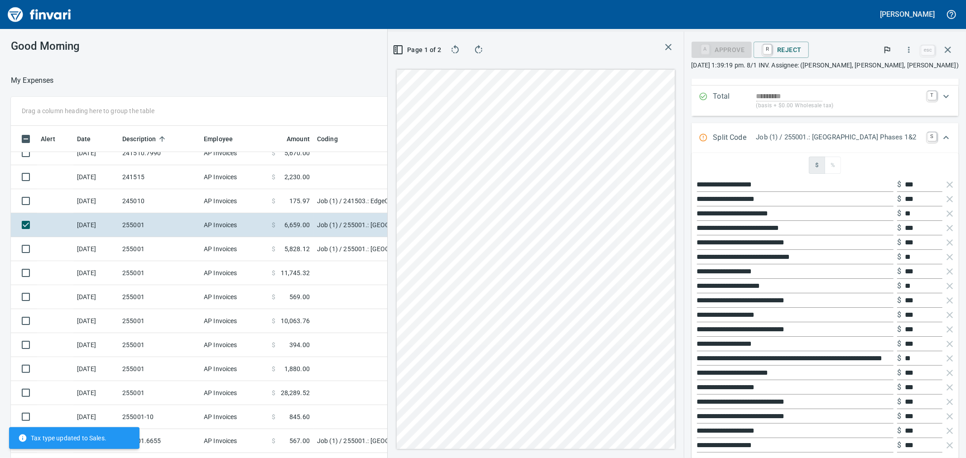
scroll to position [246, 0]
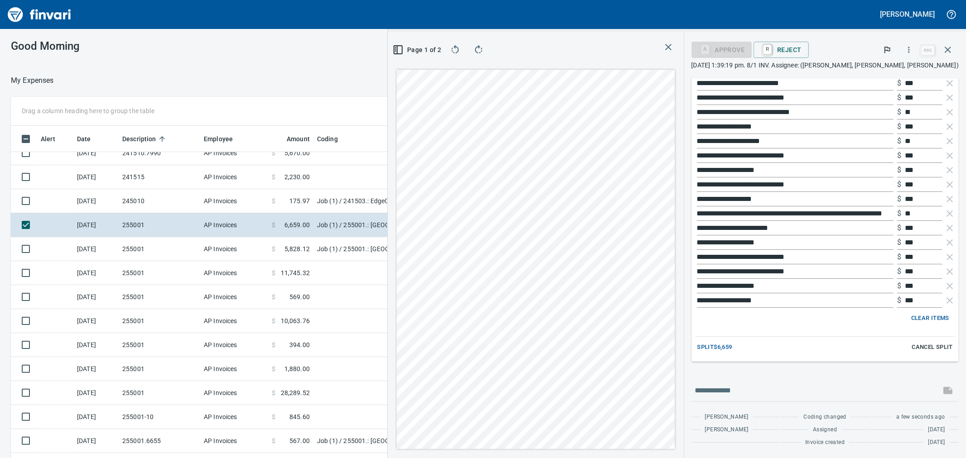
click at [930, 317] on span "Clear Items" at bounding box center [931, 319] width 38 height 10
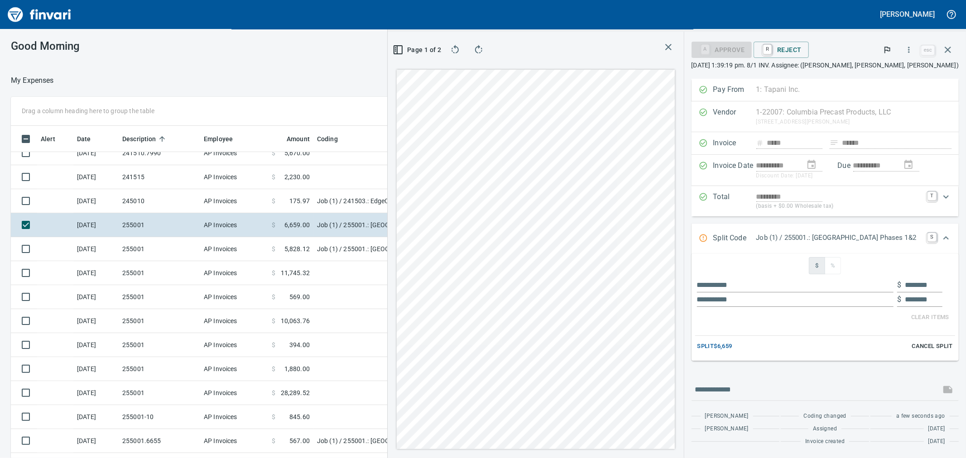
scroll to position [0, 0]
click at [790, 284] on input "text" at bounding box center [795, 285] width 197 height 14
type input "***"
type input "********"
type input "**********"
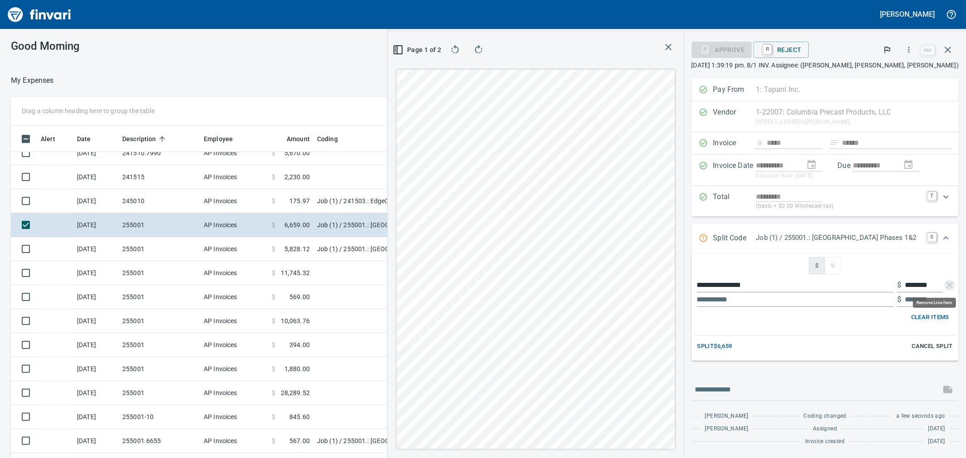
scroll to position [351, 695]
drag, startPoint x: 903, startPoint y: 283, endPoint x: 936, endPoint y: 283, distance: 32.6
click at [936, 283] on div "$ ********" at bounding box center [919, 285] width 45 height 14
type input "*****"
click at [715, 300] on input "text" at bounding box center [795, 300] width 197 height 14
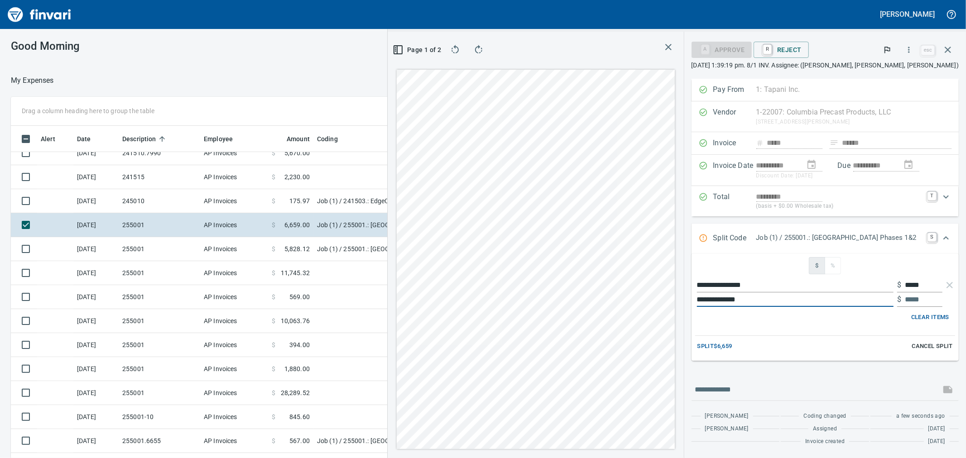
type input "**********"
type input "****"
type input "*****"
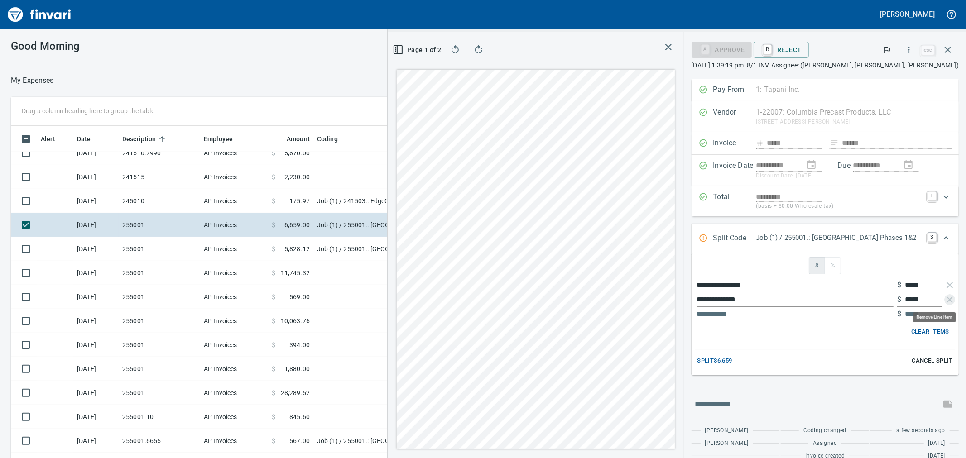
click at [699, 317] on input "text" at bounding box center [795, 314] width 197 height 14
type input "**********"
type input "*****"
type input "**********"
click at [698, 360] on span "Split $6,659" at bounding box center [715, 361] width 35 height 10
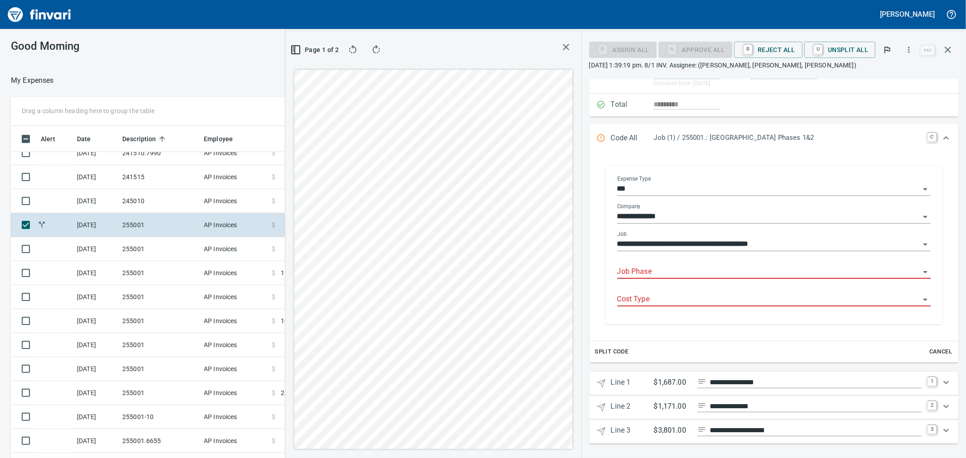
scroll to position [95, 0]
click at [941, 378] on icon "Expand" at bounding box center [946, 381] width 11 height 11
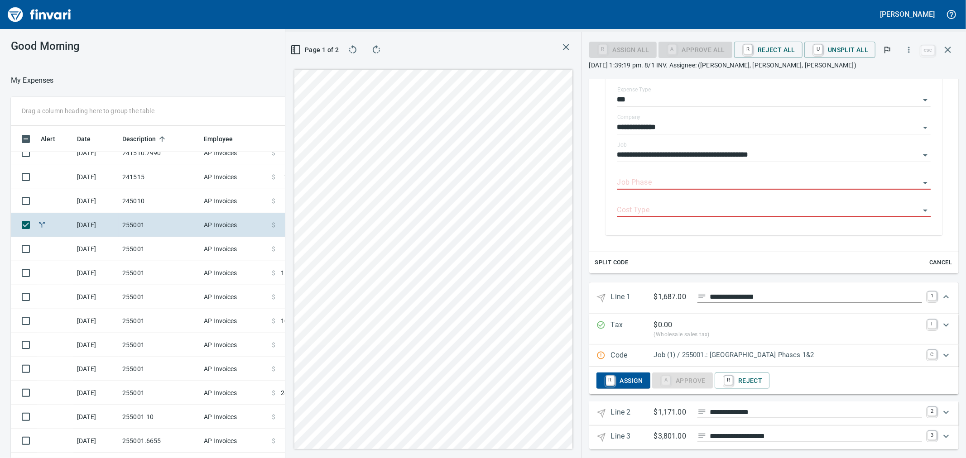
scroll to position [191, 0]
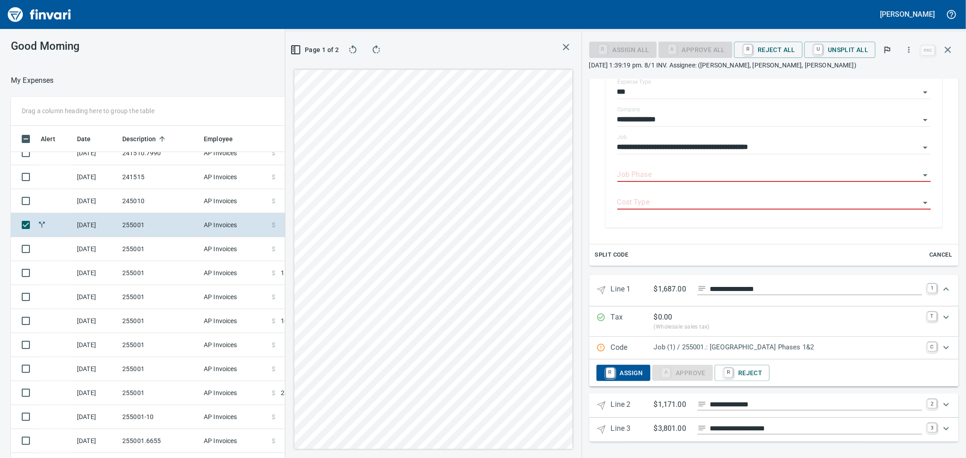
click at [863, 346] on p "Job (1) / 255001.: Kingston Terrace Town Center Phases 1&2" at bounding box center [788, 347] width 268 height 10
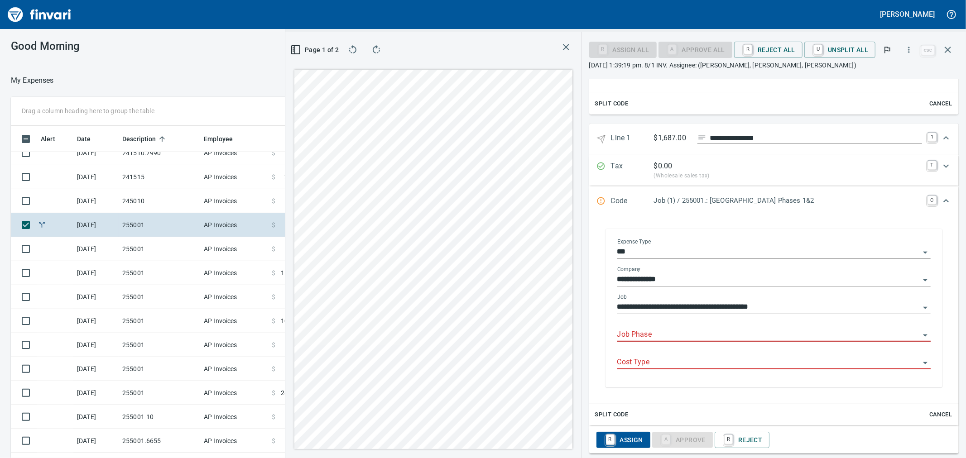
scroll to position [342, 0]
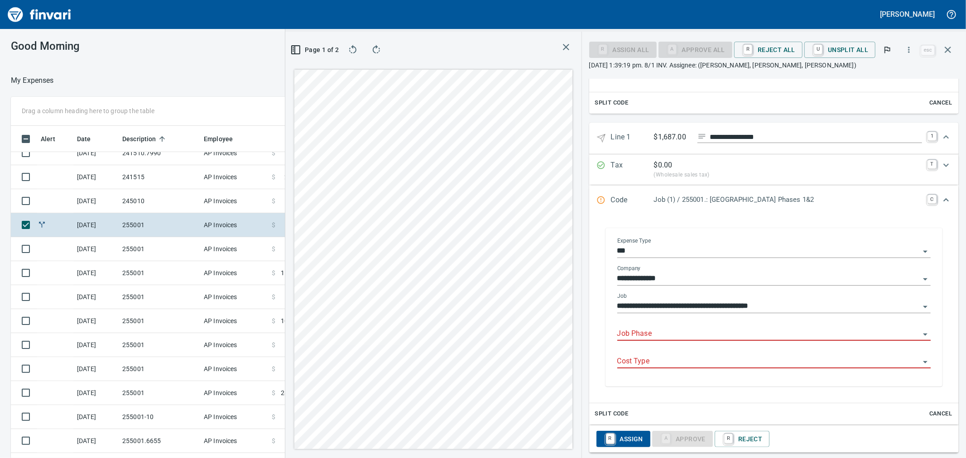
click at [637, 335] on input "Job Phase" at bounding box center [768, 334] width 303 height 13
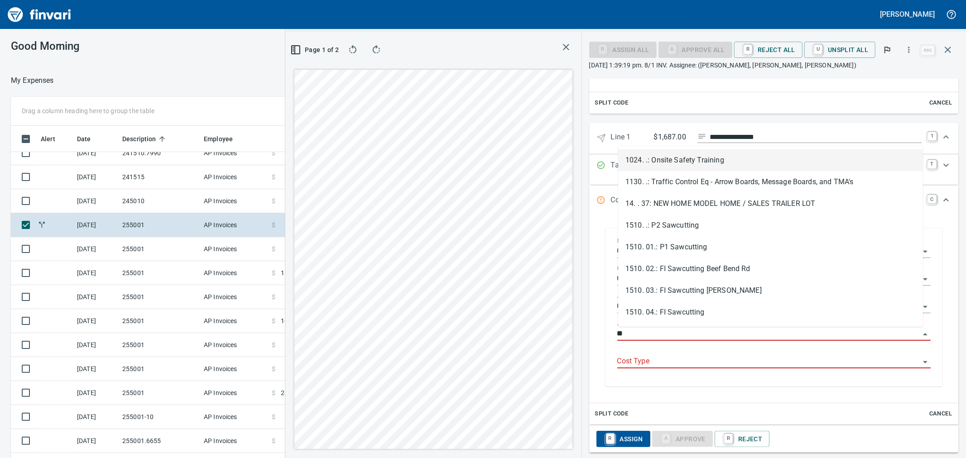
type input "*"
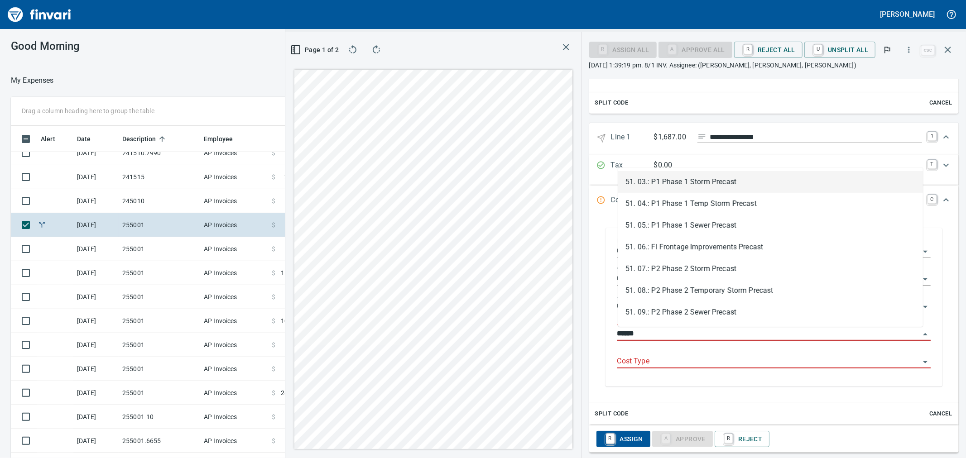
type input "*******"
click at [730, 314] on li "51. 09.: P2 Phase 2 Sewer Precast" at bounding box center [770, 313] width 305 height 22
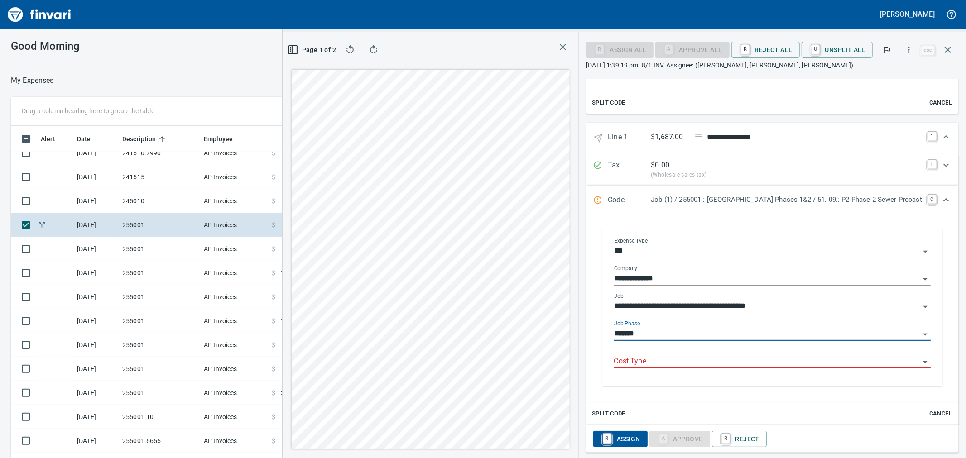
type input "**********"
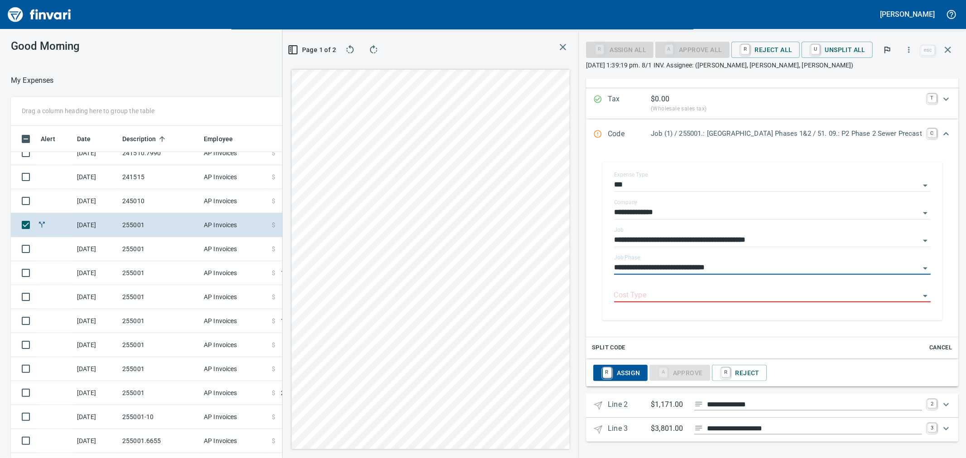
scroll to position [409, 0]
type input "**********"
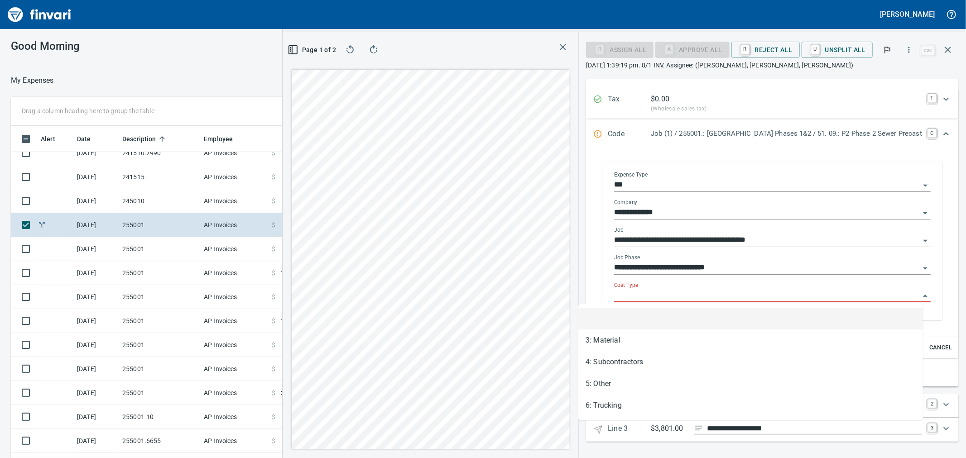
click at [695, 297] on input "Cost Type" at bounding box center [767, 295] width 306 height 13
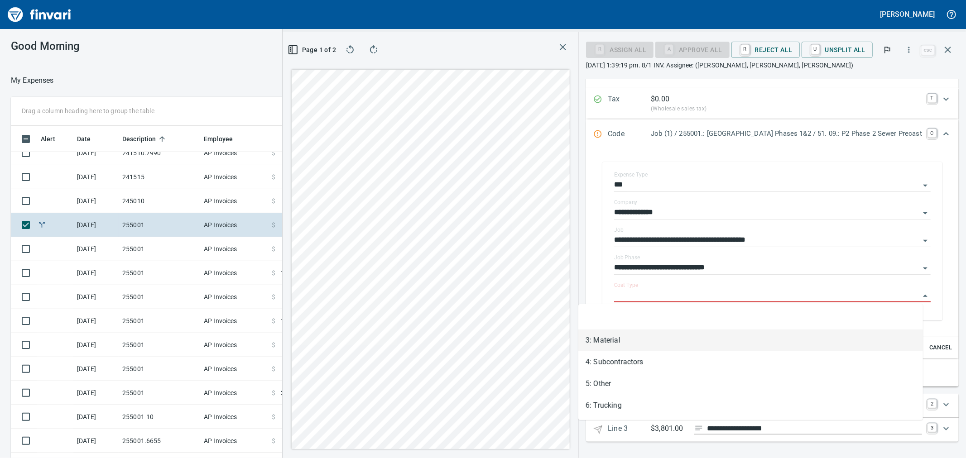
click at [652, 346] on li "3: Material" at bounding box center [751, 341] width 345 height 22
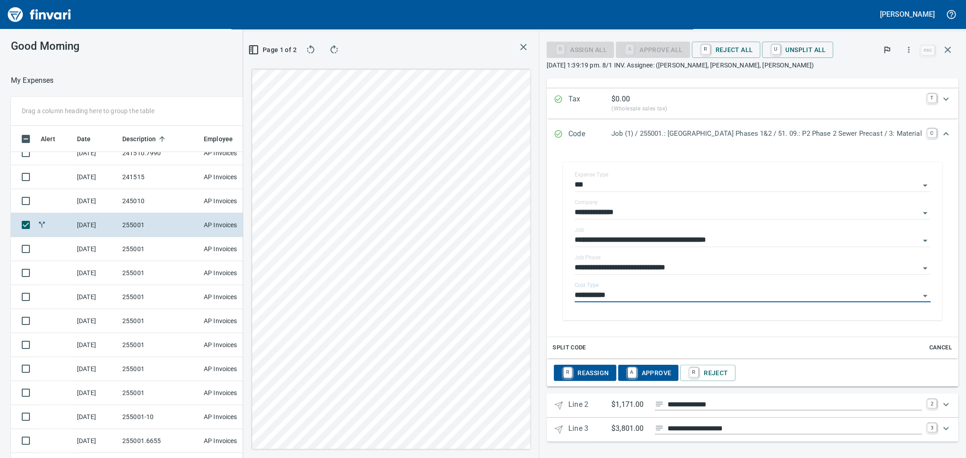
type input "**********"
click at [941, 403] on icon "Expand" at bounding box center [946, 405] width 11 height 11
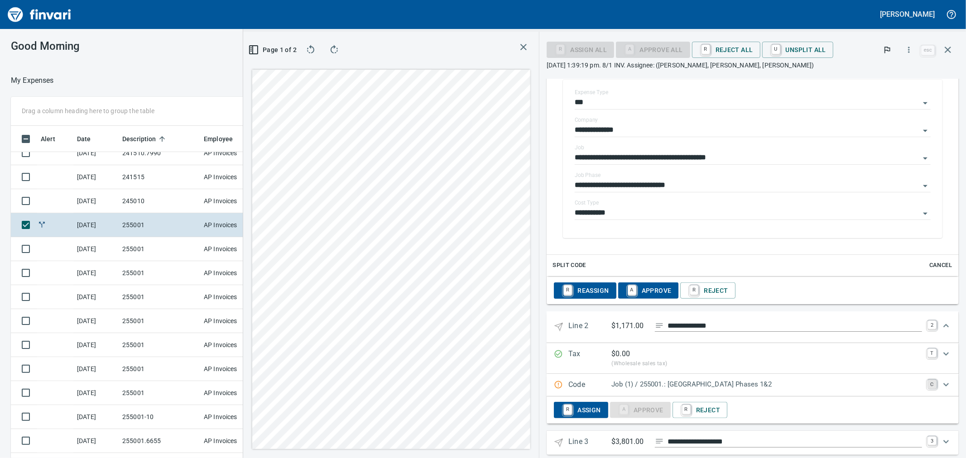
scroll to position [504, 0]
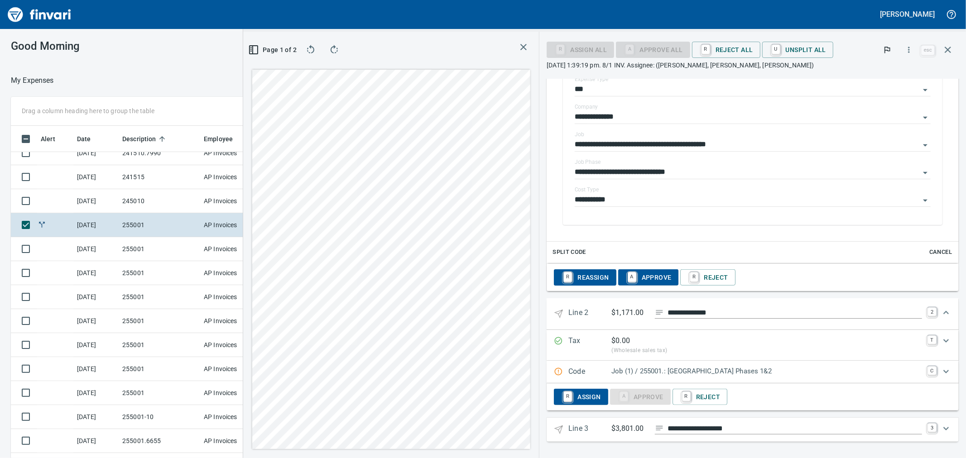
click at [941, 369] on icon "Expand" at bounding box center [946, 372] width 11 height 11
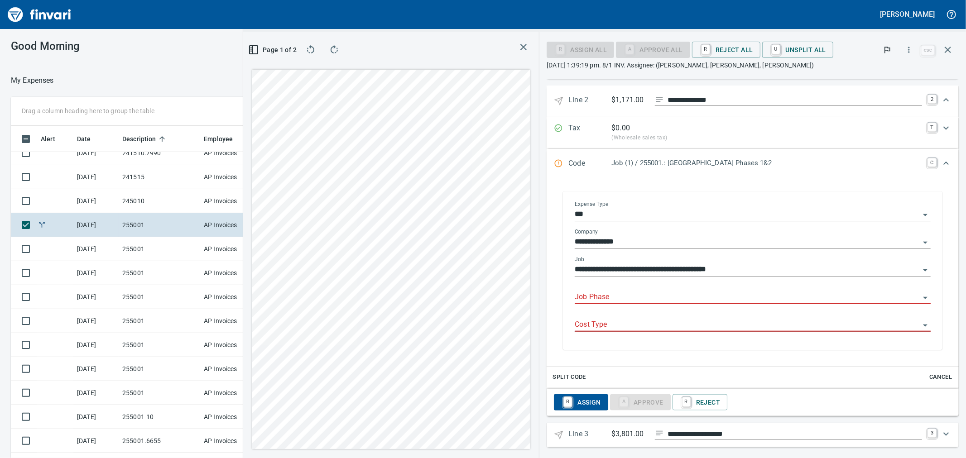
scroll to position [723, 0]
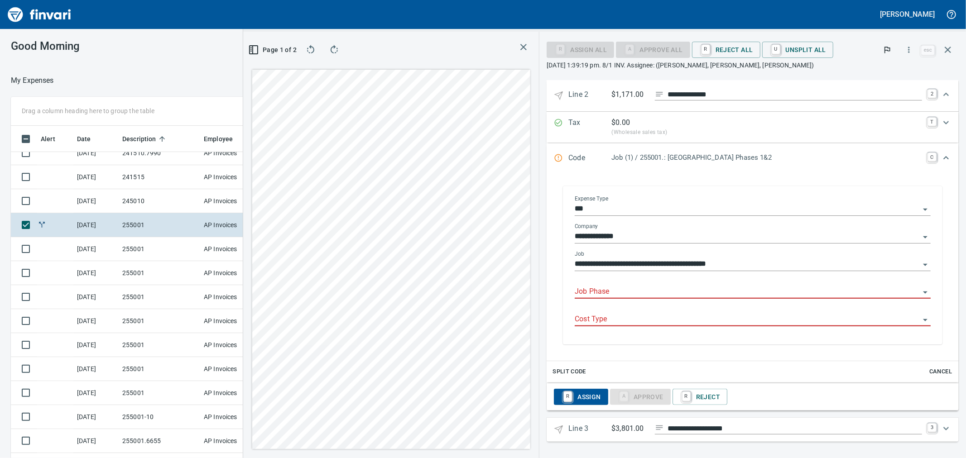
click at [575, 286] on input "Job Phase" at bounding box center [747, 292] width 345 height 13
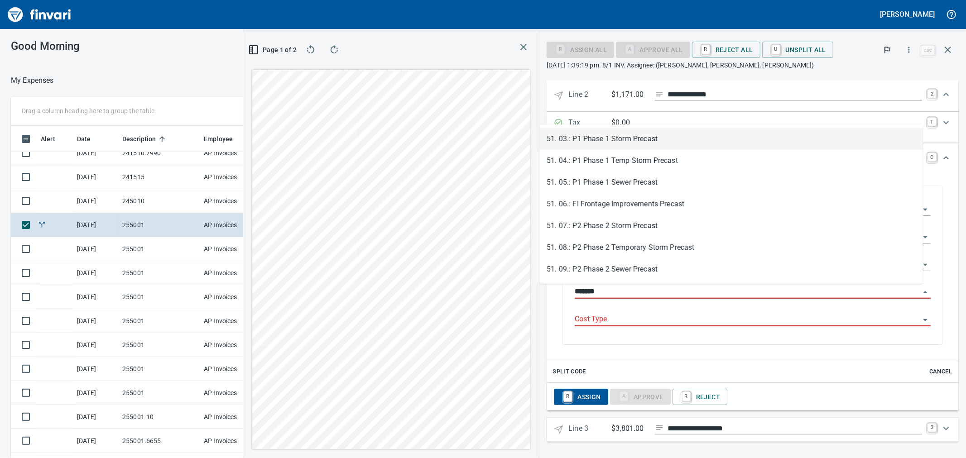
scroll to position [351, 695]
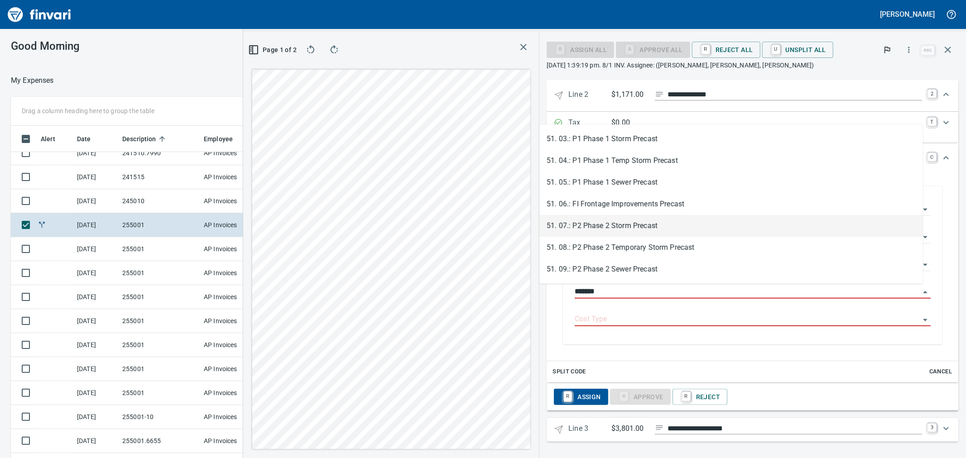
click at [655, 227] on li "51. 07.: P2 Phase 2 Storm Precast" at bounding box center [732, 226] width 384 height 22
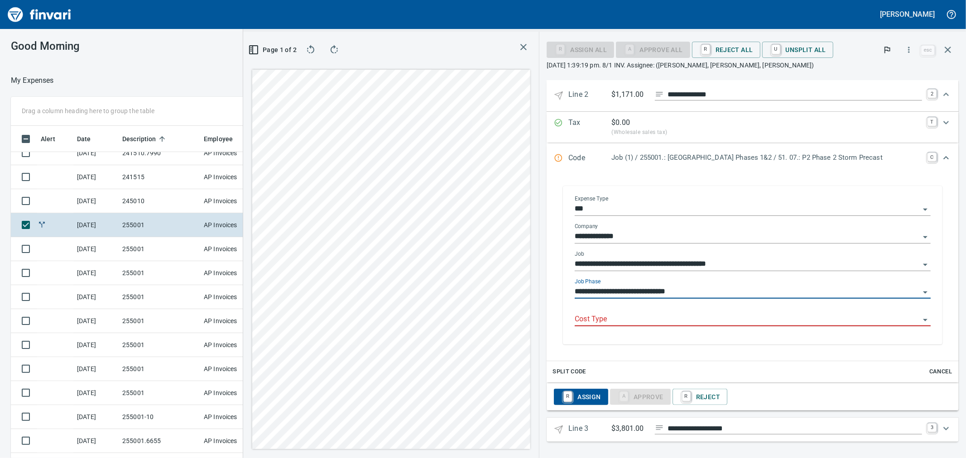
type input "**********"
click at [577, 323] on input "Cost Type" at bounding box center [747, 320] width 345 height 13
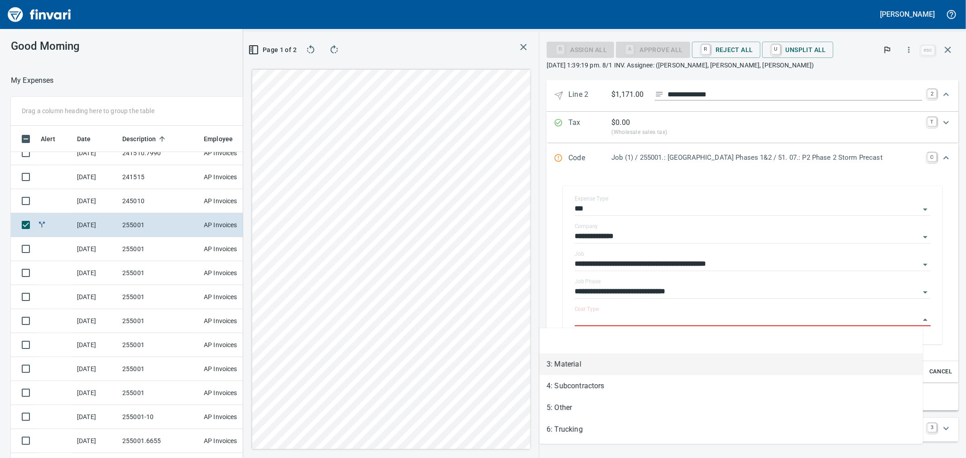
click at [573, 367] on li "3: Material" at bounding box center [732, 365] width 384 height 22
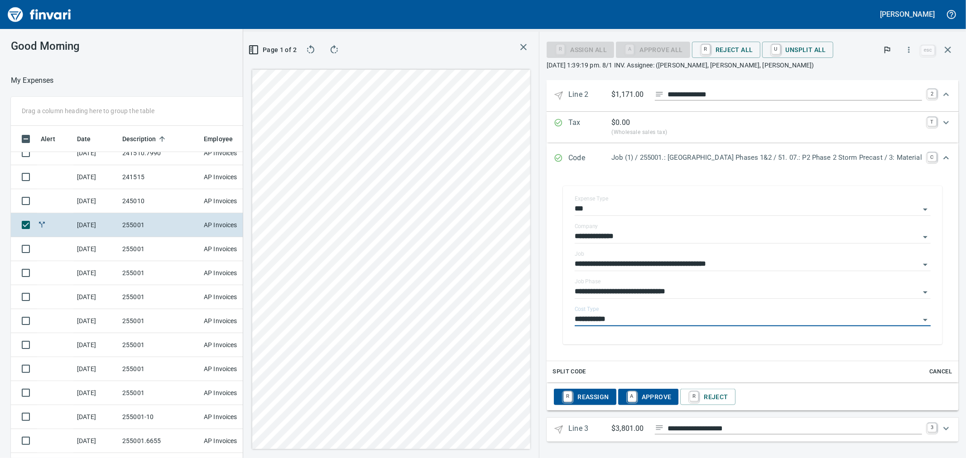
type input "**********"
click at [944, 428] on icon "Expand" at bounding box center [946, 428] width 5 height 3
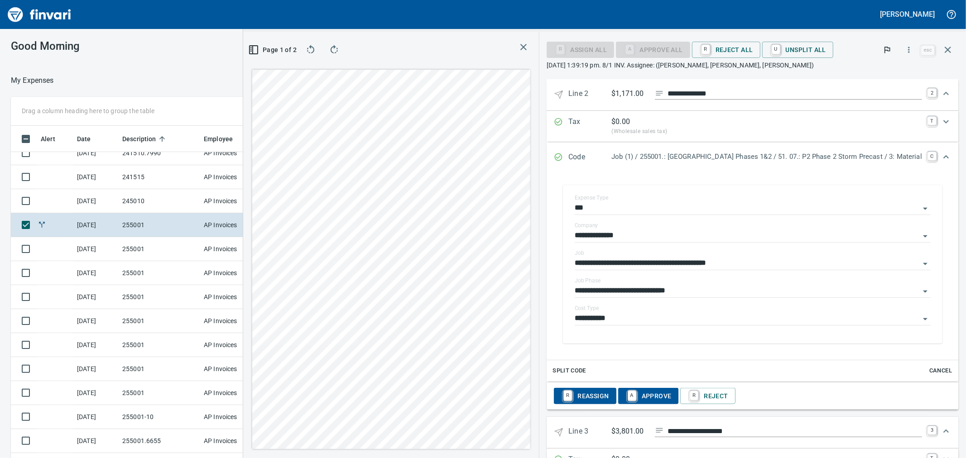
scroll to position [811, 0]
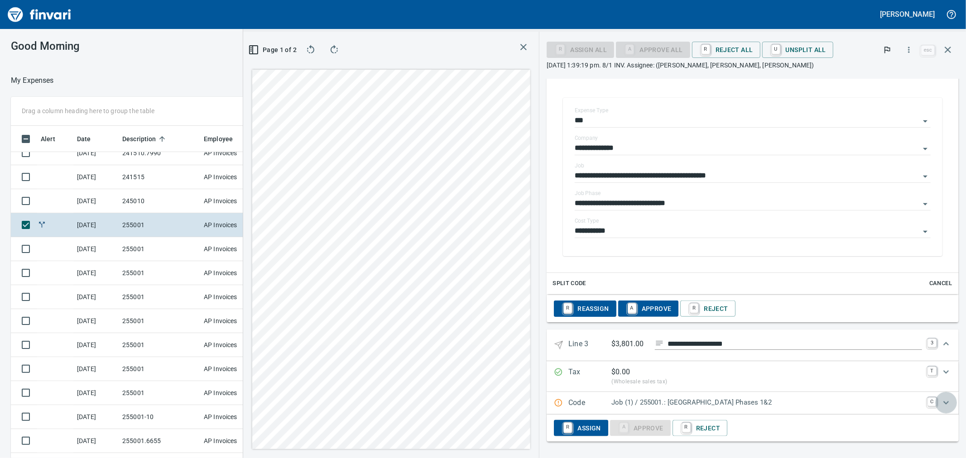
click at [942, 401] on icon "Expand" at bounding box center [946, 403] width 11 height 11
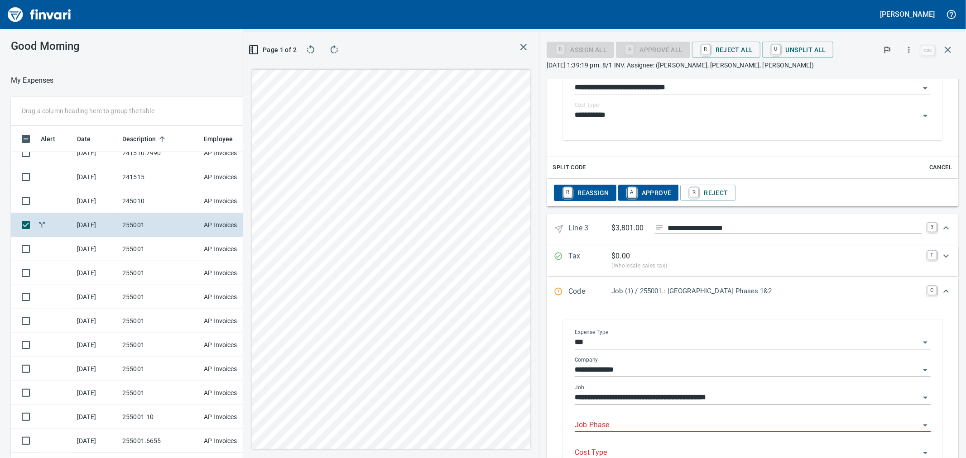
scroll to position [962, 0]
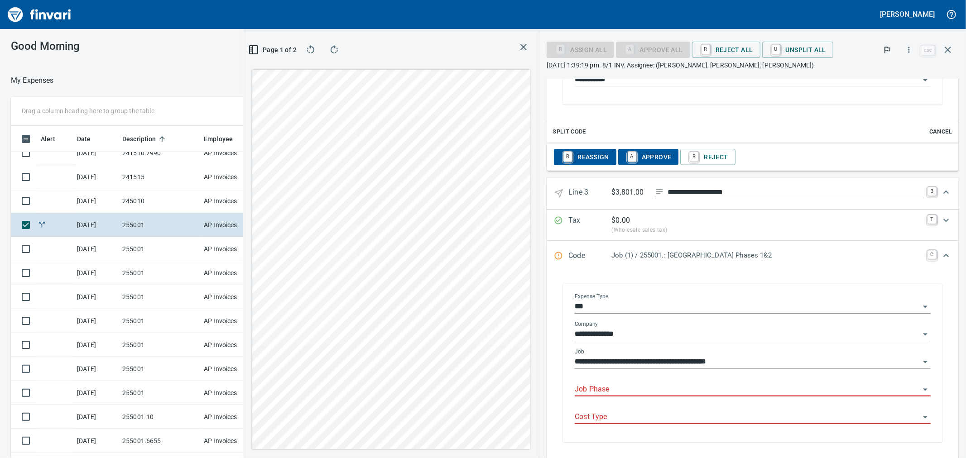
click at [594, 389] on input "Job Phase" at bounding box center [747, 390] width 345 height 13
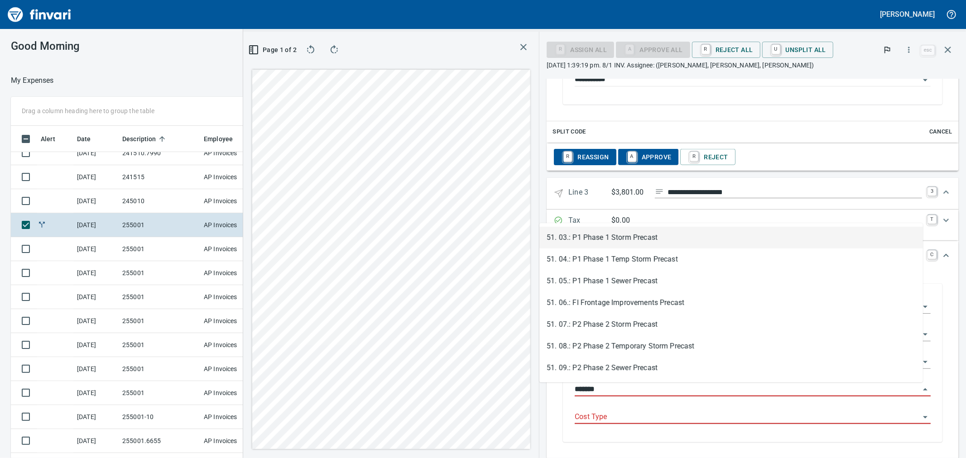
scroll to position [351, 695]
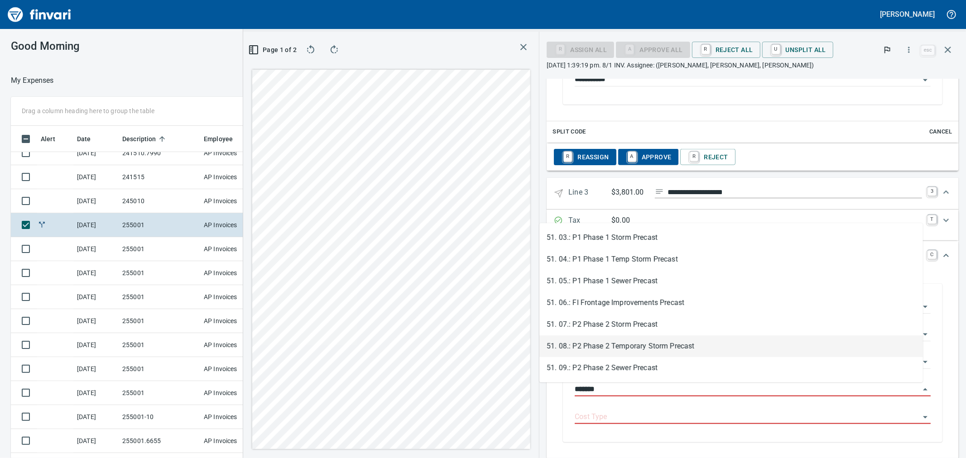
click at [627, 346] on li "51. 08.: P2 Phase 2 Temporary Storm Precast" at bounding box center [732, 347] width 384 height 22
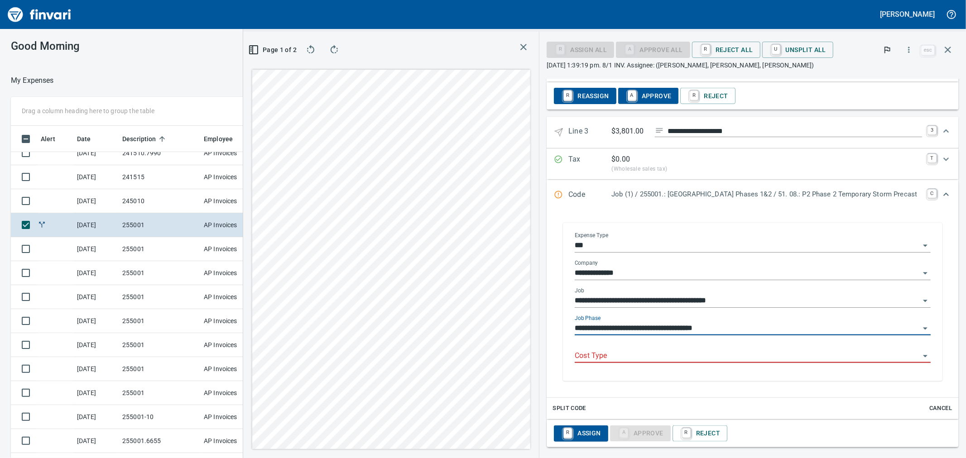
type input "**********"
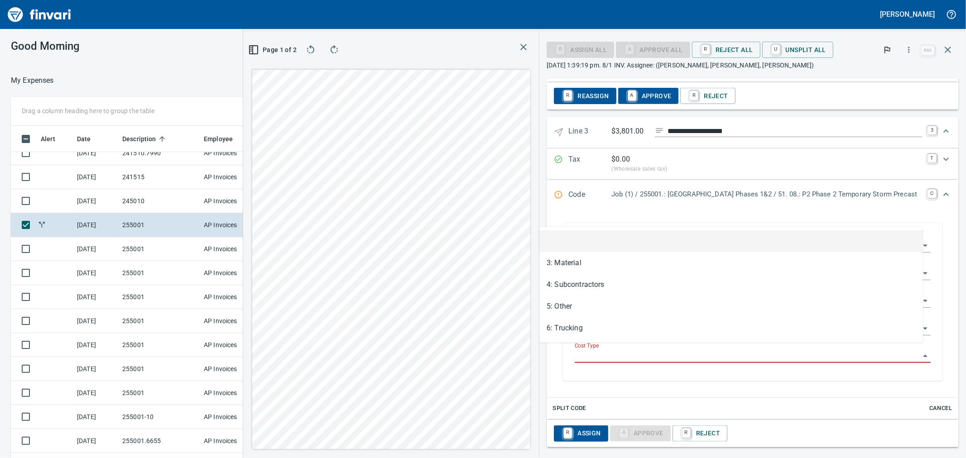
click at [595, 350] on input "Cost Type" at bounding box center [747, 356] width 345 height 13
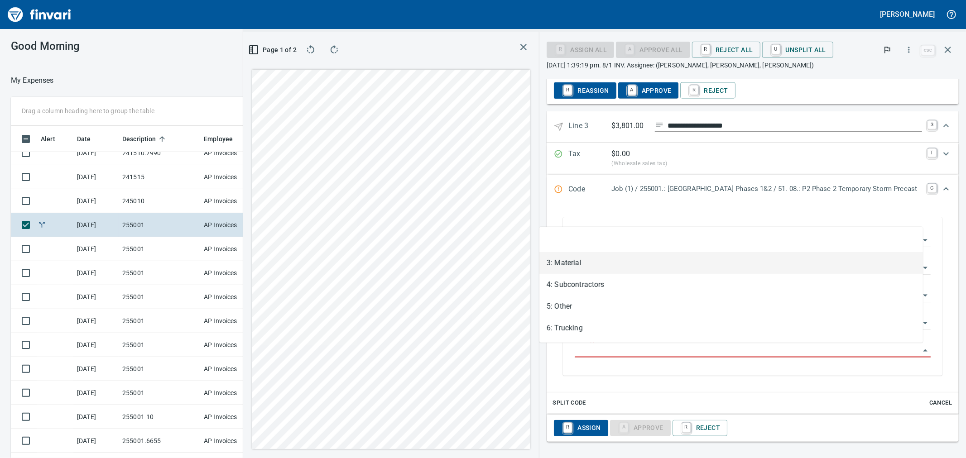
click at [580, 263] on li "3: Material" at bounding box center [732, 263] width 384 height 22
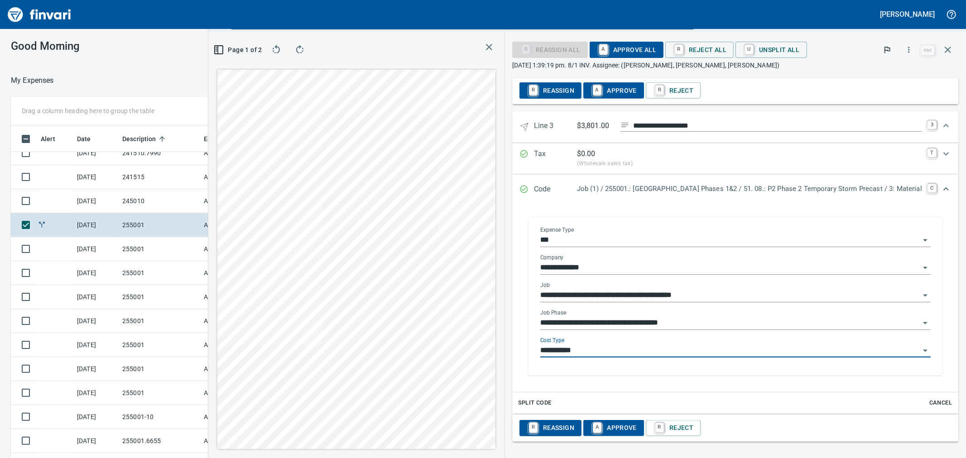
type input "**********"
click at [597, 53] on span "A Approve All" at bounding box center [626, 49] width 59 height 15
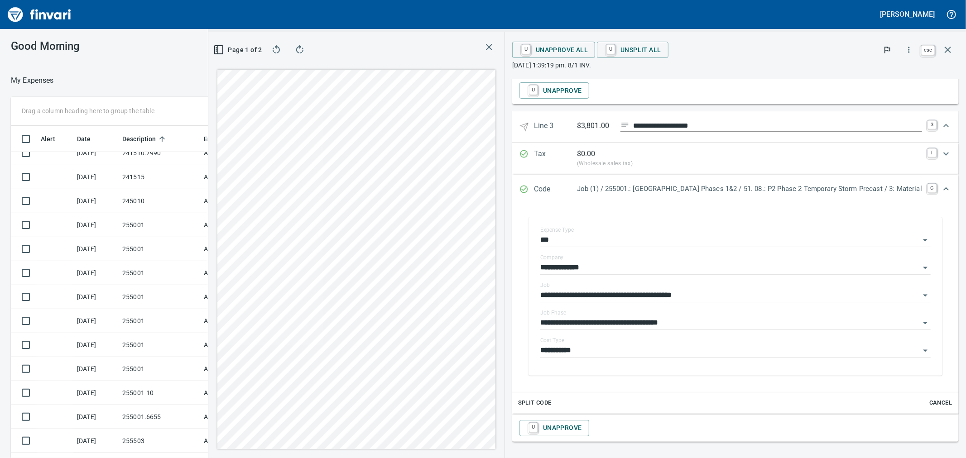
click at [949, 47] on icon "button" at bounding box center [948, 49] width 11 height 11
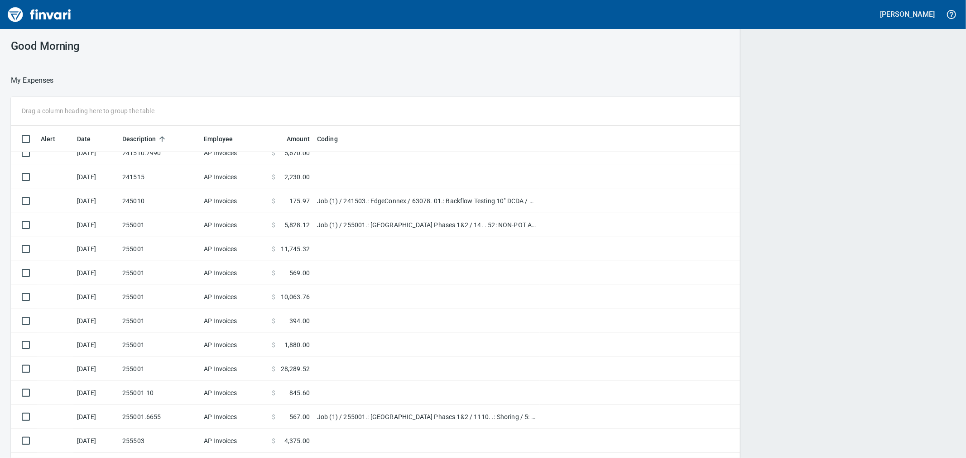
scroll to position [351, 921]
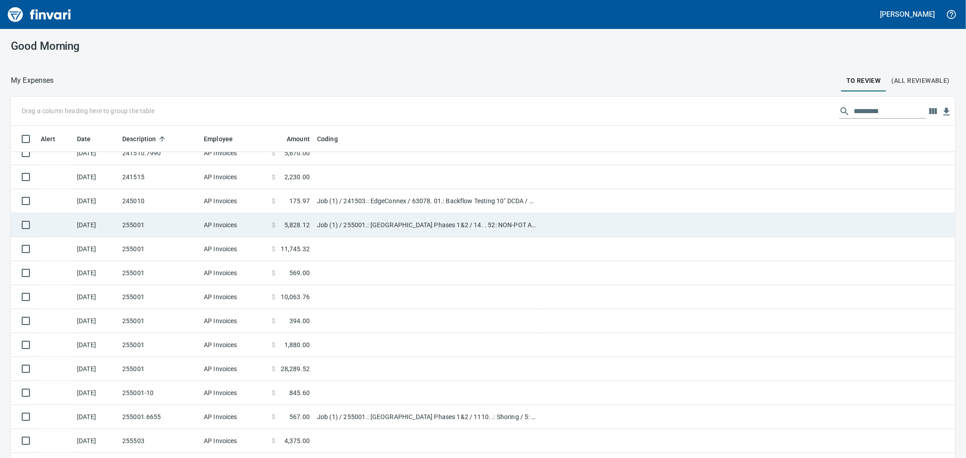
click at [169, 230] on td "255001" at bounding box center [160, 225] width 82 height 24
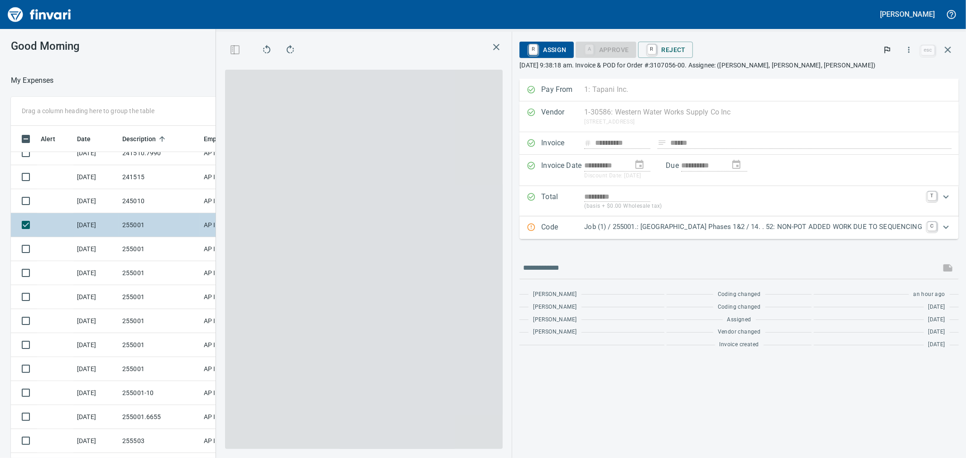
scroll to position [351, 695]
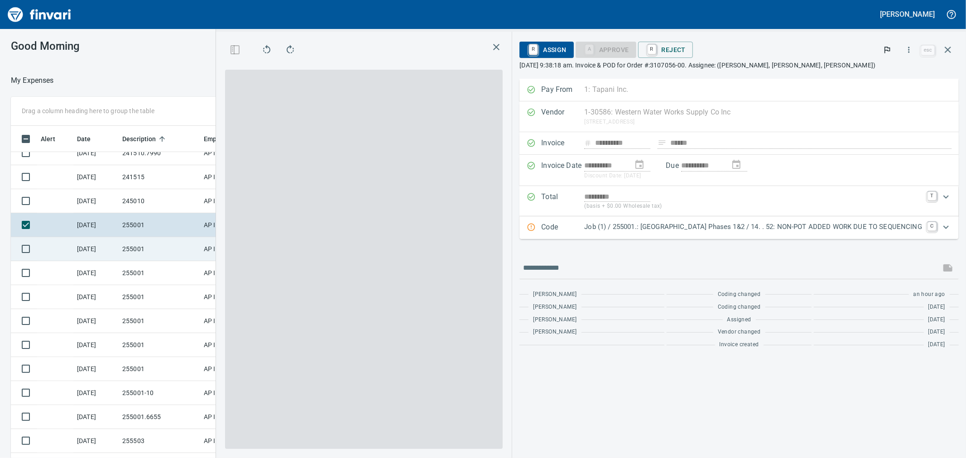
click at [161, 247] on td "255001" at bounding box center [160, 249] width 82 height 24
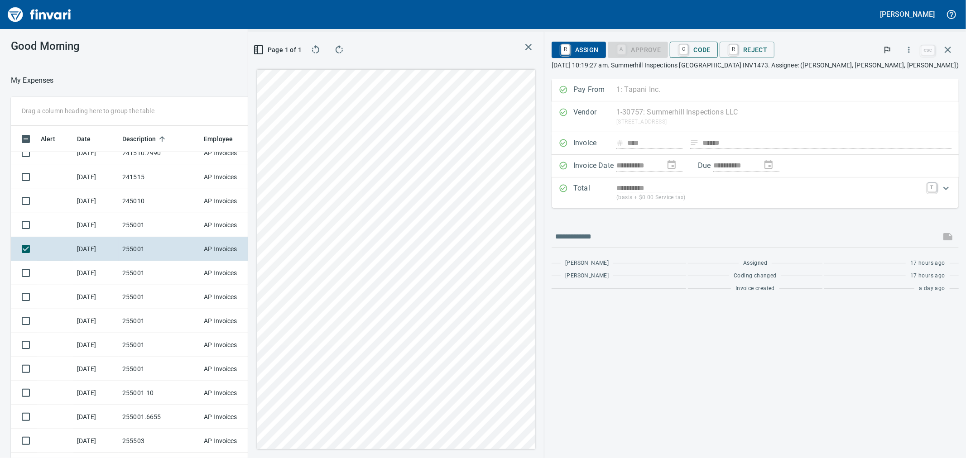
click at [711, 56] on span "C Code" at bounding box center [694, 49] width 34 height 15
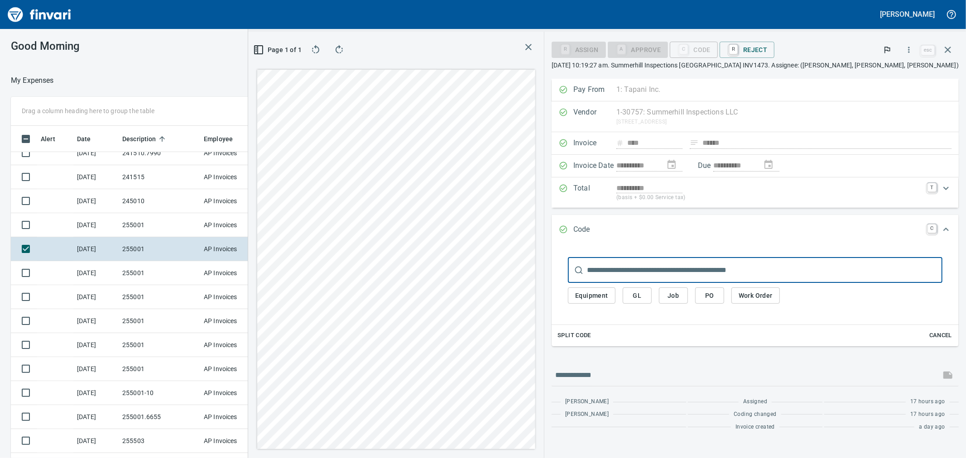
click at [681, 295] on span "Job" at bounding box center [673, 295] width 14 height 11
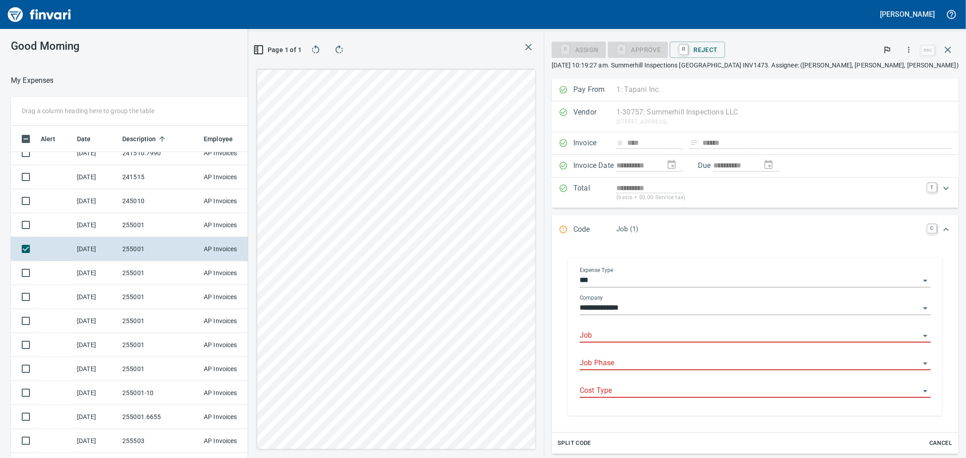
click at [689, 339] on input "Job" at bounding box center [750, 336] width 340 height 13
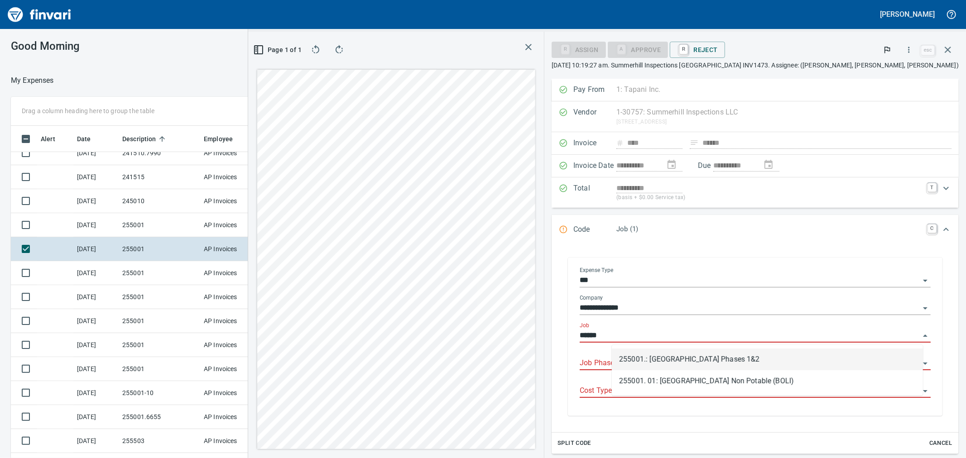
scroll to position [351, 695]
click at [665, 362] on li "255001.: Kingston Terrace Town Center Phases 1&2" at bounding box center [767, 360] width 311 height 22
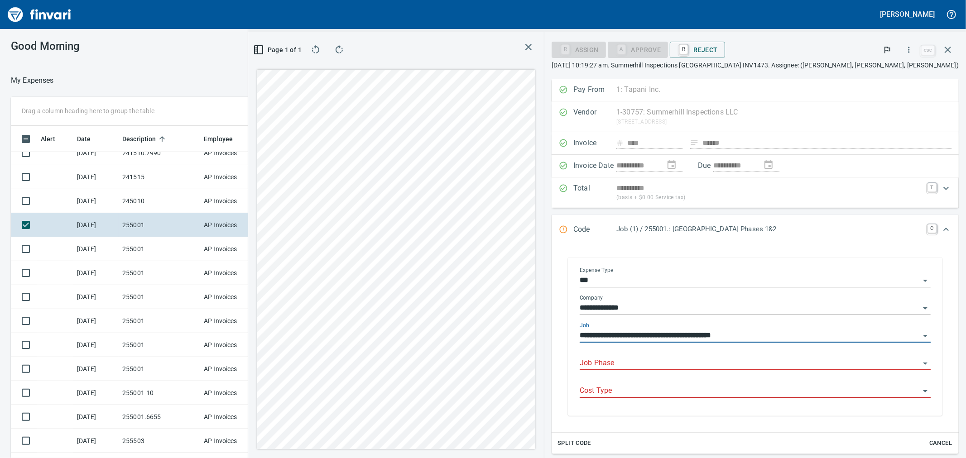
type input "**********"
click at [617, 367] on input "Job Phase" at bounding box center [750, 363] width 340 height 13
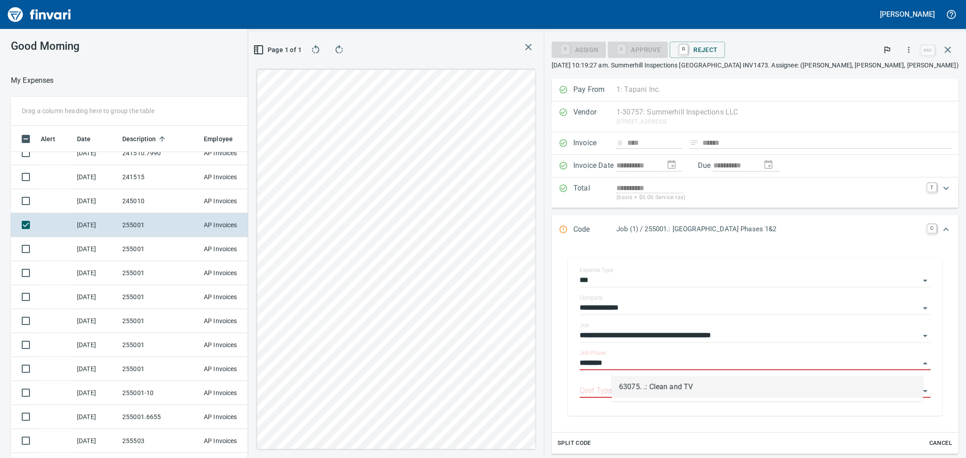
click at [633, 388] on li "63075. .: Clean and TV" at bounding box center [767, 387] width 311 height 22
type input "**********"
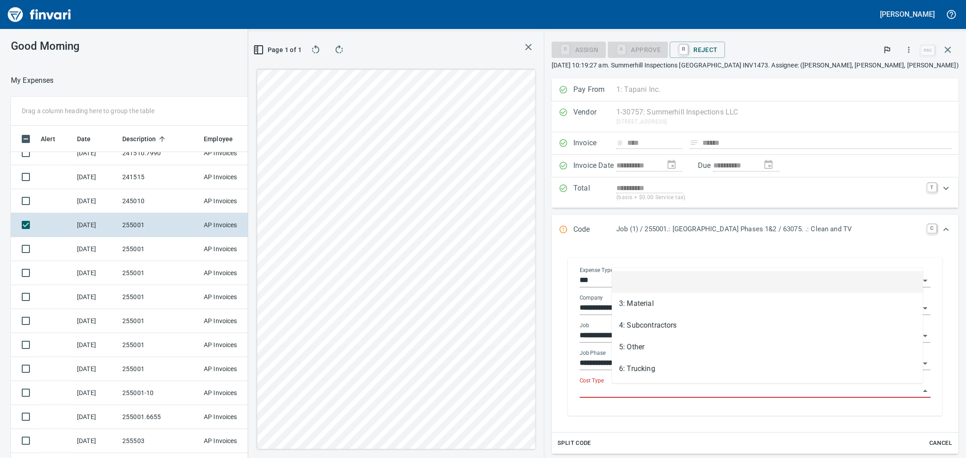
click at [637, 394] on input "Cost Type" at bounding box center [750, 391] width 340 height 13
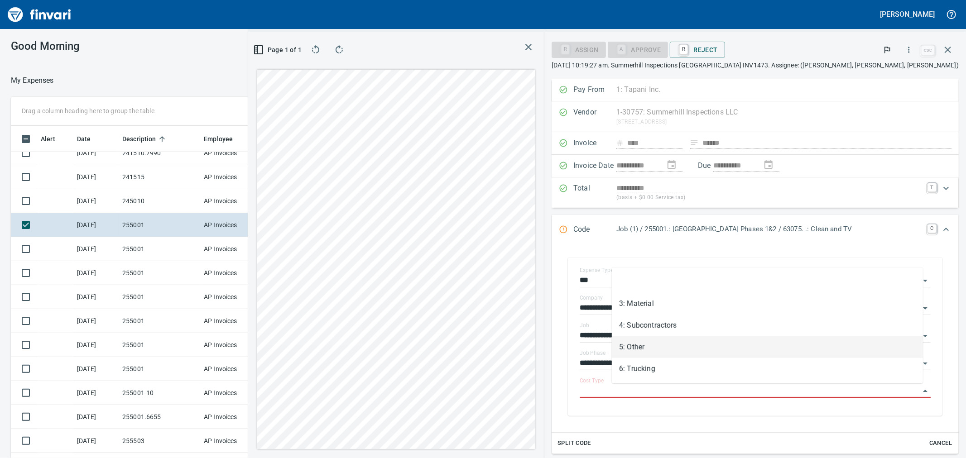
click at [649, 354] on li "5: Other" at bounding box center [767, 348] width 311 height 22
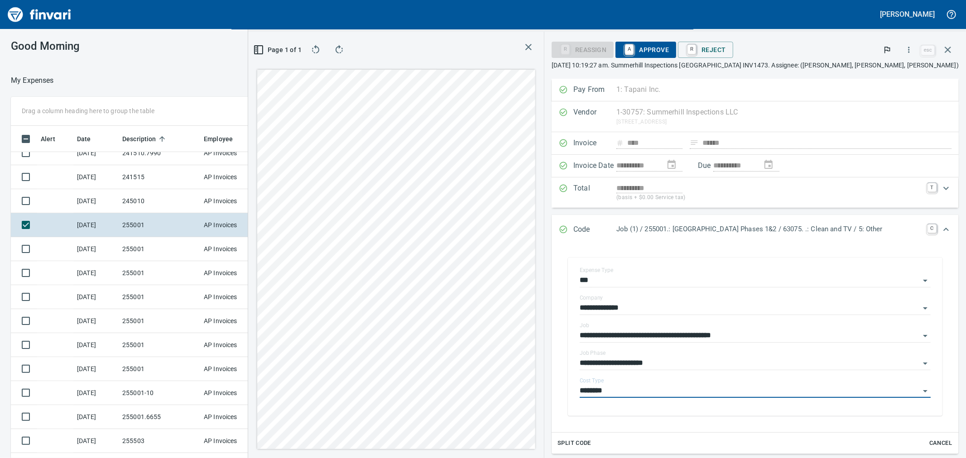
type input "********"
click at [669, 52] on span "A Approve" at bounding box center [646, 49] width 46 height 15
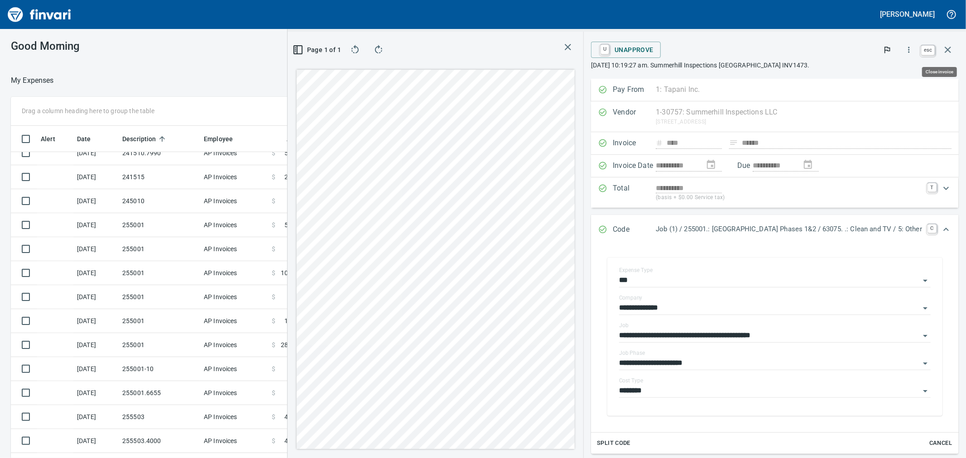
click at [951, 48] on icon "button" at bounding box center [948, 49] width 11 height 11
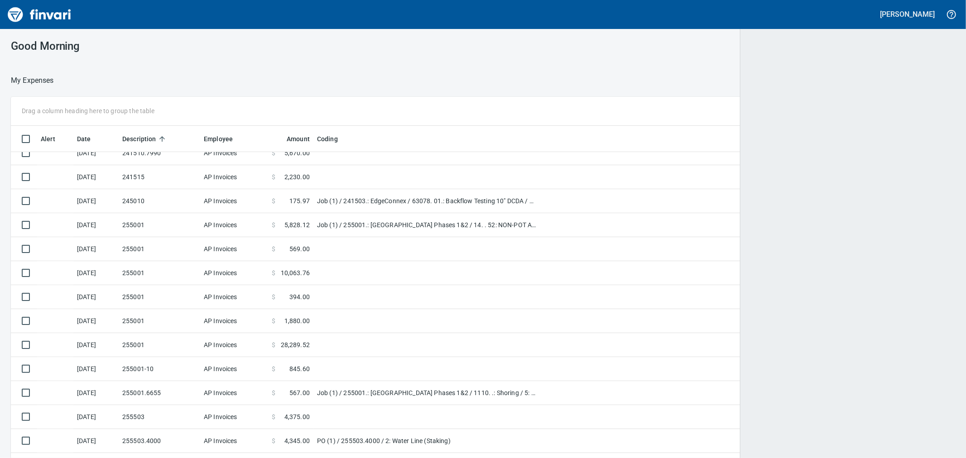
scroll to position [351, 921]
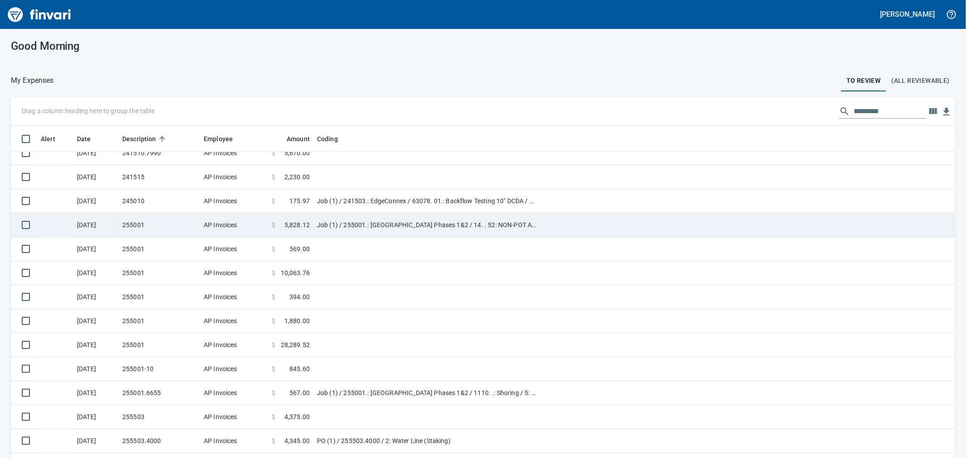
click at [152, 224] on td "255001" at bounding box center [160, 225] width 82 height 24
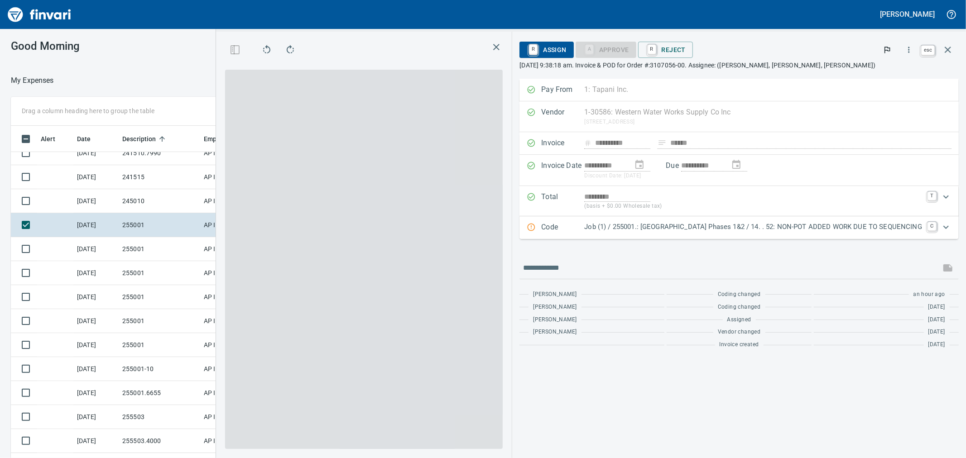
scroll to position [351, 695]
click at [949, 46] on icon "button" at bounding box center [948, 49] width 11 height 11
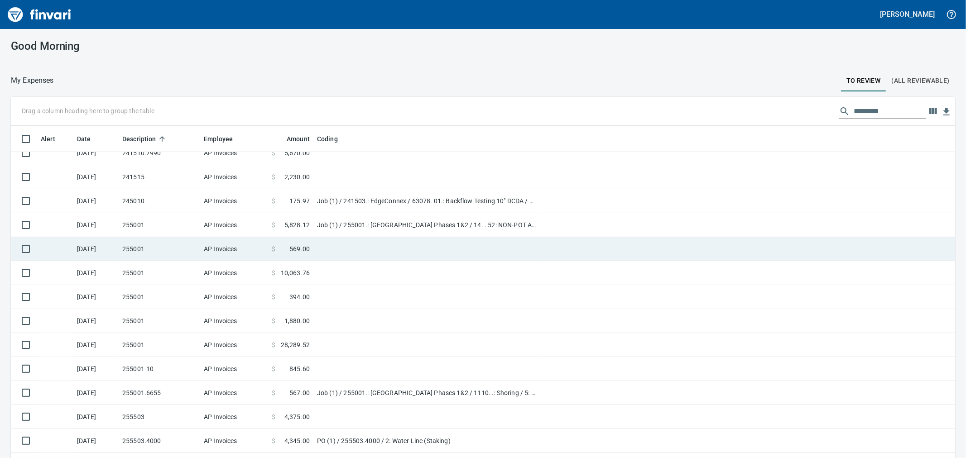
scroll to position [1, 1]
click at [135, 249] on td "255001" at bounding box center [160, 249] width 82 height 24
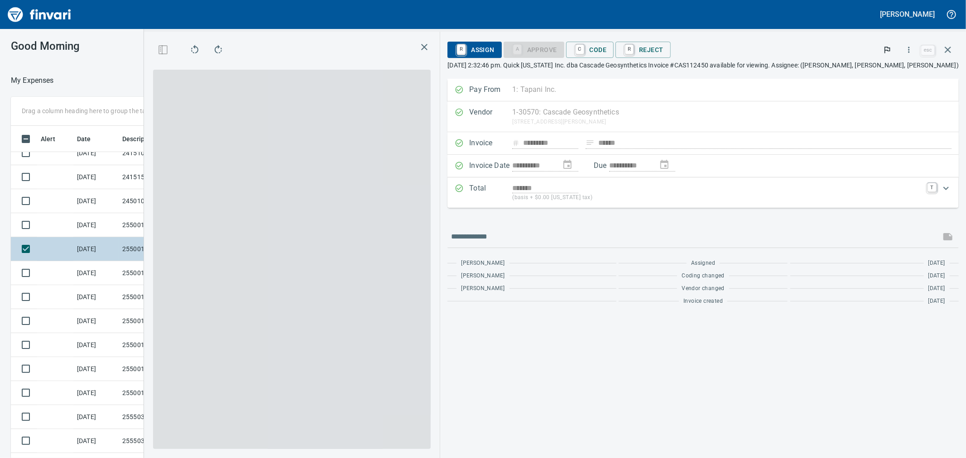
scroll to position [351, 695]
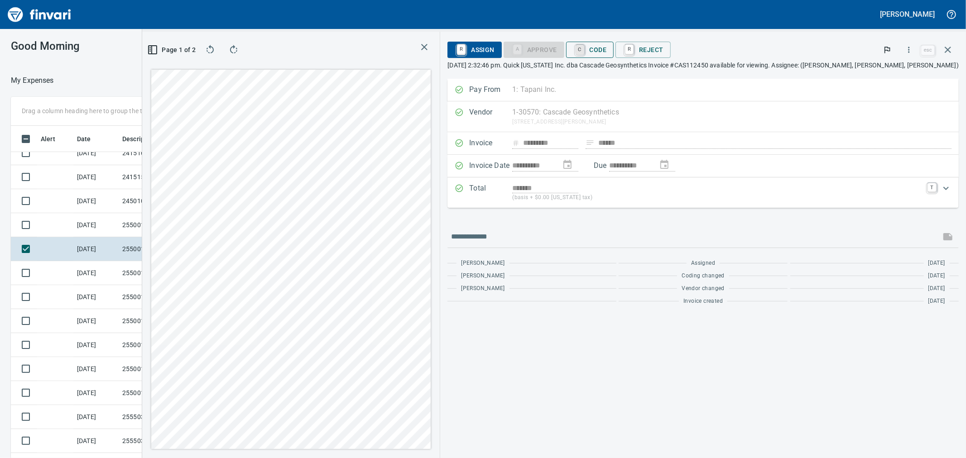
click at [584, 50] on link "C" at bounding box center [580, 50] width 9 height 10
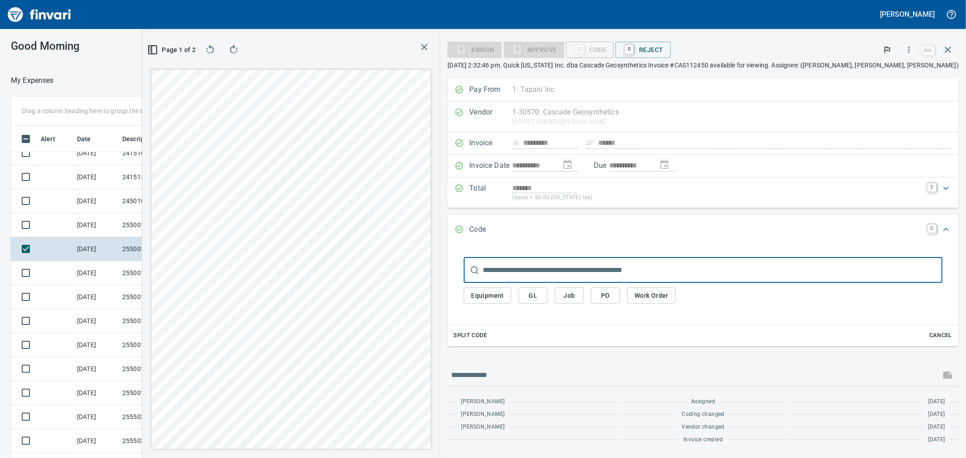
click at [577, 295] on span "Job" at bounding box center [569, 295] width 14 height 11
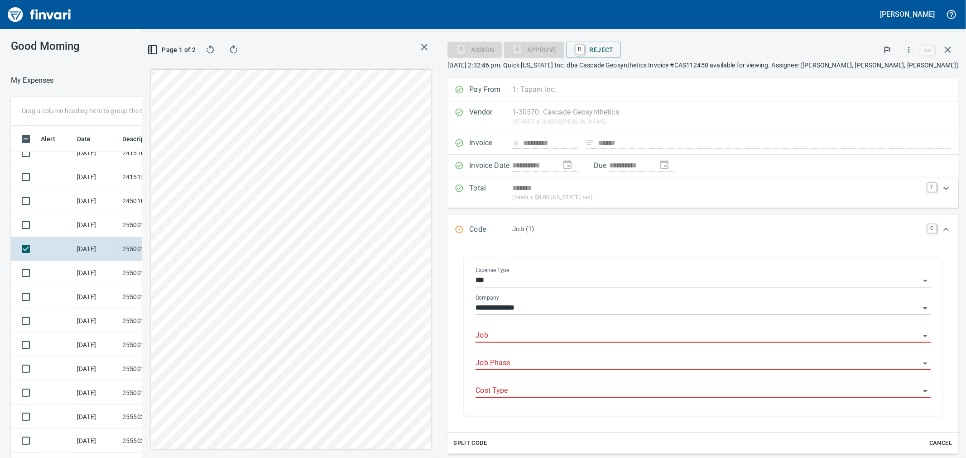
click at [574, 332] on input "Job" at bounding box center [698, 336] width 444 height 13
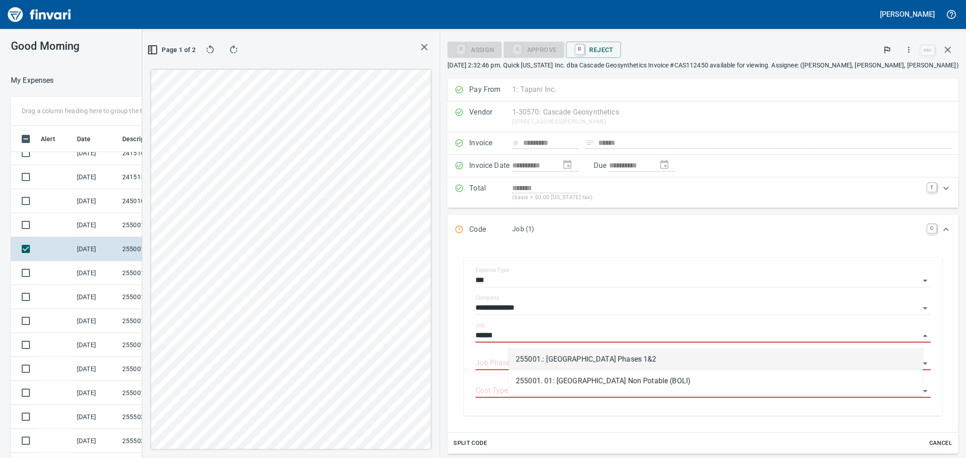
click at [533, 357] on li "255001.: Kingston Terrace Town Center Phases 1&2" at bounding box center [716, 360] width 415 height 22
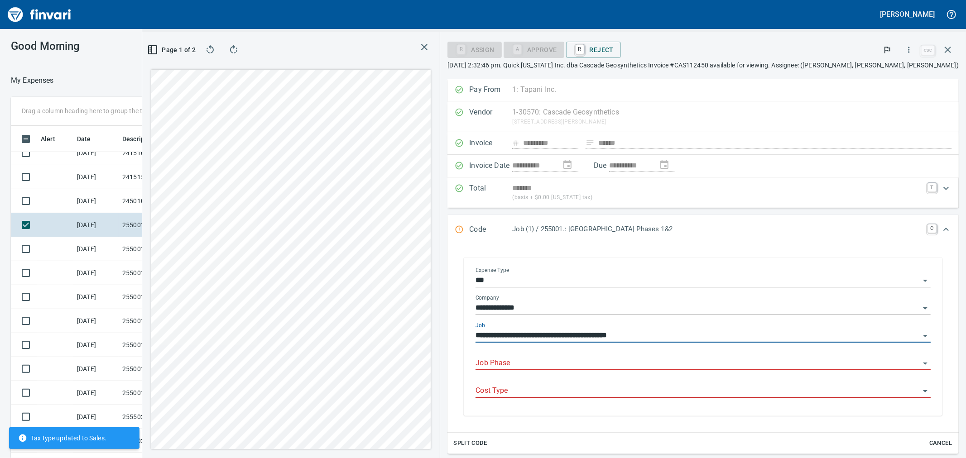
type input "**********"
click at [537, 364] on input "Job Phase" at bounding box center [698, 363] width 444 height 13
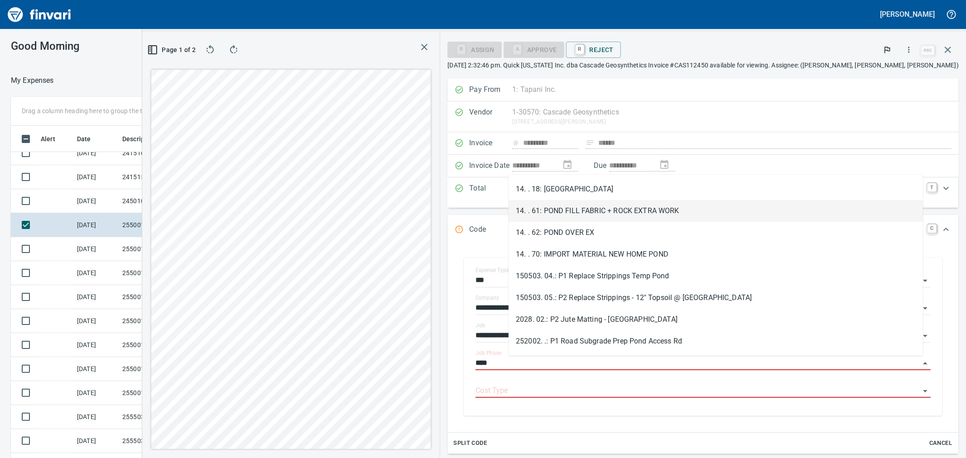
click at [597, 208] on li "14. . 61: POND FILL FABRIC + ROCK EXTRA WORK" at bounding box center [716, 211] width 415 height 22
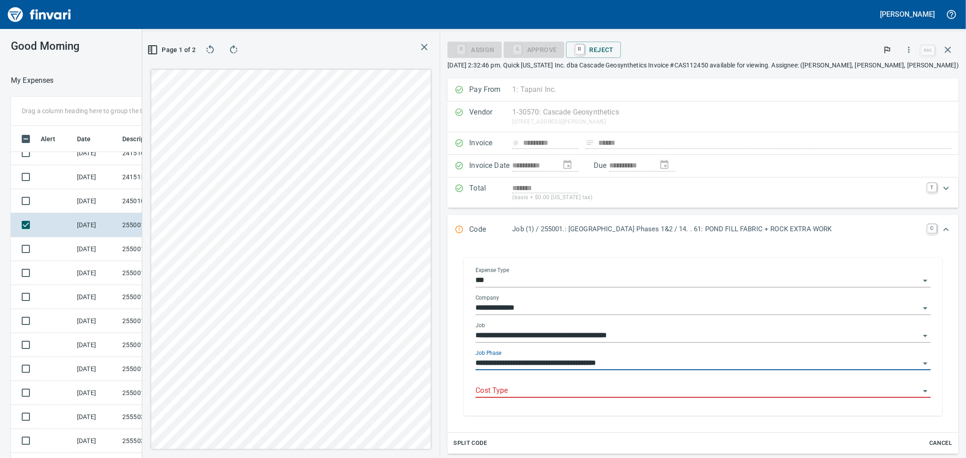
type input "**********"
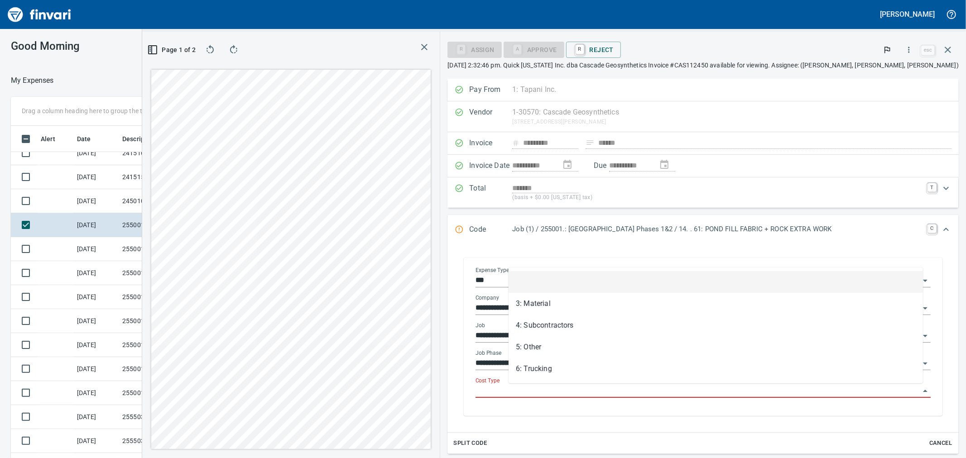
click at [562, 391] on input "Cost Type" at bounding box center [698, 391] width 444 height 13
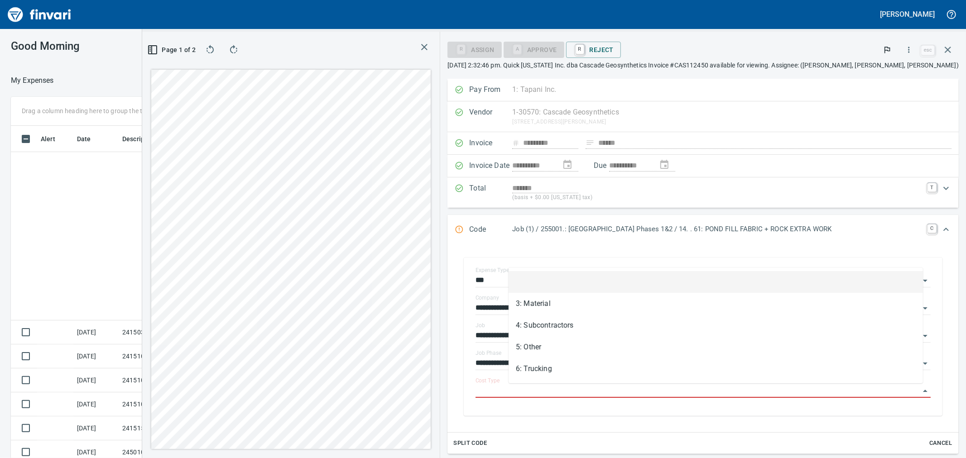
scroll to position [351, 695]
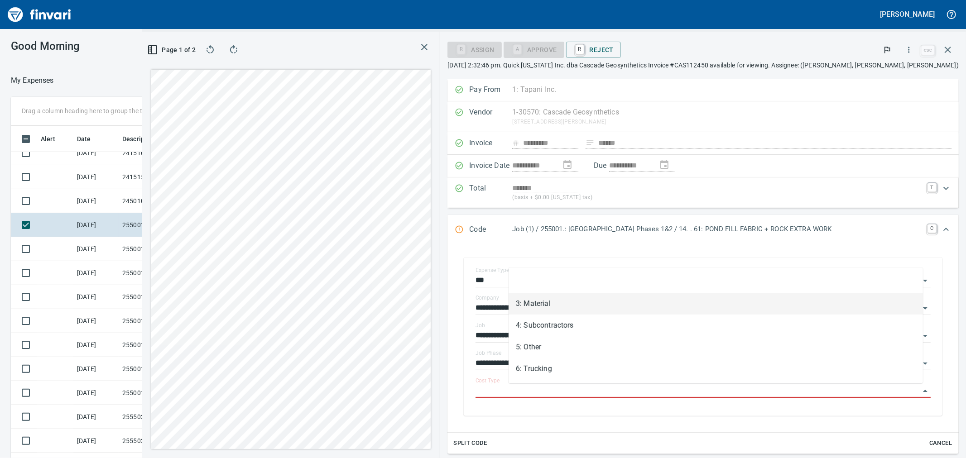
click at [546, 306] on li "3: Material" at bounding box center [716, 304] width 415 height 22
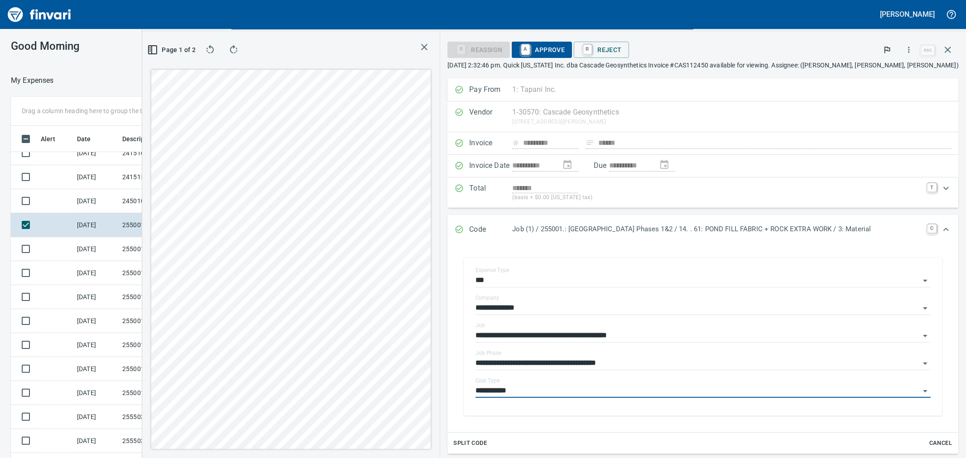
type input "**********"
click at [561, 48] on span "A Approve" at bounding box center [542, 49] width 46 height 15
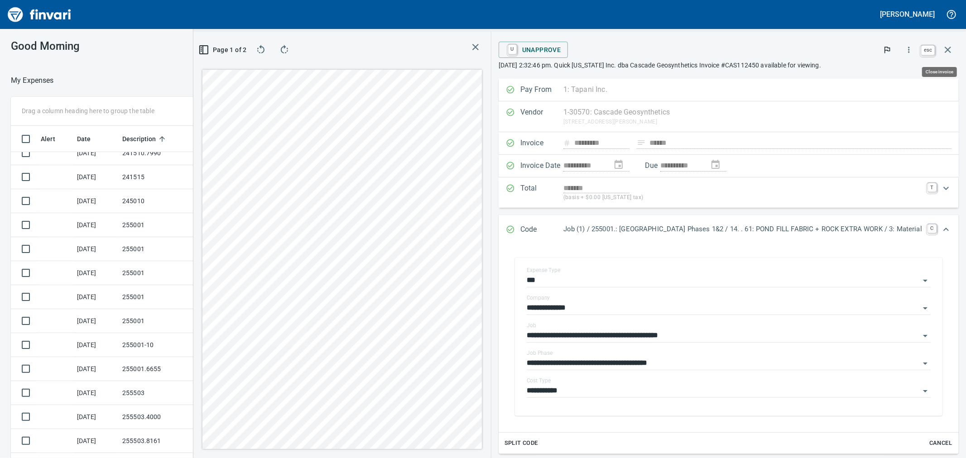
click at [947, 47] on icon "button" at bounding box center [948, 49] width 11 height 11
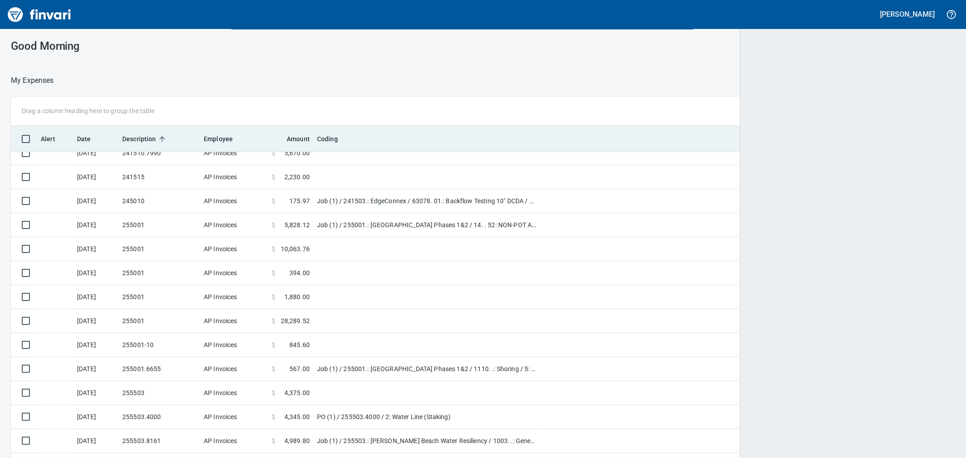
scroll to position [351, 922]
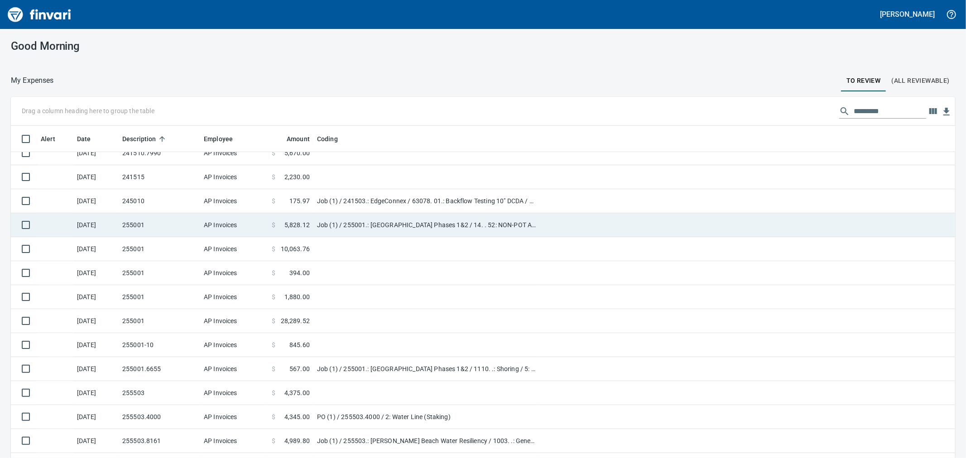
click at [166, 218] on td "255001" at bounding box center [160, 225] width 82 height 24
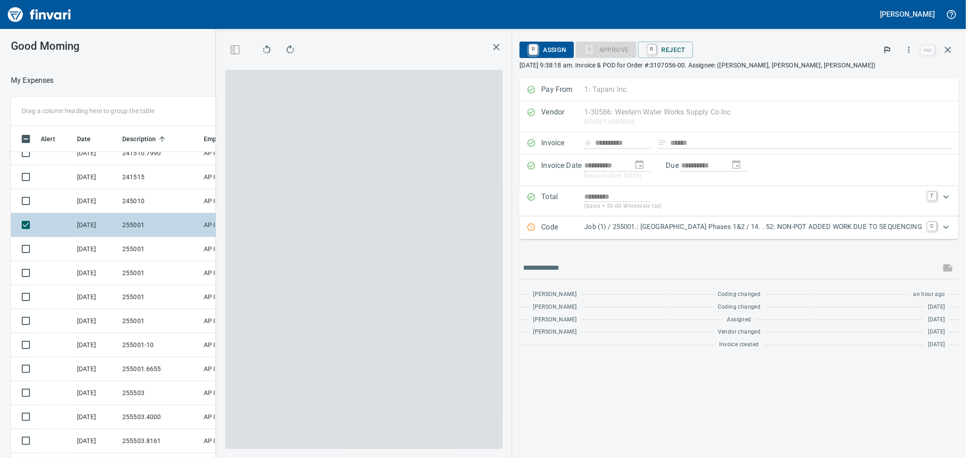
scroll to position [351, 695]
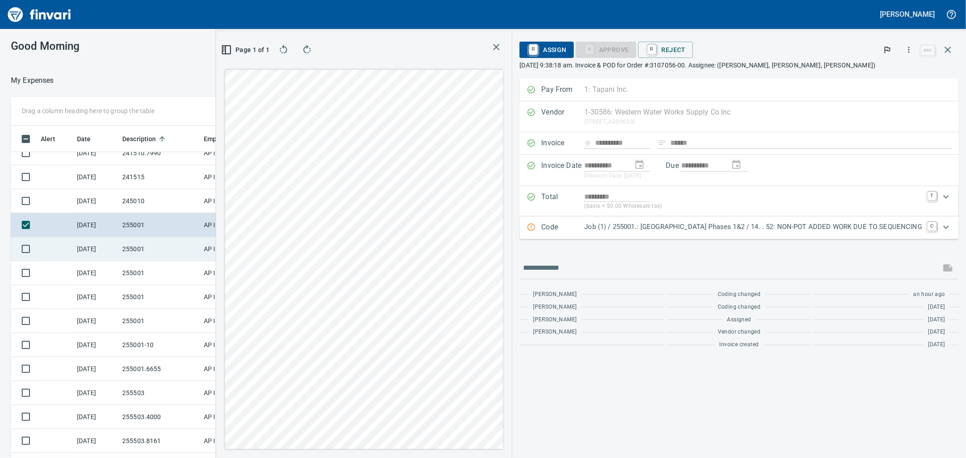
click at [160, 243] on td "255001" at bounding box center [160, 249] width 82 height 24
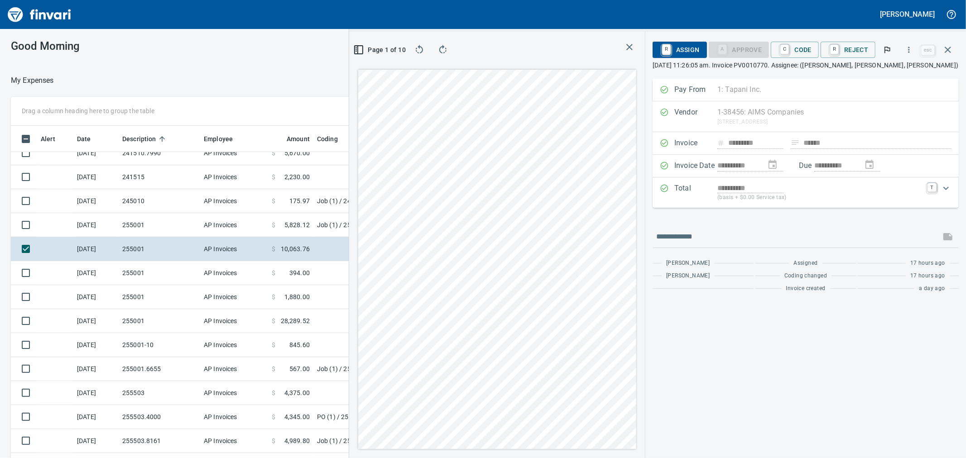
scroll to position [351, 695]
click at [910, 48] on icon "button" at bounding box center [909, 50] width 1 height 6
click at [872, 75] on span "Download" at bounding box center [907, 76] width 87 height 11
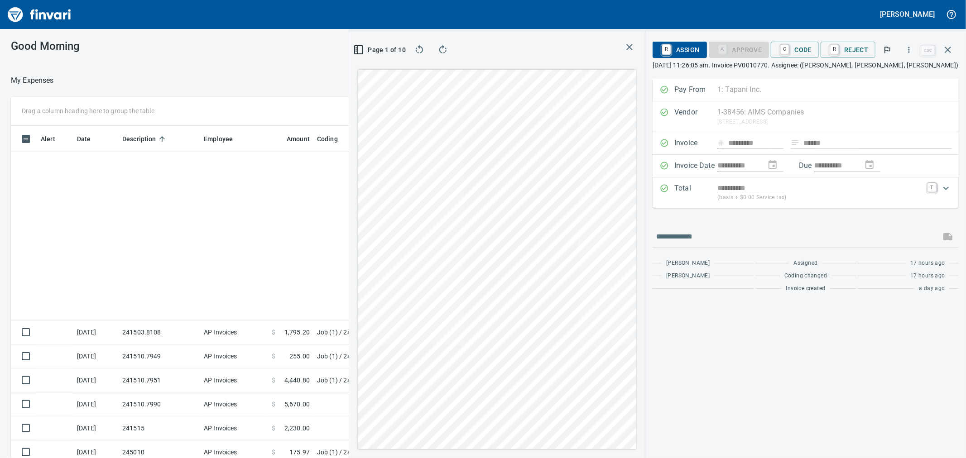
scroll to position [351, 695]
